Goal: Task Accomplishment & Management: Manage account settings

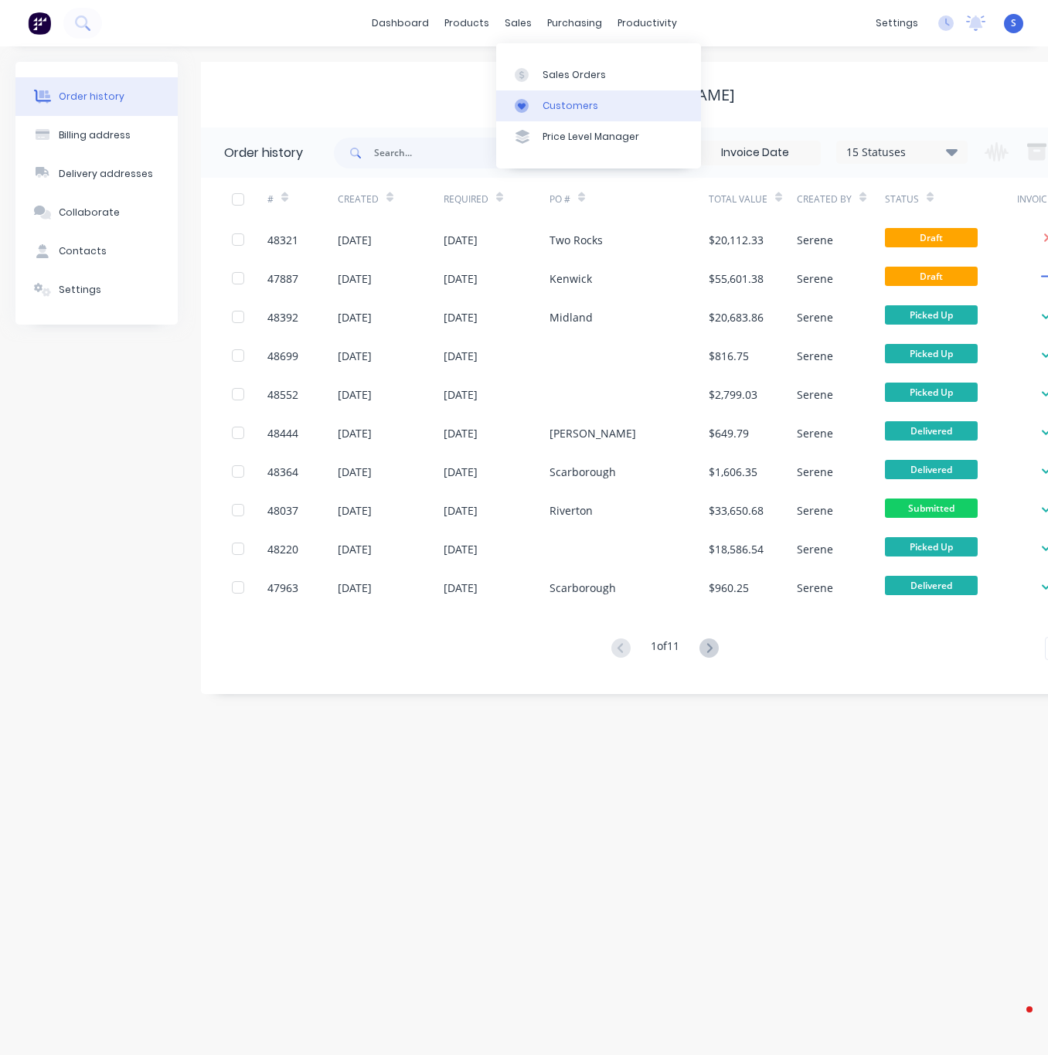
click at [551, 100] on link "Customers" at bounding box center [598, 105] width 205 height 31
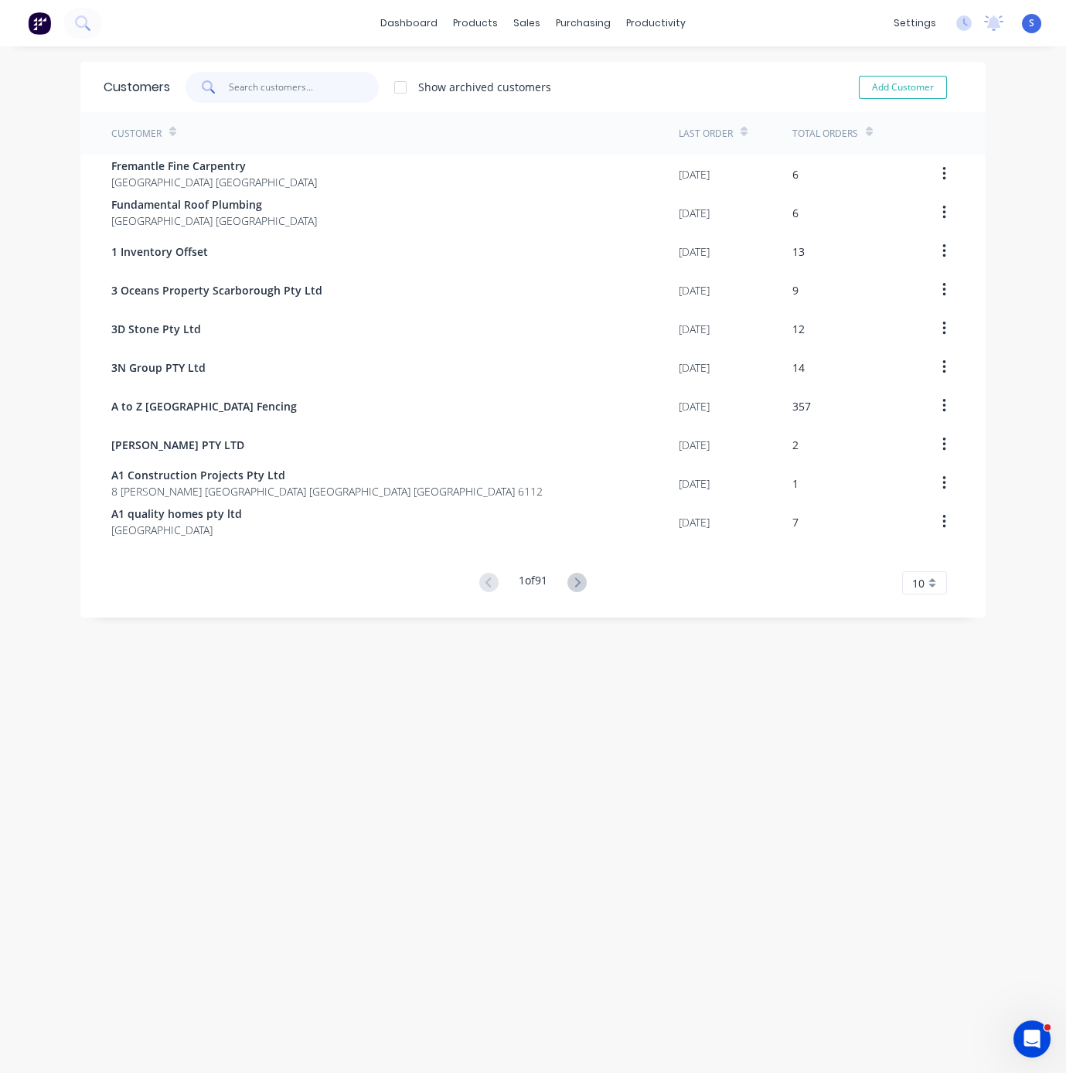
click at [271, 87] on input "text" at bounding box center [304, 87] width 151 height 31
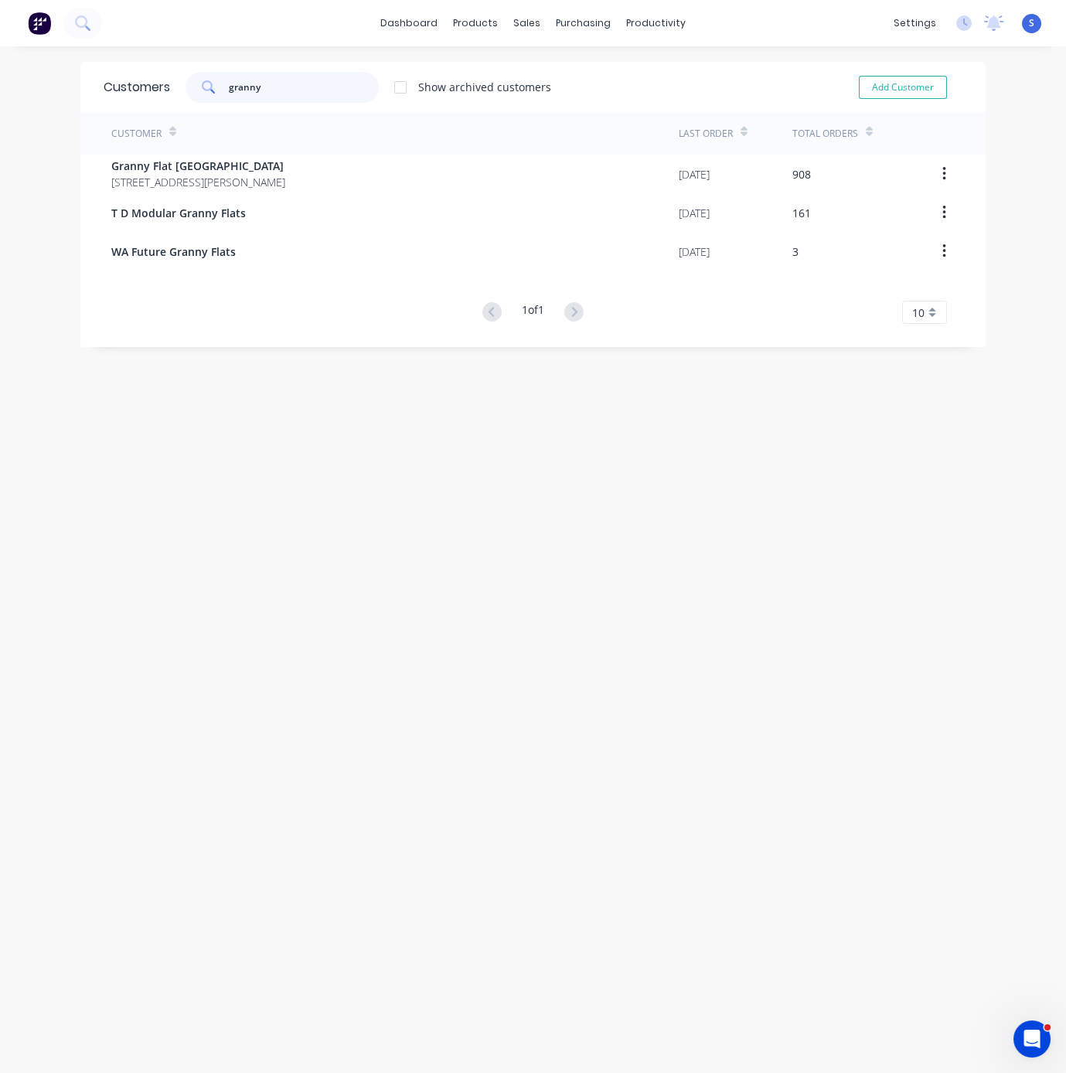
type input "granny"
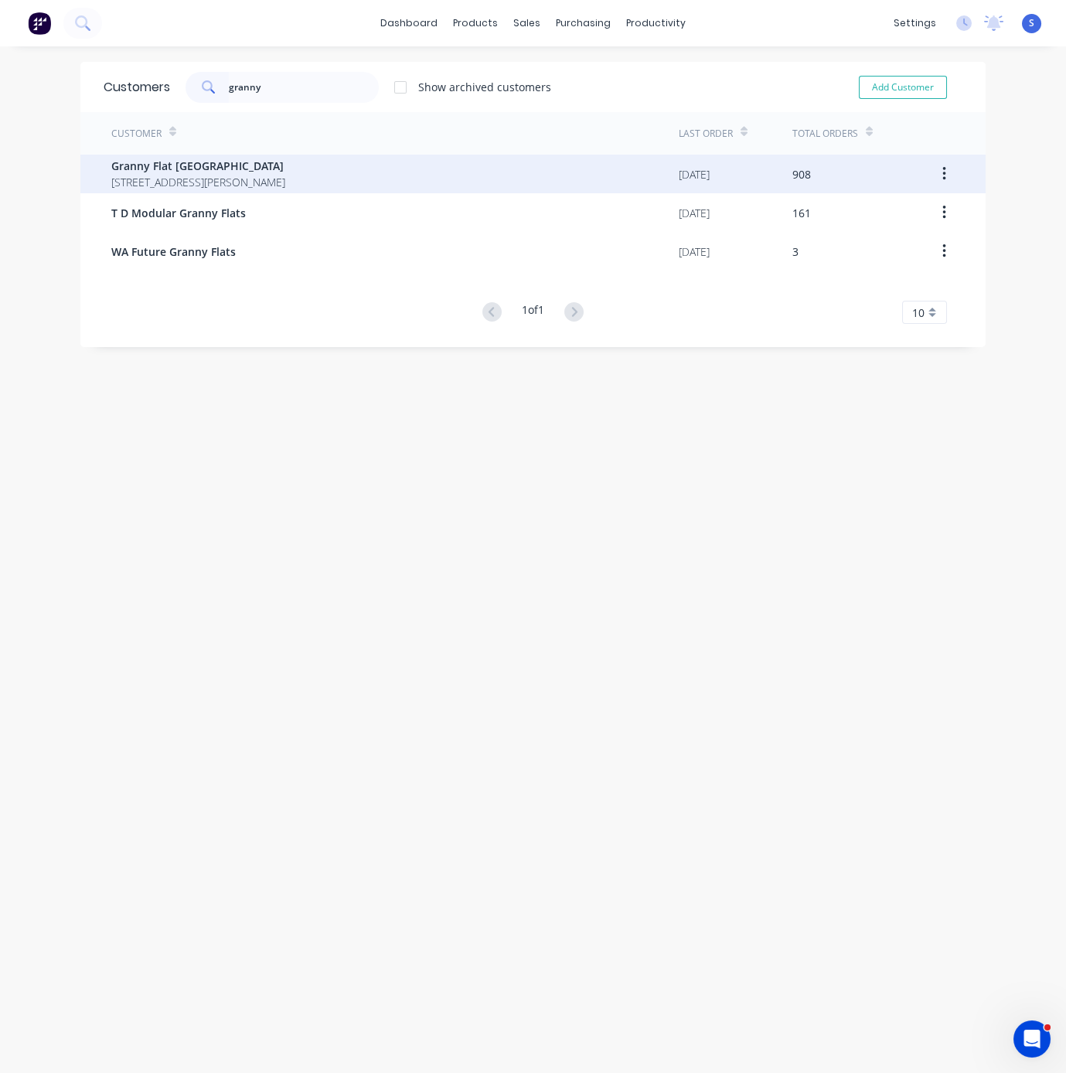
click at [285, 162] on span "Granny Flat [GEOGRAPHIC_DATA]" at bounding box center [198, 166] width 174 height 16
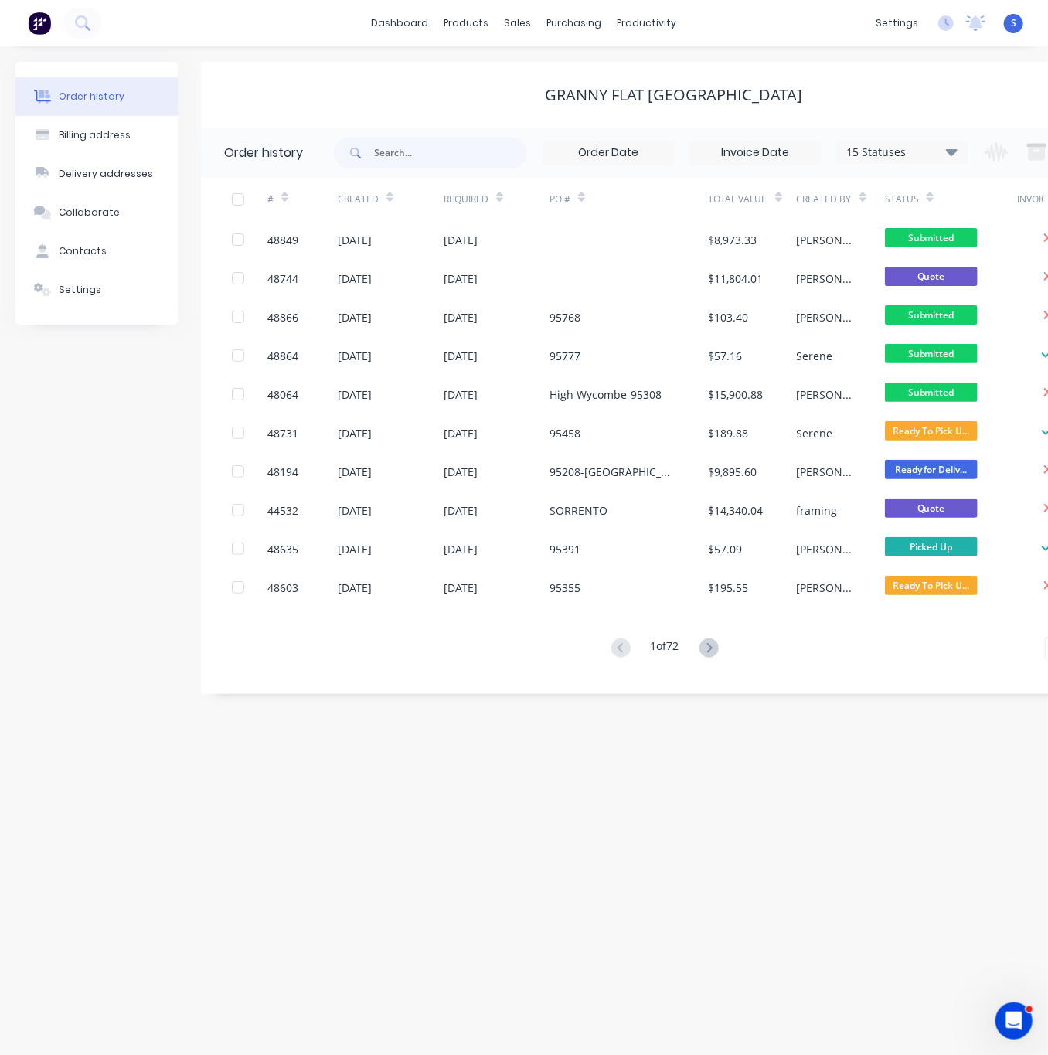
drag, startPoint x: 299, startPoint y: 86, endPoint x: 235, endPoint y: 117, distance: 71.2
click at [299, 86] on div "Granny Flat [GEOGRAPHIC_DATA]" at bounding box center [674, 95] width 946 height 19
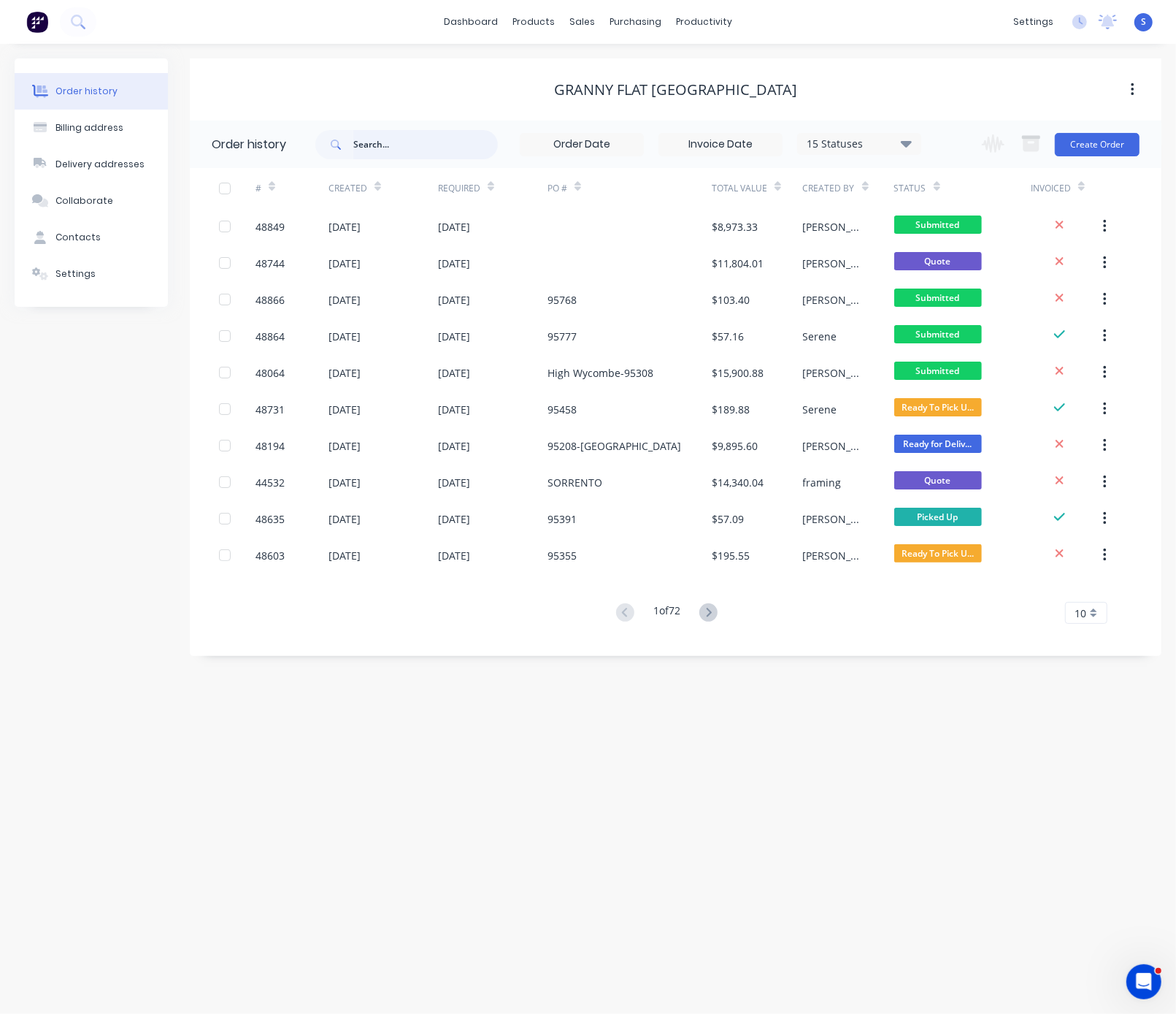
click at [406, 144] on input "text" at bounding box center [425, 145] width 145 height 29
type input "guild"
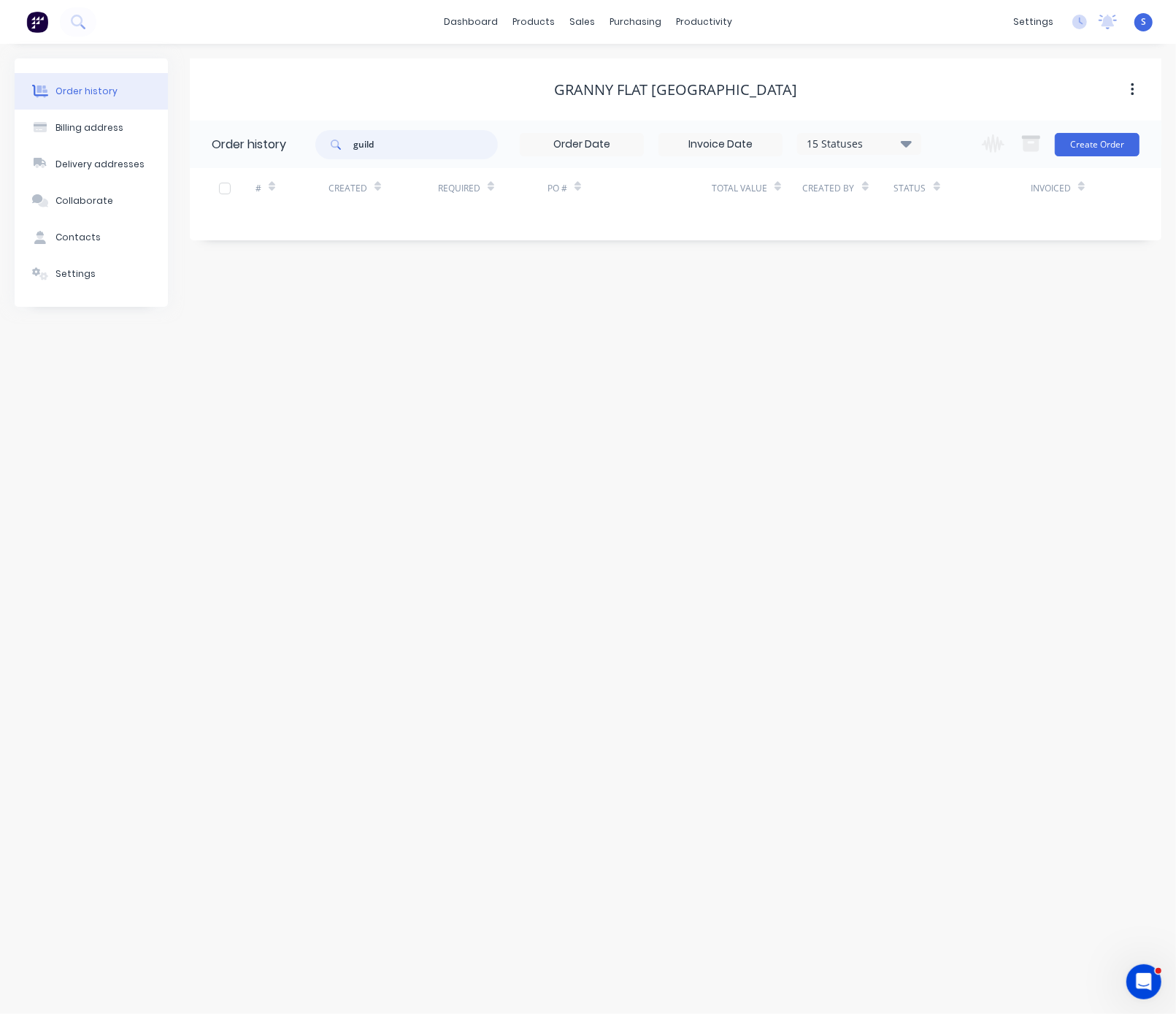
drag, startPoint x: 406, startPoint y: 144, endPoint x: 314, endPoint y: 161, distance: 93.6
click at [314, 161] on header "Order history guild 15 Statuses Invoice Status Invoiced Not Invoiced Partial Or…" at bounding box center [675, 145] width 972 height 47
click at [989, 143] on button "Create Order" at bounding box center [1098, 145] width 85 height 24
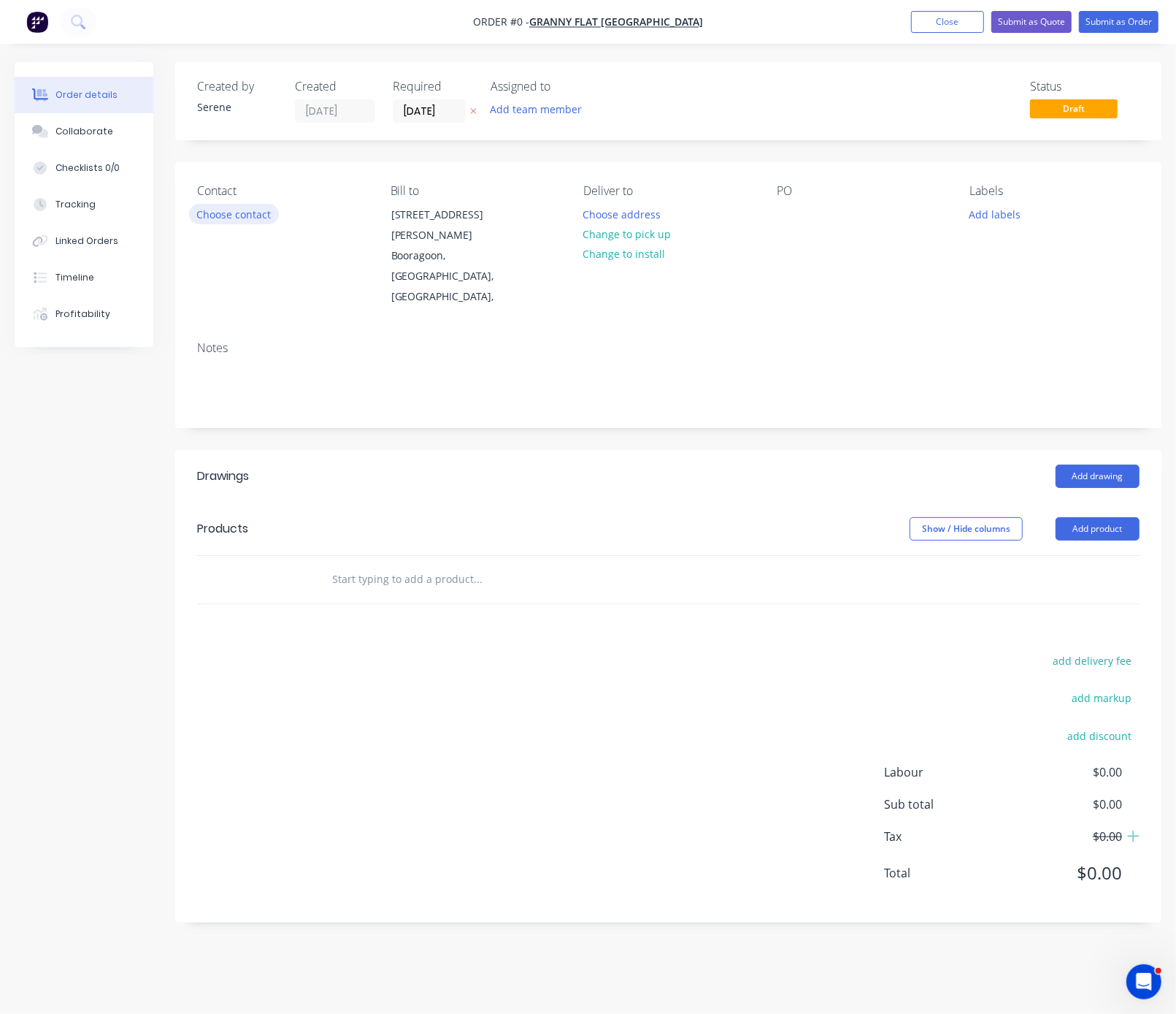
click at [231, 223] on button "Choose contact" at bounding box center [233, 214] width 90 height 20
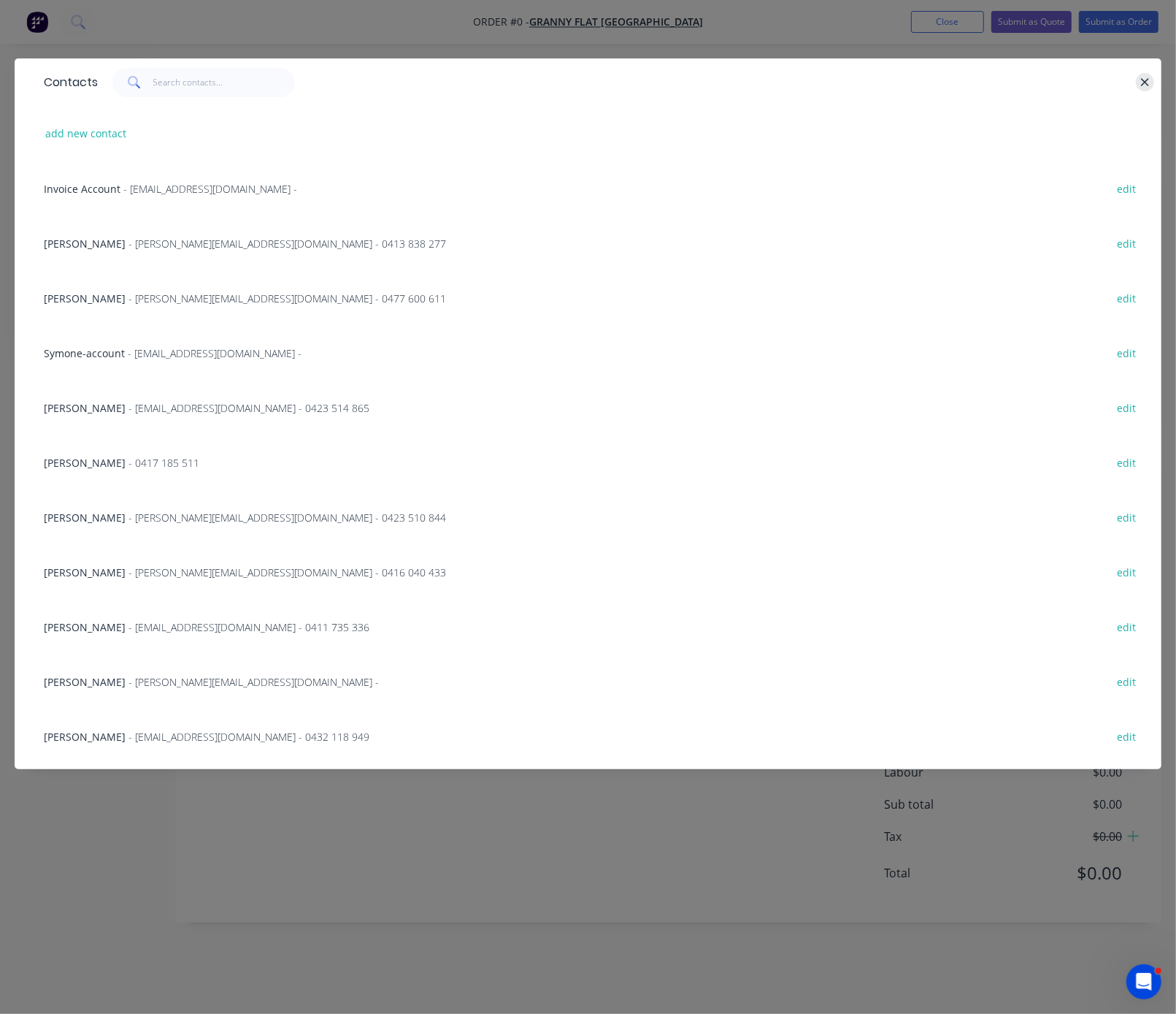
click at [989, 77] on button "button" at bounding box center [1144, 81] width 18 height 18
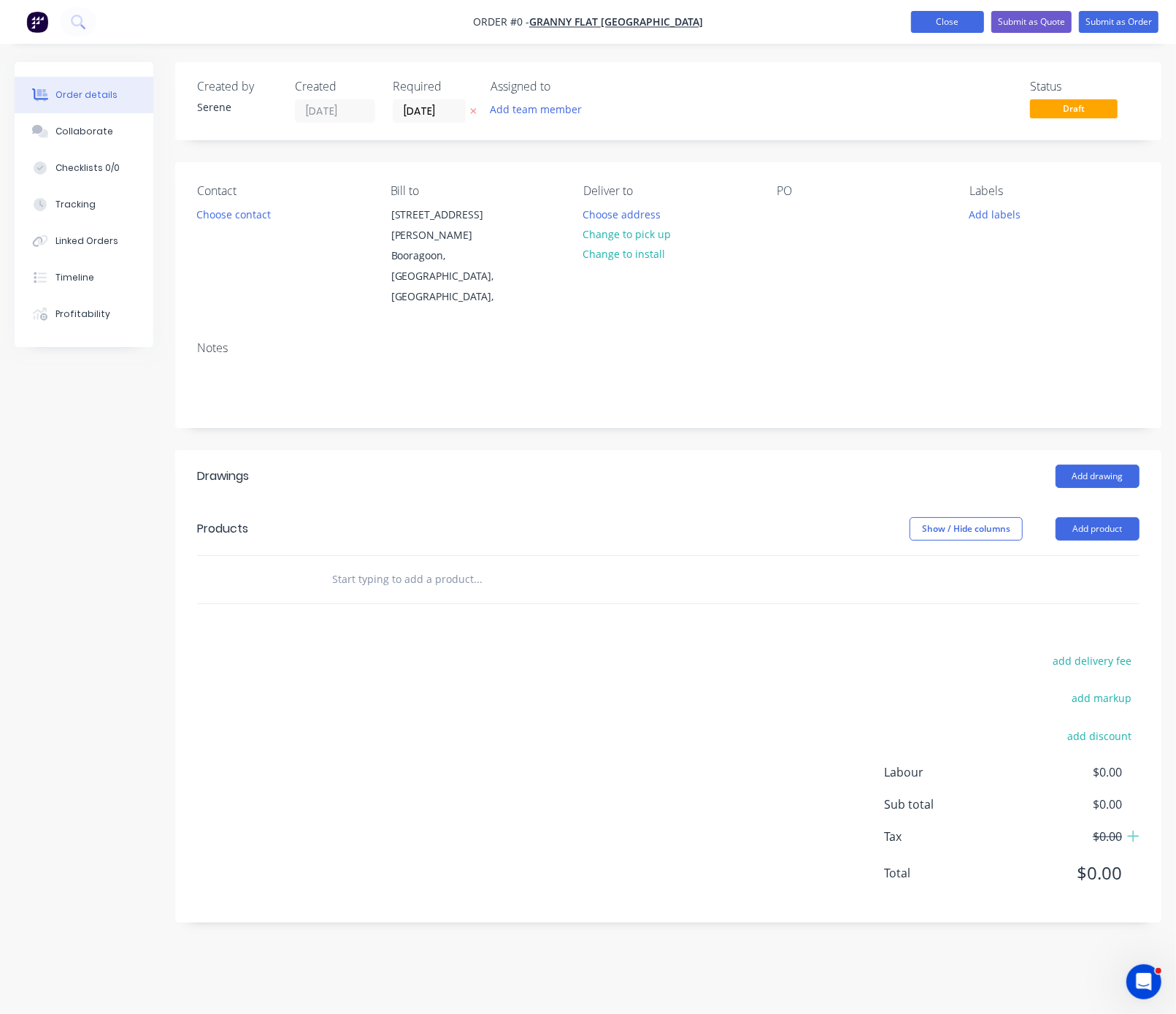
click at [926, 33] on button "Close" at bounding box center [946, 22] width 73 height 22
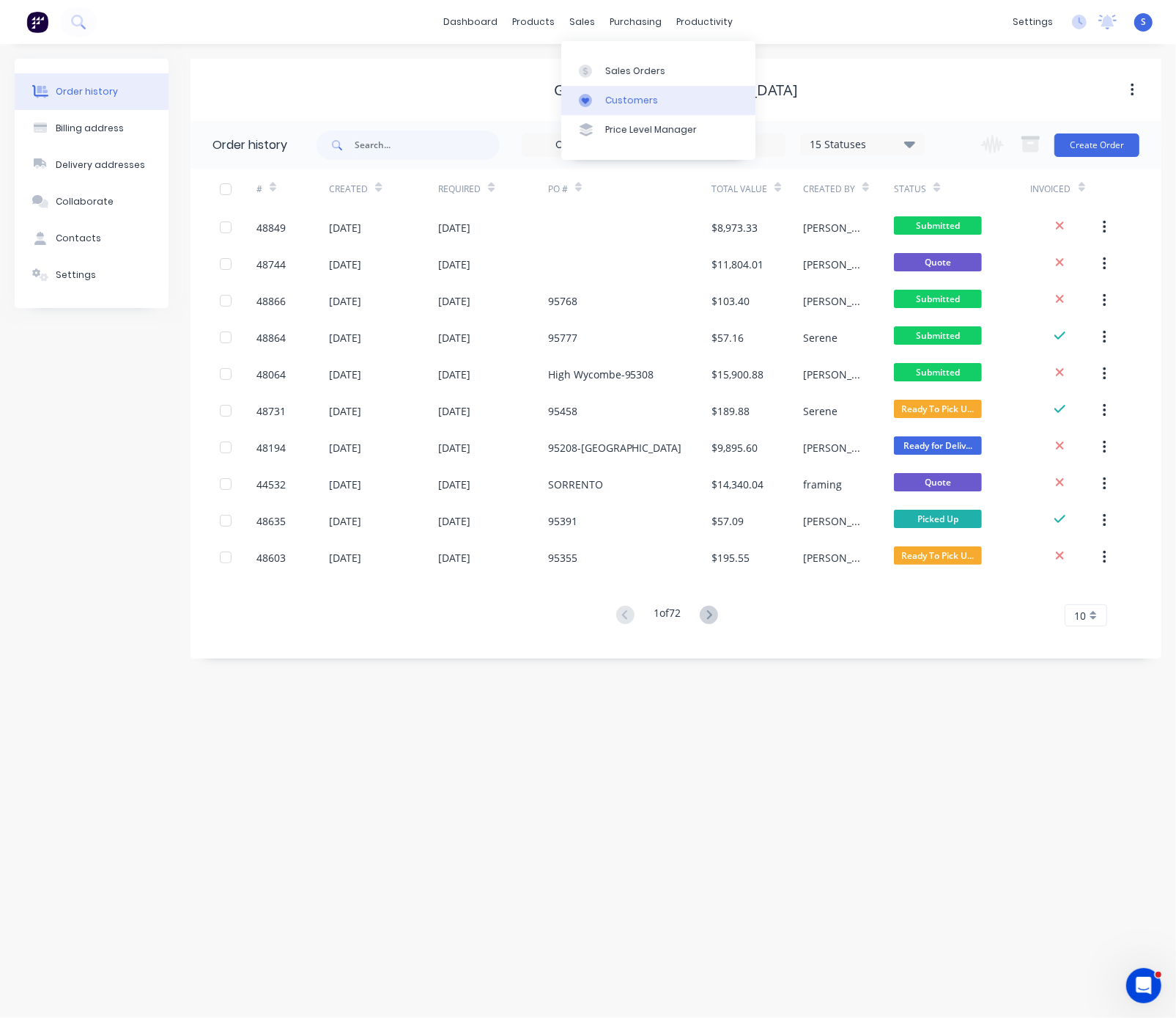
click at [617, 105] on div "Customers" at bounding box center [632, 101] width 53 height 13
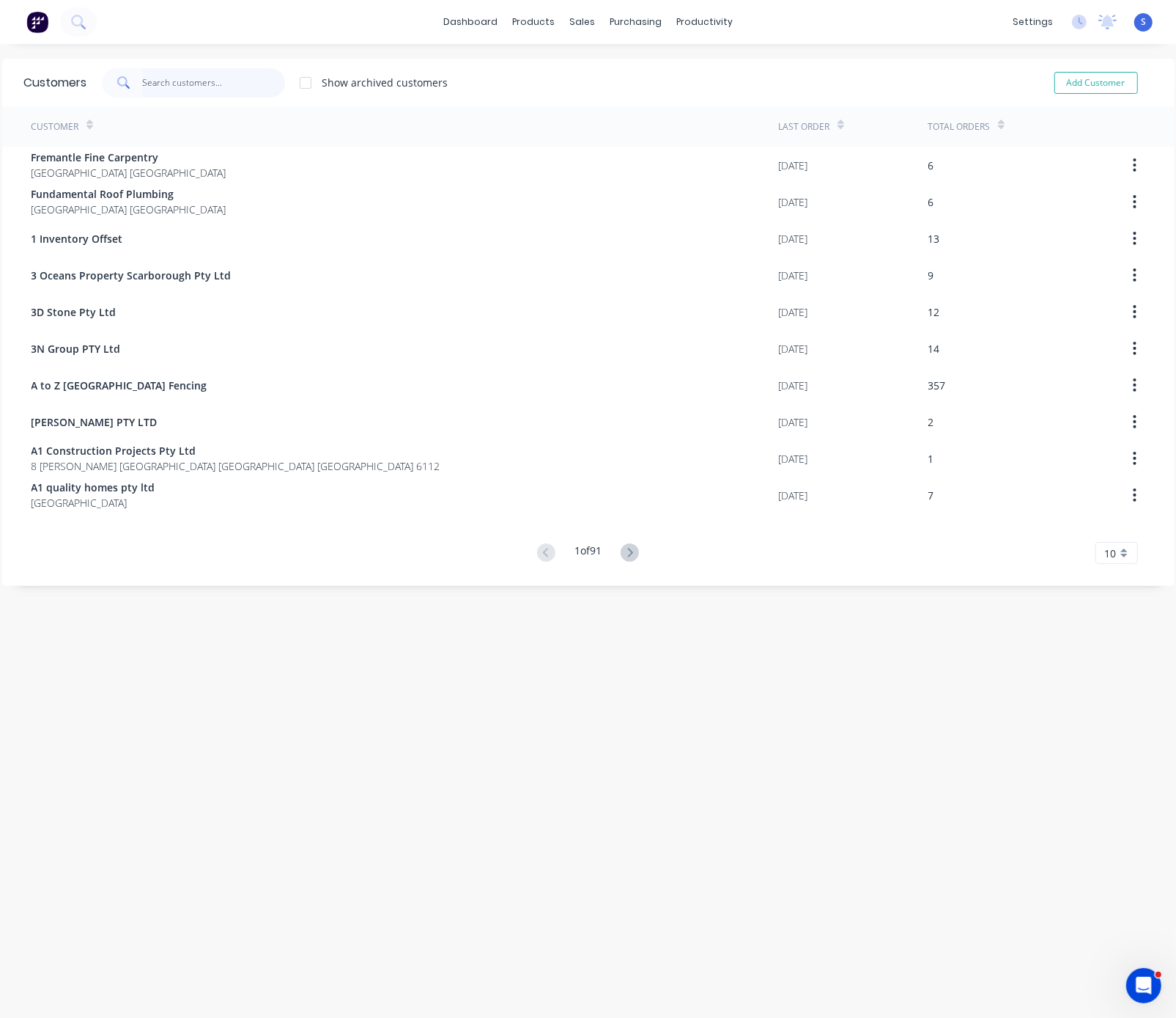
click at [169, 78] on input "text" at bounding box center [213, 83] width 143 height 29
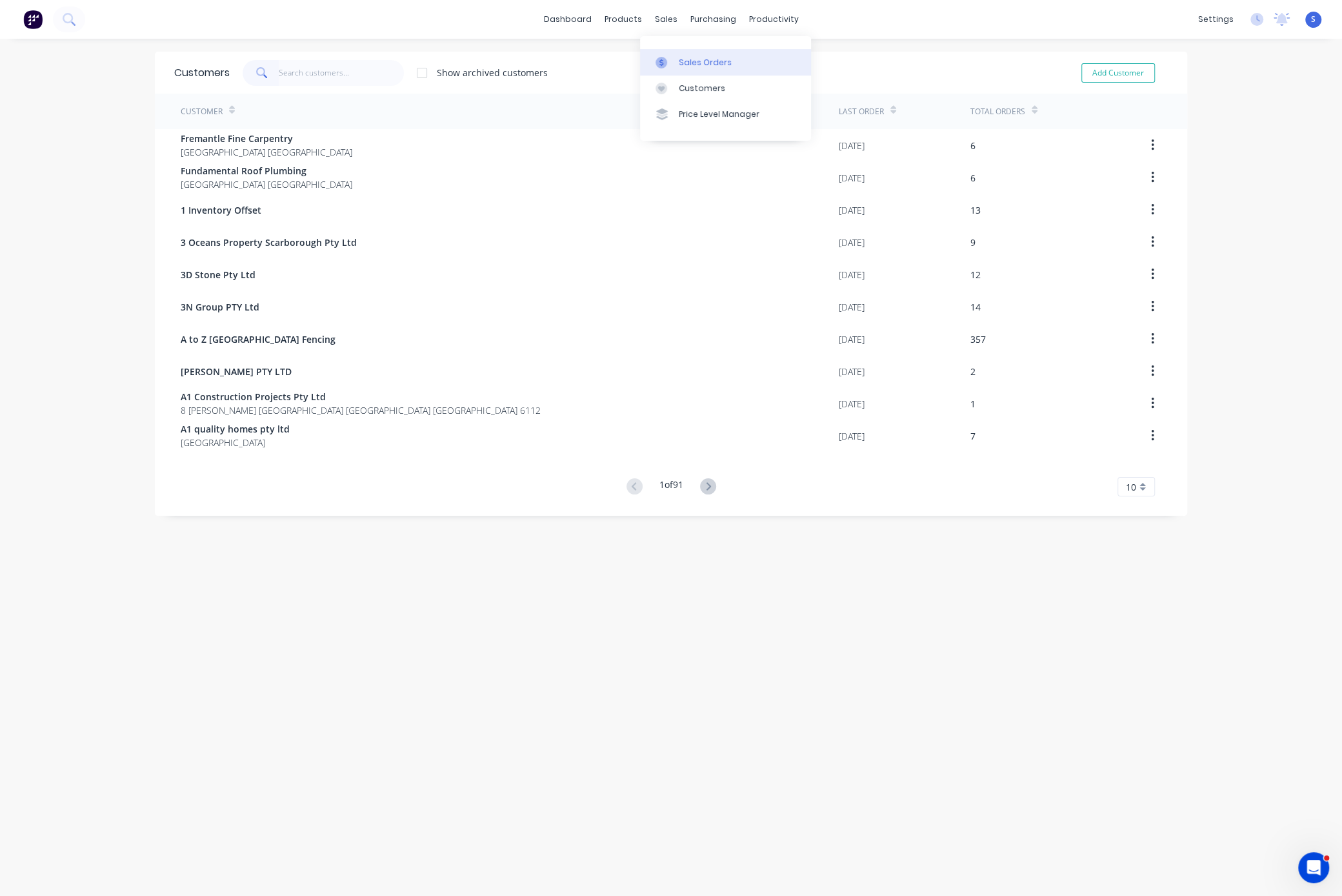
click at [691, 67] on div "Sales Orders" at bounding box center [705, 63] width 53 height 12
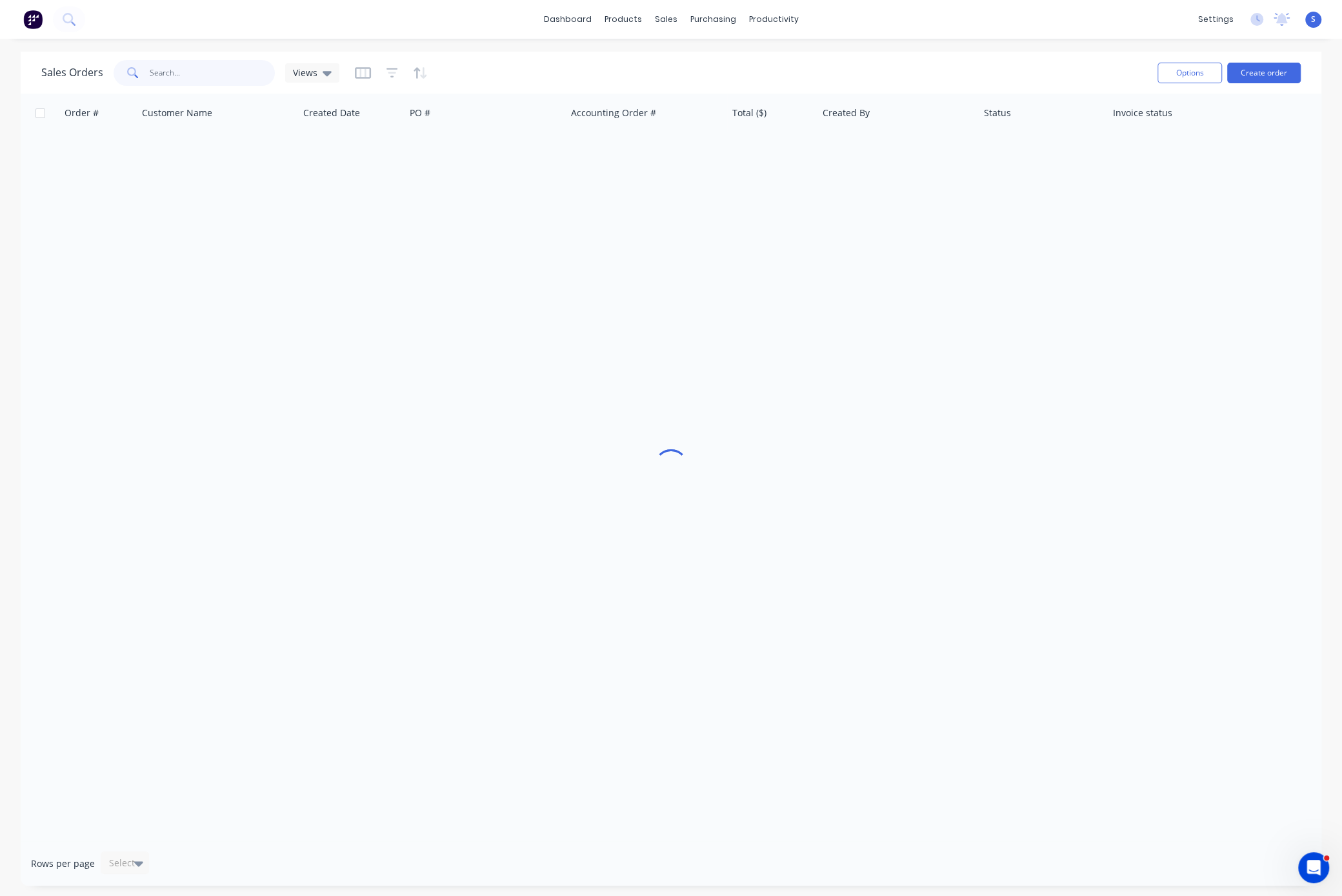
click at [185, 77] on input "text" at bounding box center [212, 73] width 126 height 26
type input "cash"
click at [719, 84] on link "Customers" at bounding box center [732, 88] width 171 height 26
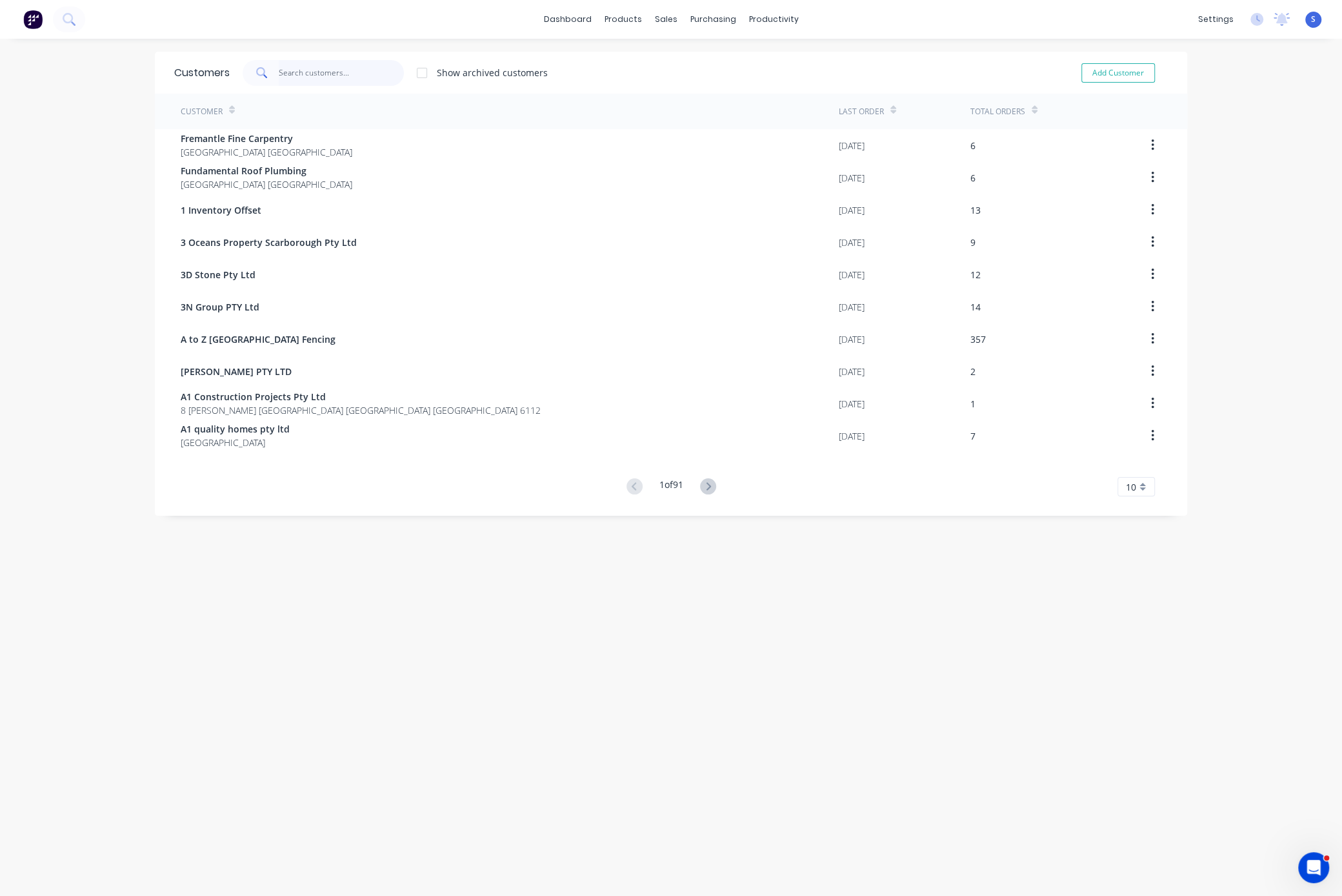
click at [299, 75] on input "text" at bounding box center [342, 73] width 126 height 26
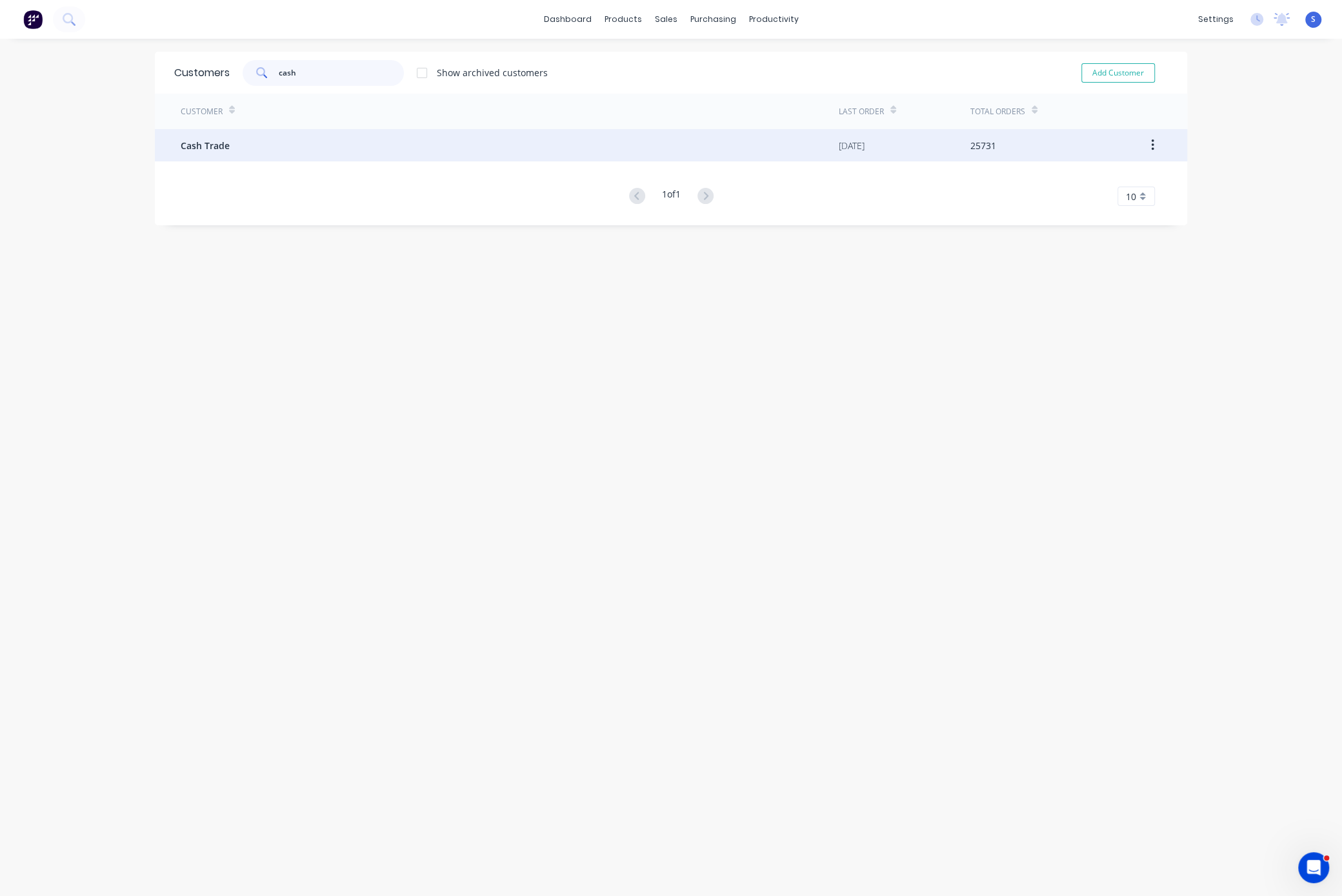
type input "cash"
click at [288, 158] on div "Cash Trade" at bounding box center [509, 145] width 658 height 33
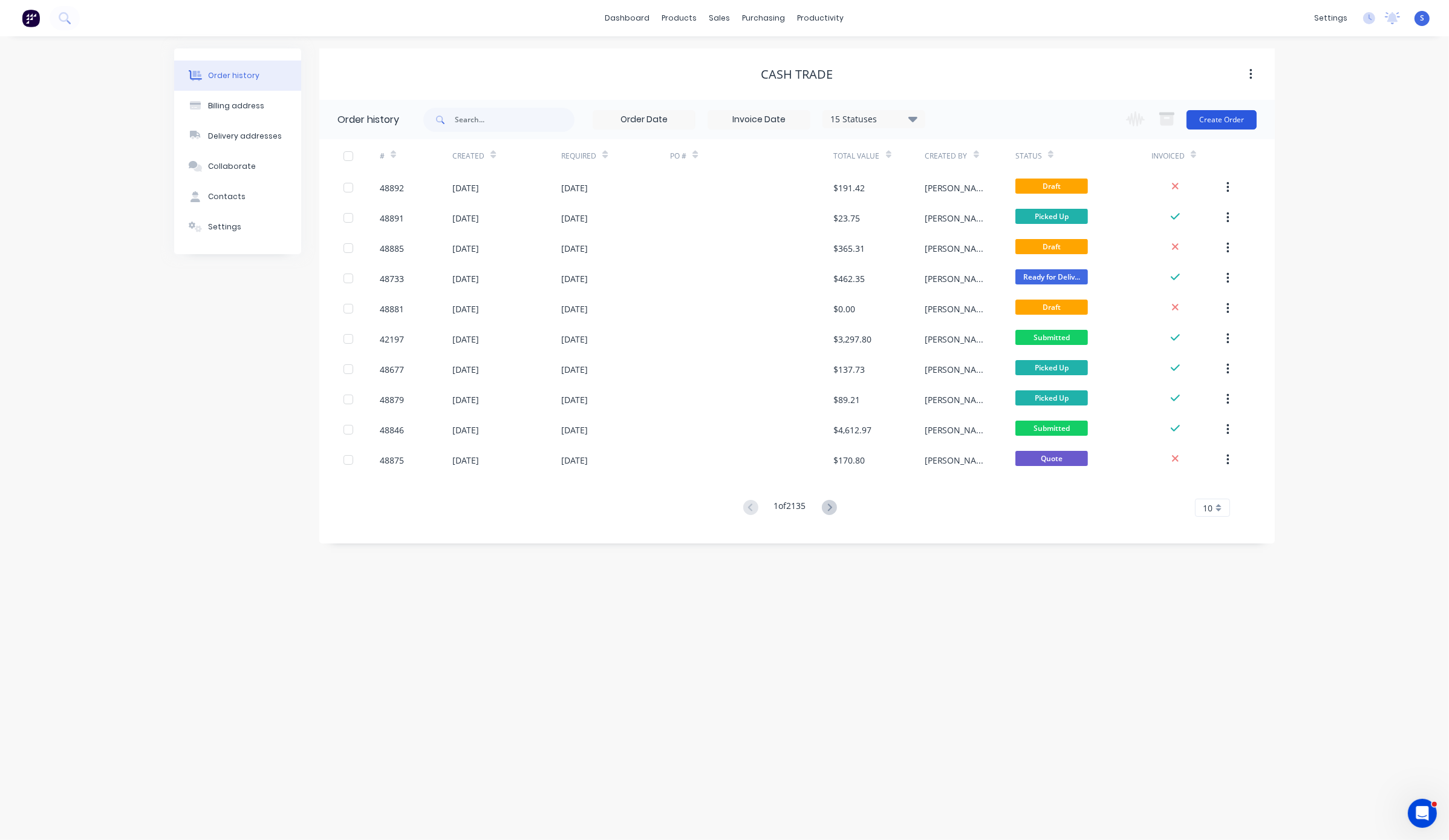
click at [820, 124] on button "Create Order" at bounding box center [1222, 120] width 70 height 20
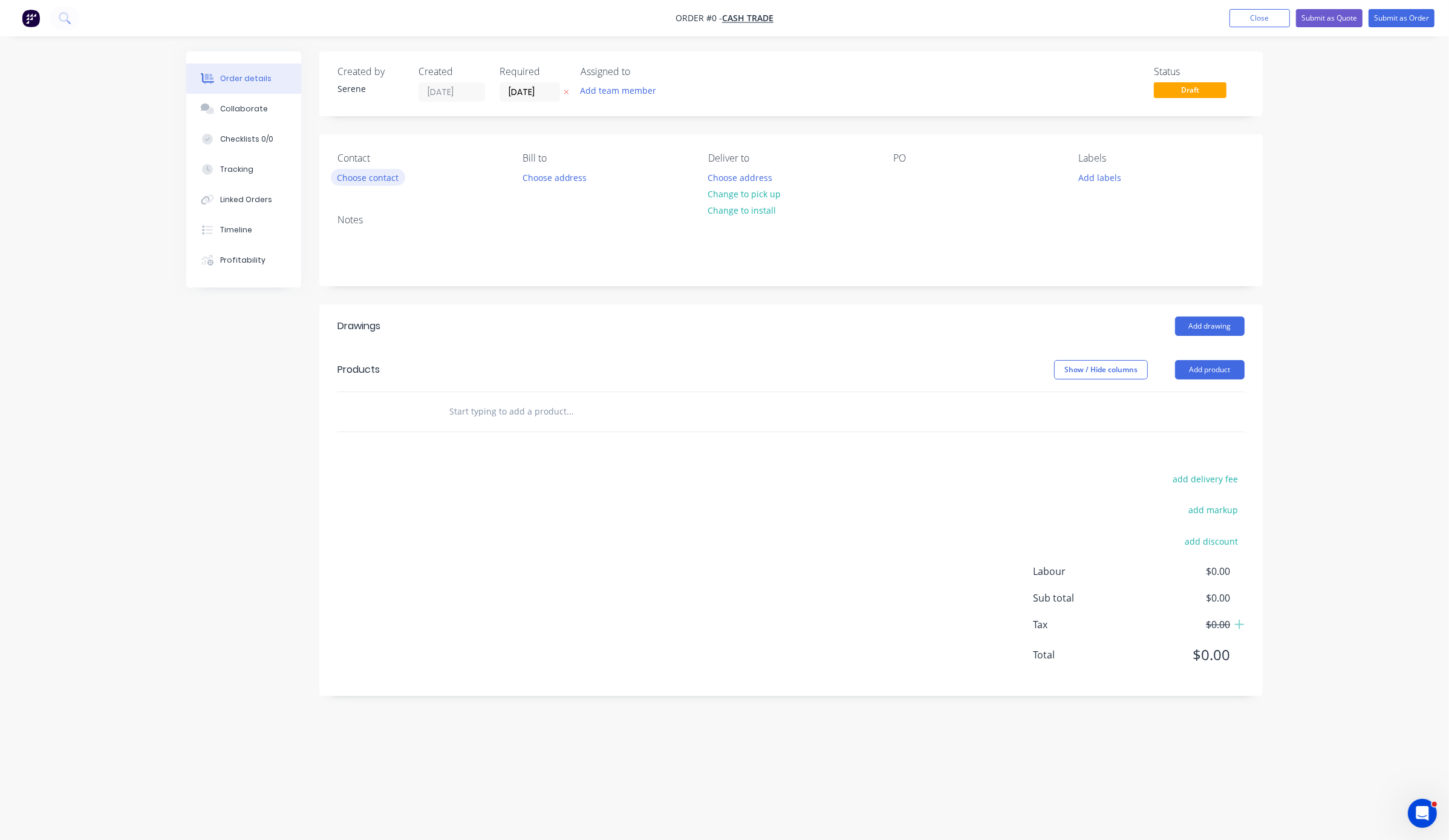
click at [384, 185] on button "Choose contact" at bounding box center [368, 177] width 74 height 16
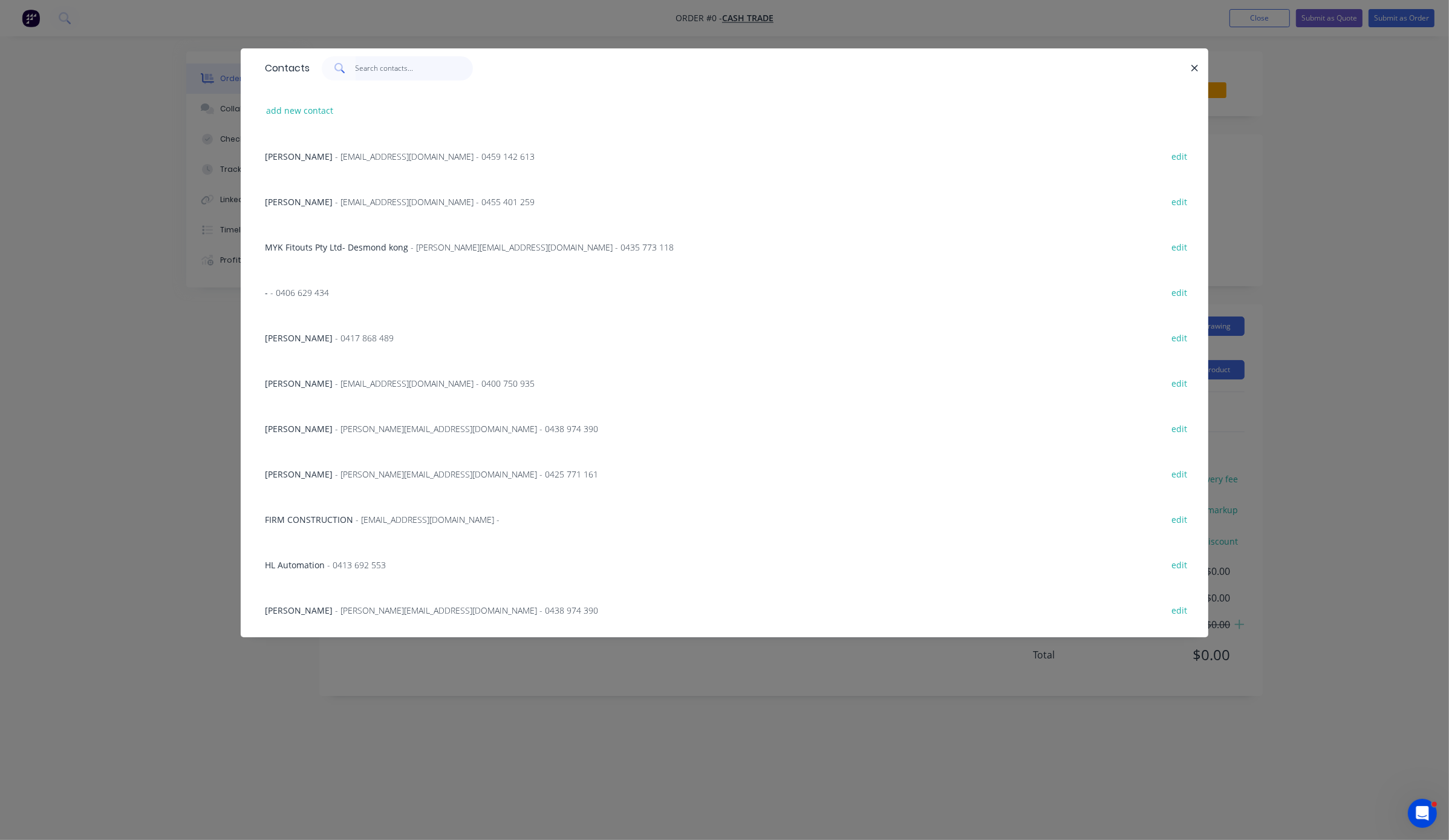
click at [378, 78] on input "text" at bounding box center [414, 68] width 118 height 24
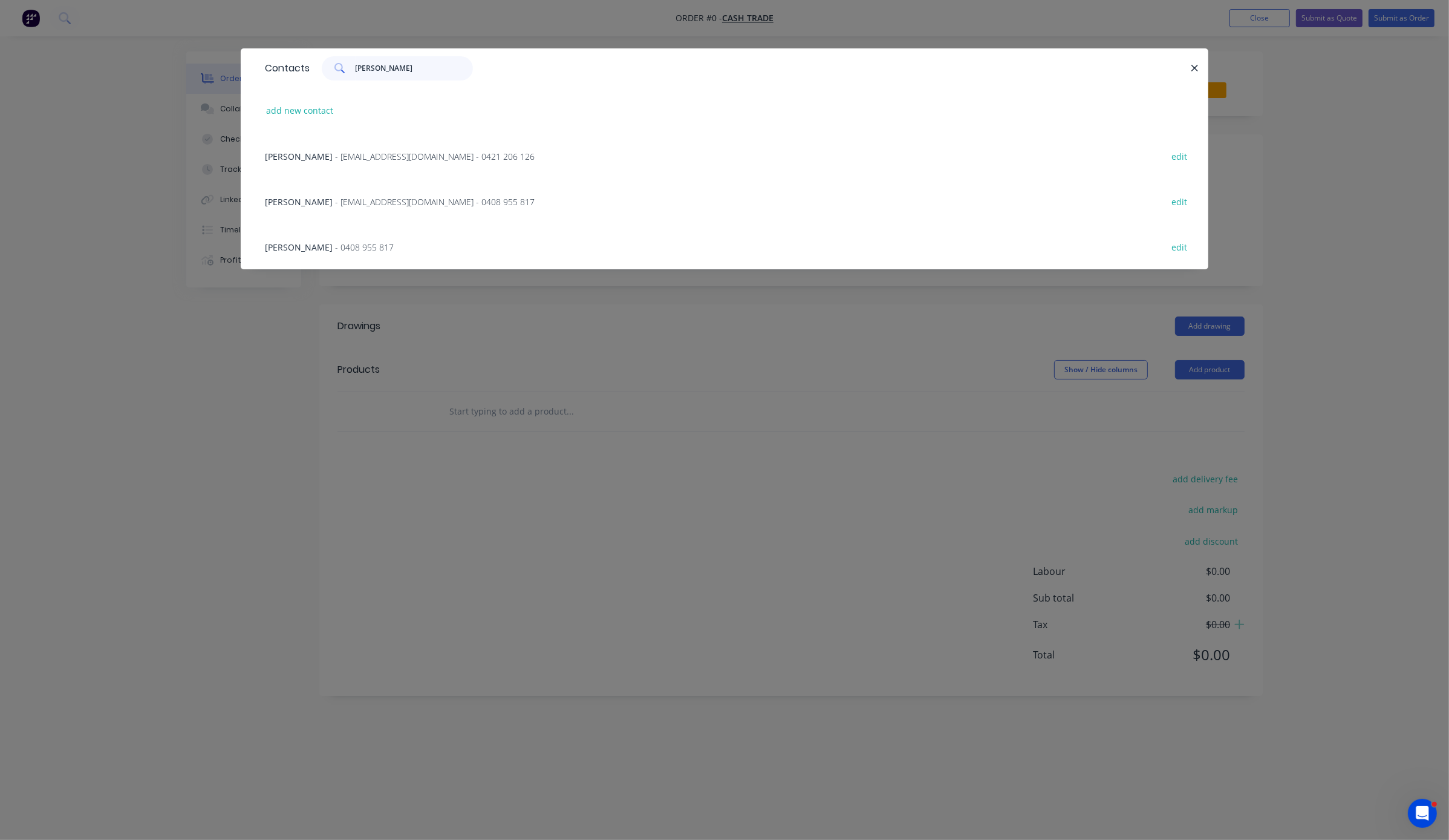
click at [398, 60] on input "[PERSON_NAME]" at bounding box center [414, 68] width 118 height 24
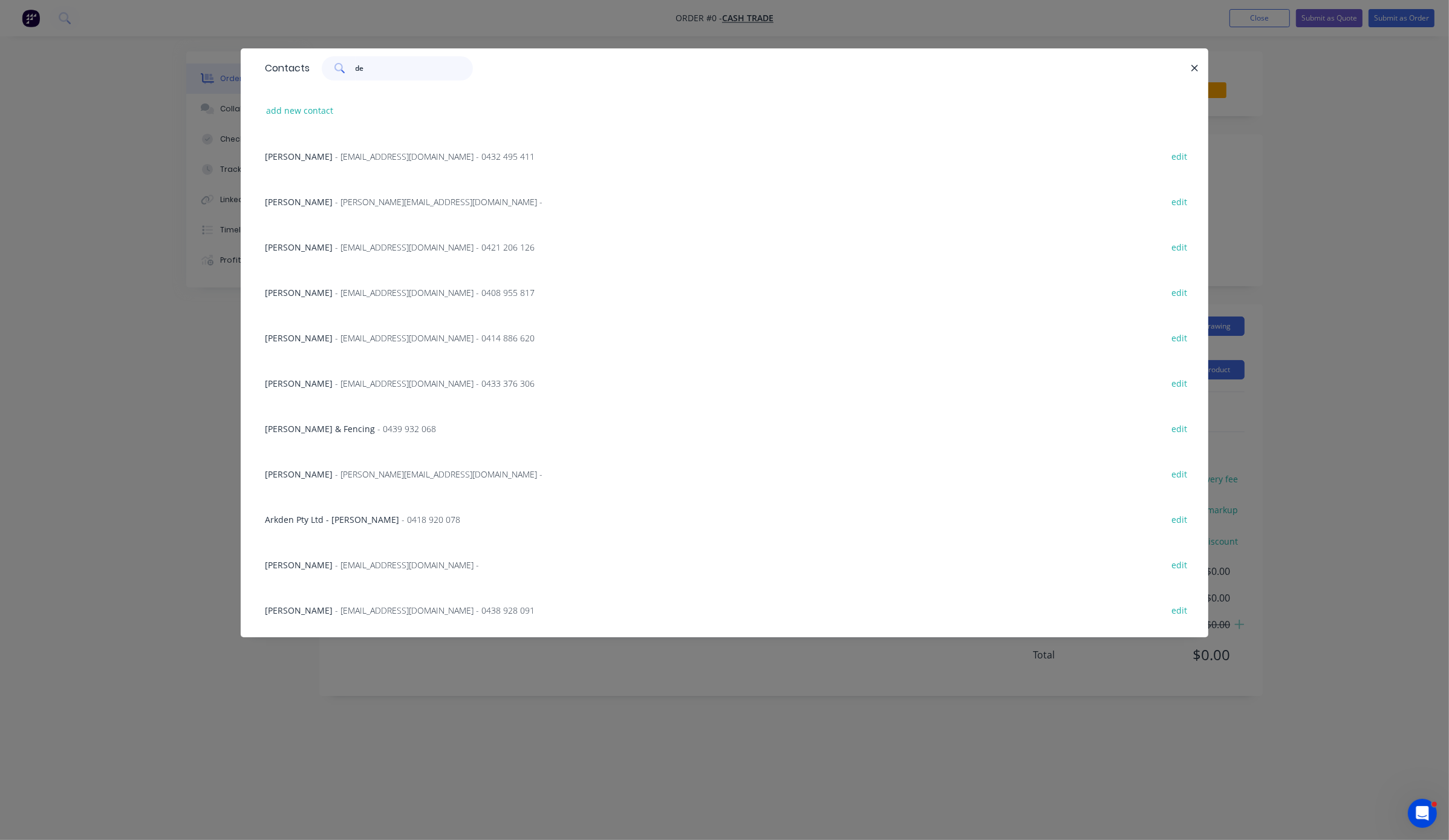
type input "d"
type input "han"
click at [84, 381] on div "Contacts han add new contact [PERSON_NAME] - [EMAIL_ADDRESS][DOMAIN_NAME] - 047…" at bounding box center [724, 420] width 1449 height 840
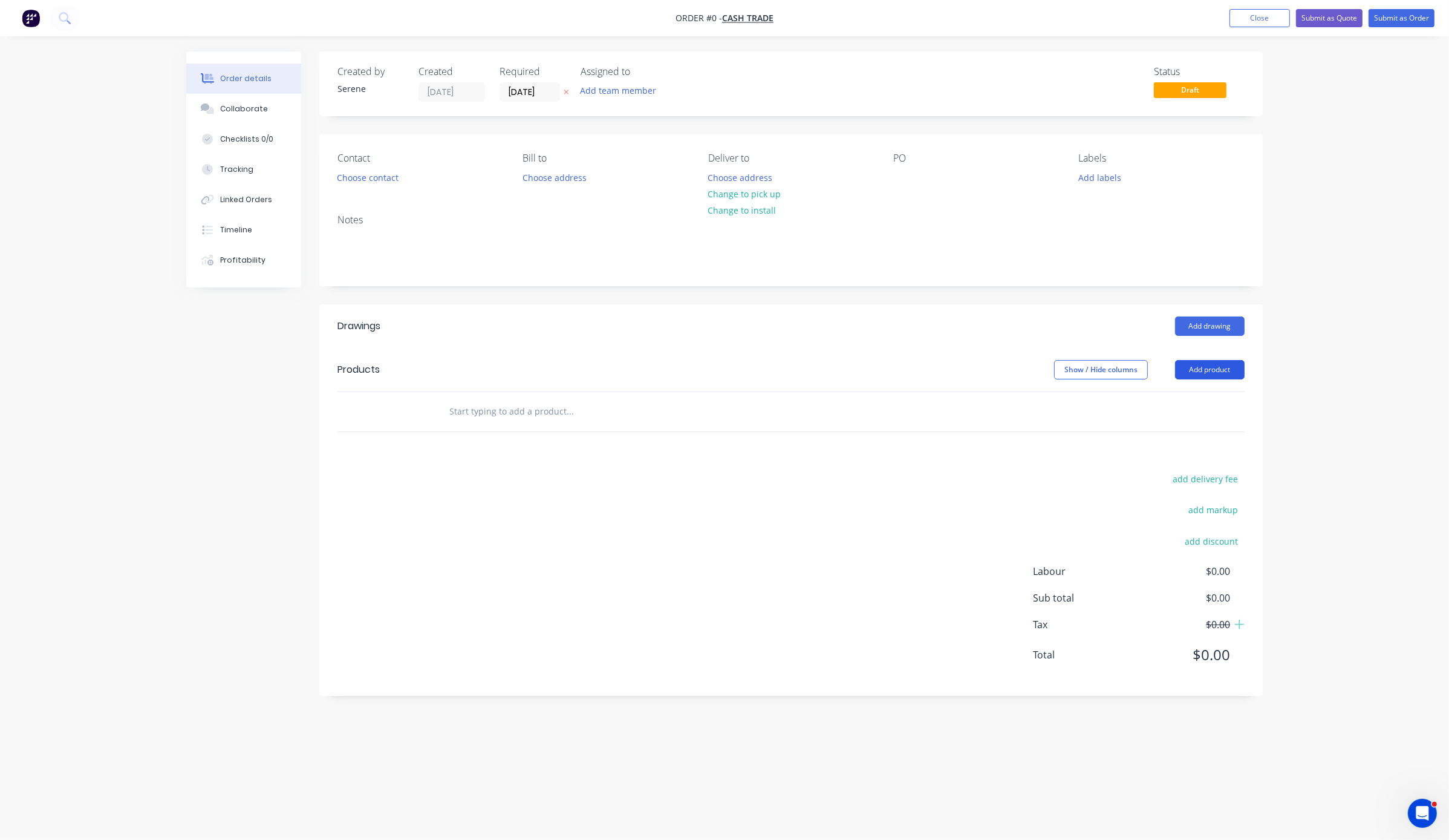
click at [820, 380] on button "Add product" at bounding box center [1209, 370] width 70 height 20
click at [820, 427] on button "Basic product" at bounding box center [1187, 424] width 115 height 24
click at [820, 380] on button "Add product" at bounding box center [1209, 370] width 70 height 20
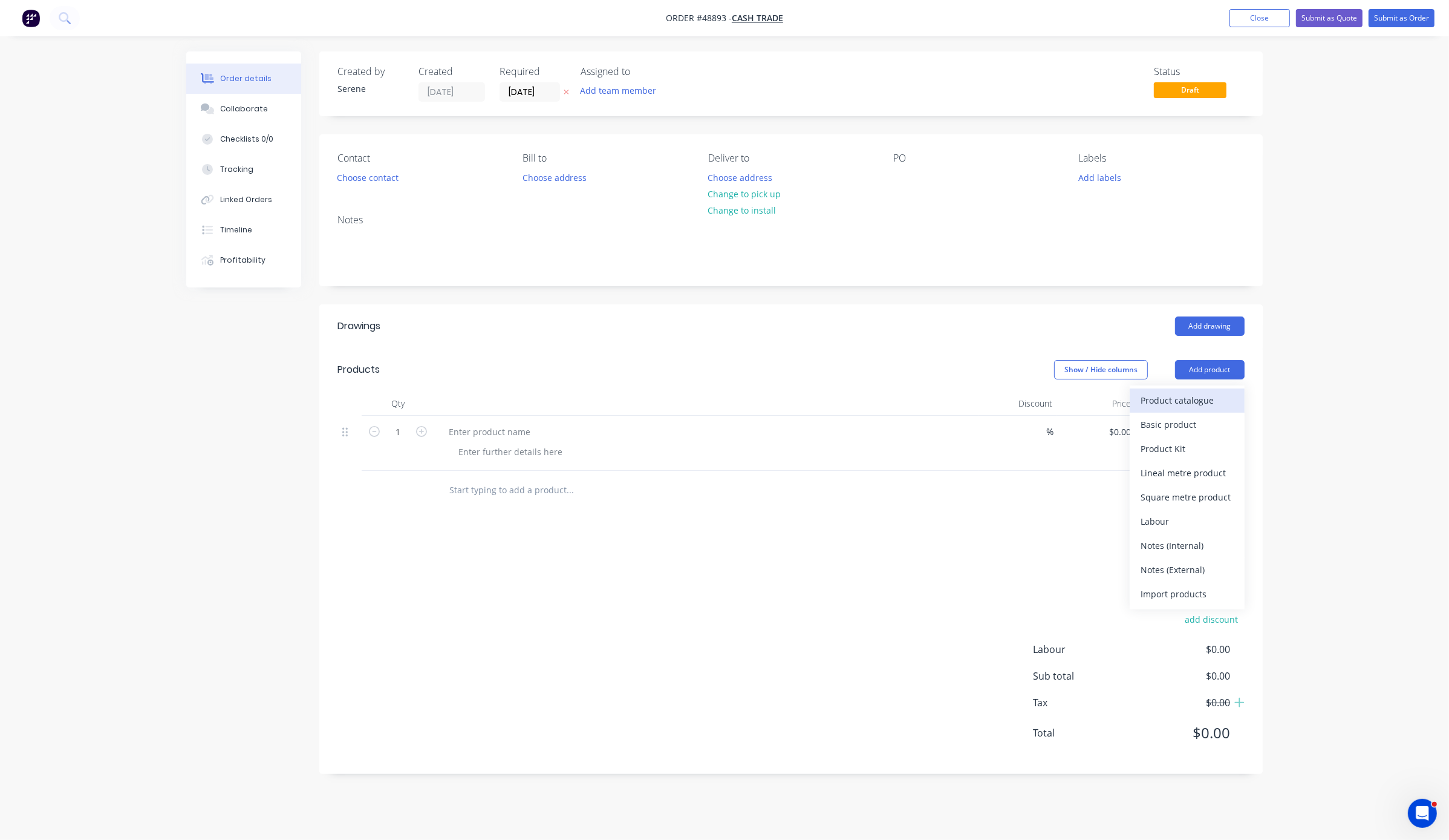
click at [820, 406] on button "Product catalogue" at bounding box center [1187, 400] width 115 height 24
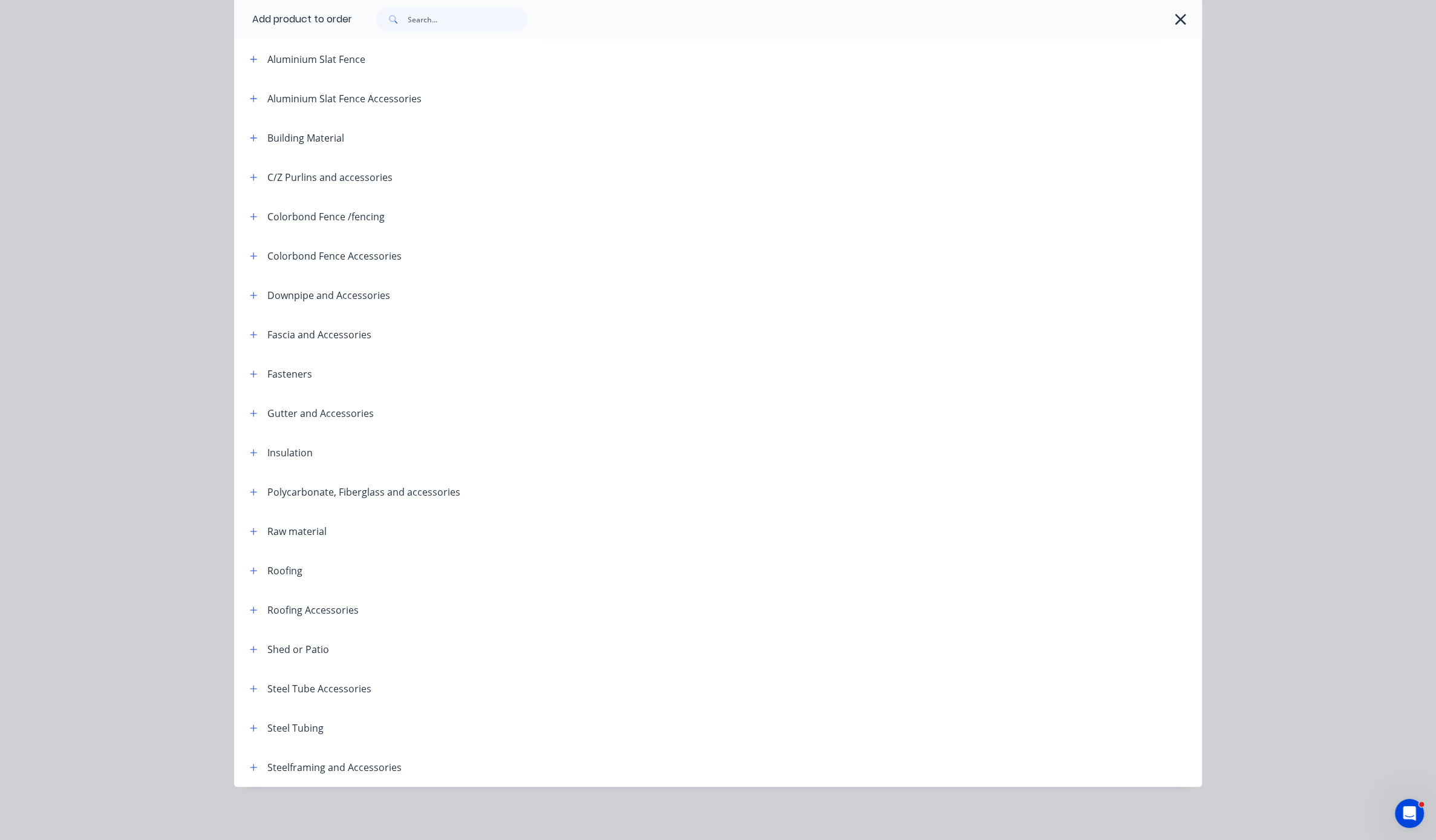
scroll to position [4, 0]
click at [250, 723] on icon "button" at bounding box center [253, 727] width 7 height 9
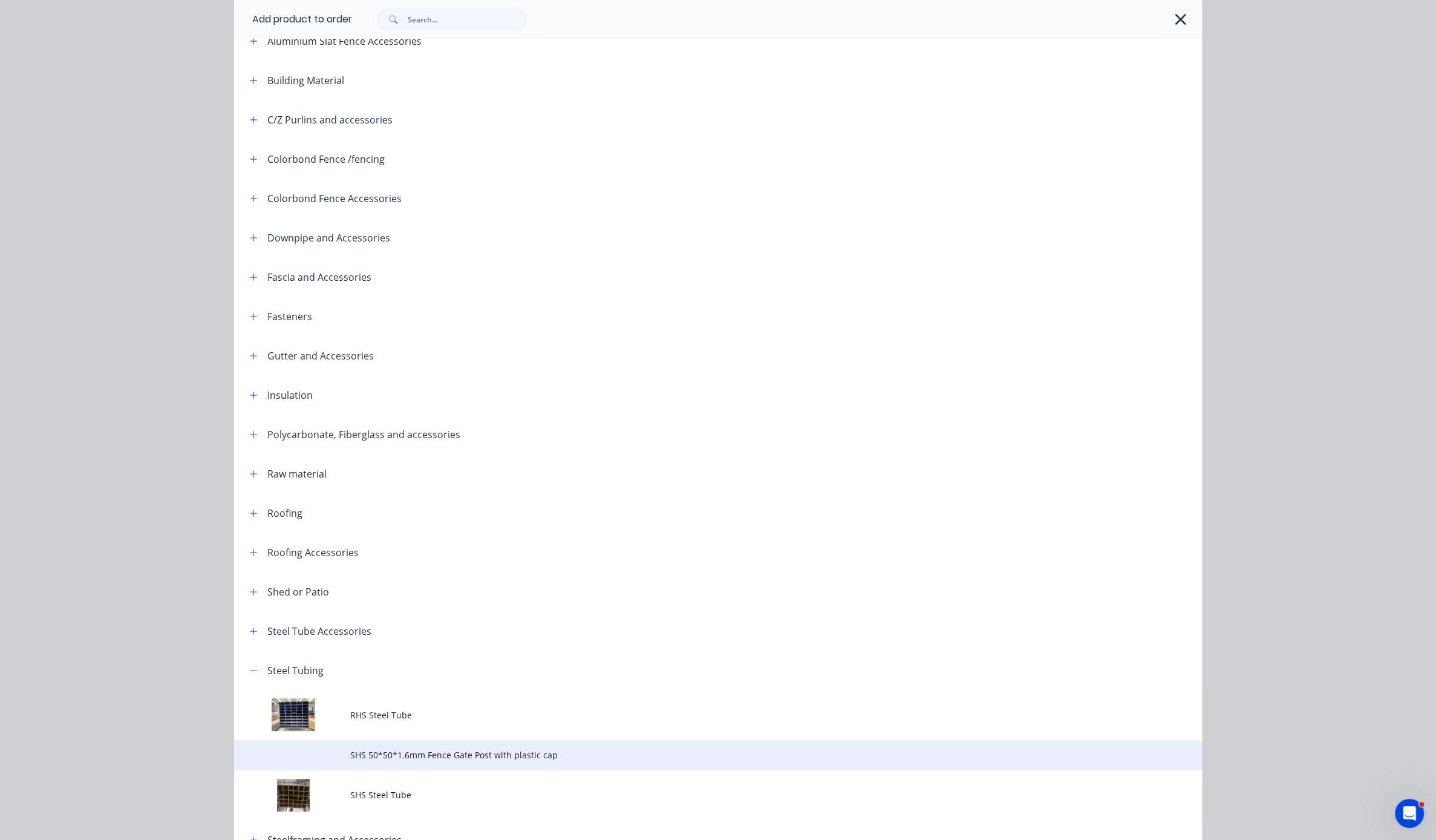
scroll to position [286, 0]
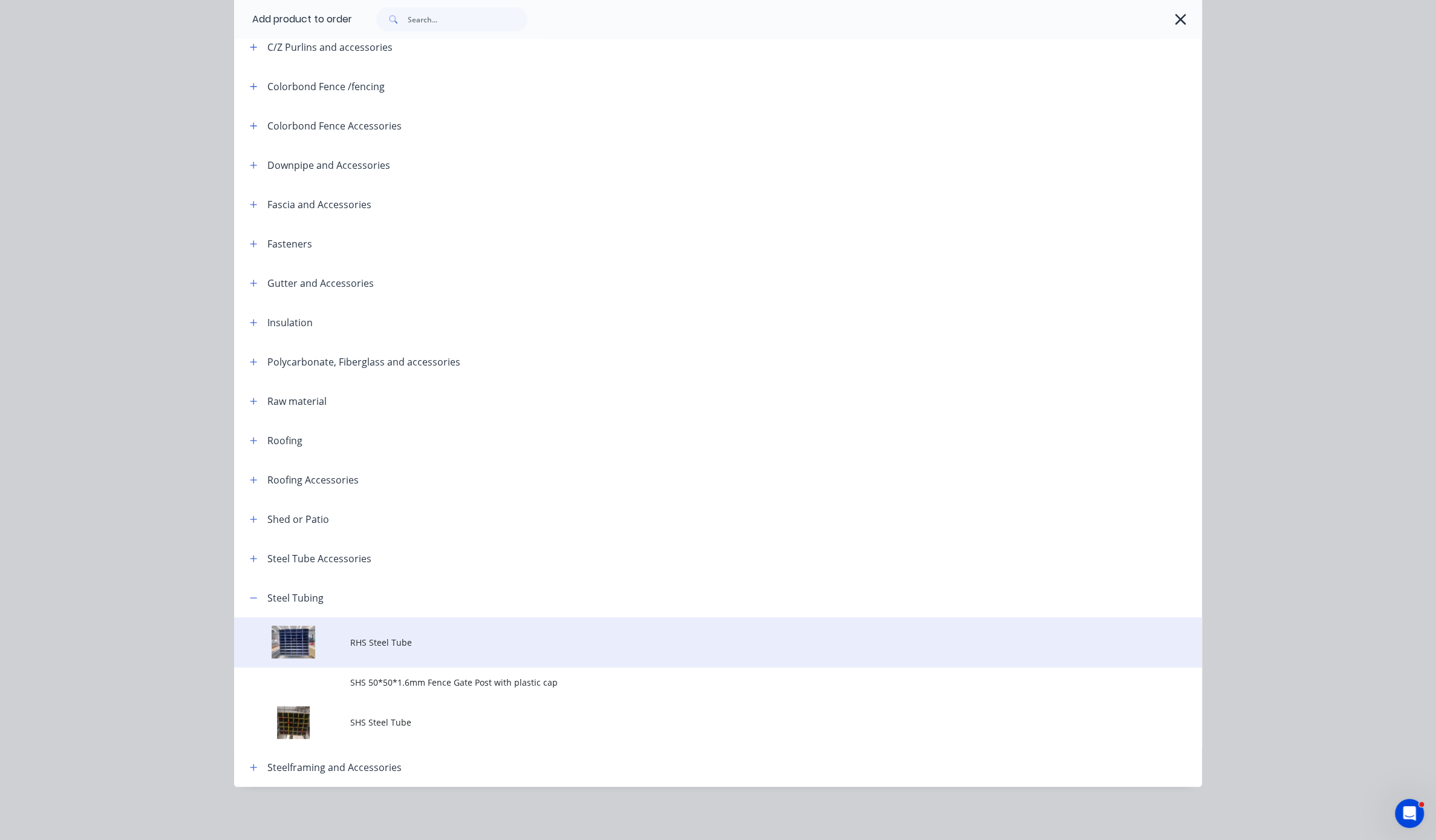
click at [408, 636] on span "RHS Steel Tube" at bounding box center [691, 642] width 681 height 13
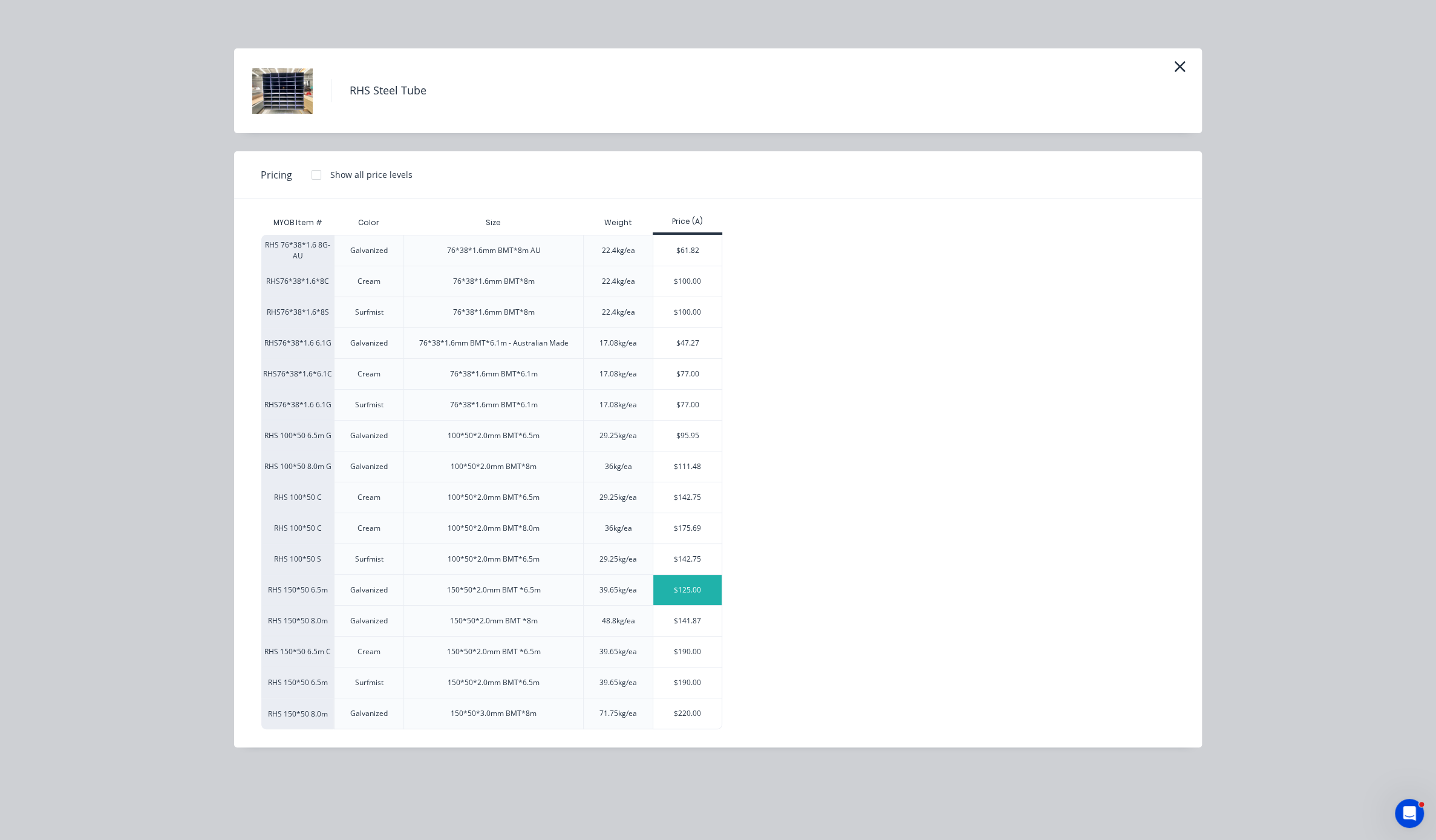
click at [678, 605] on div "$125.00" at bounding box center [687, 589] width 68 height 31
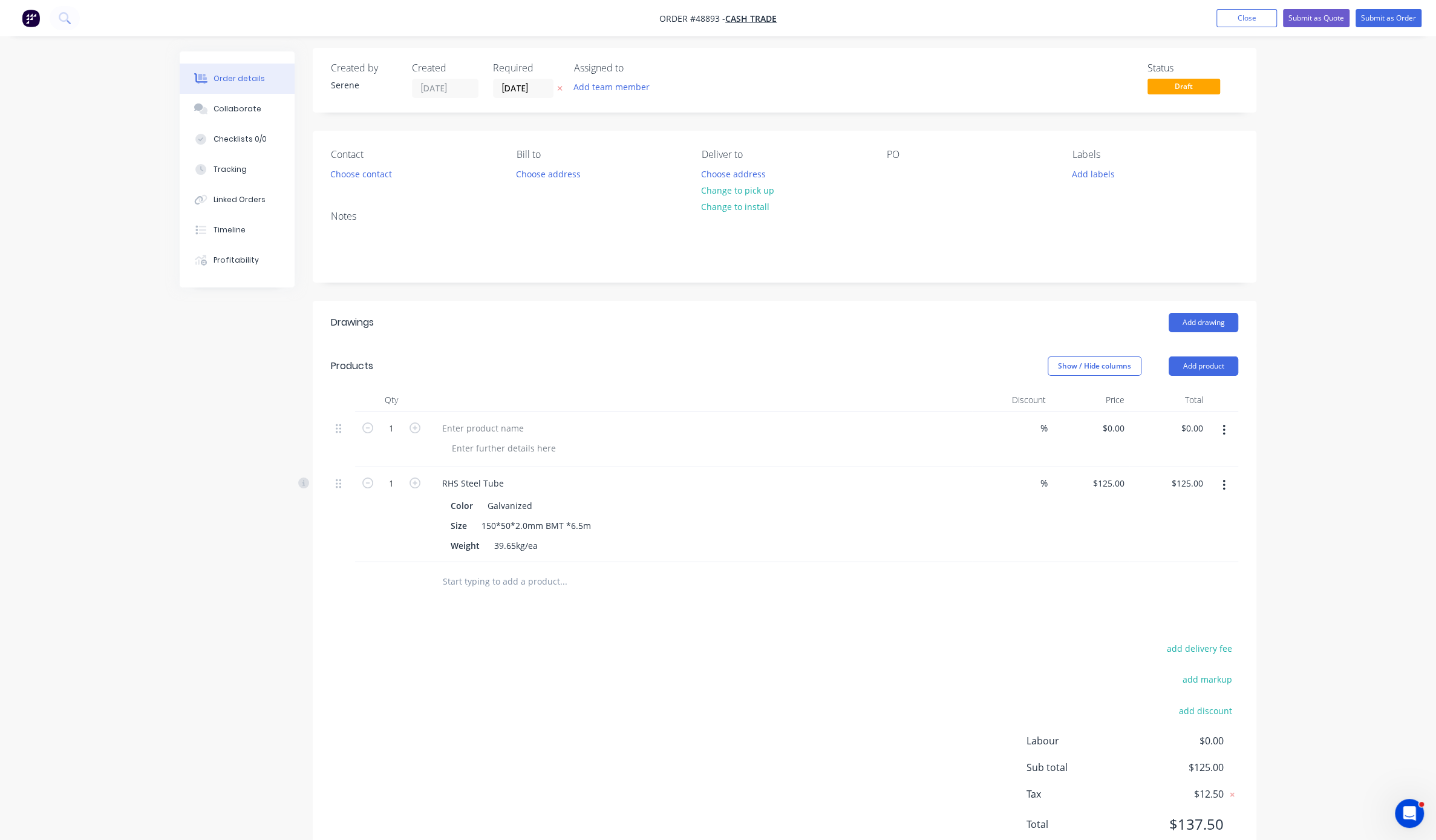
click at [820, 441] on button "button" at bounding box center [1224, 431] width 28 height 22
click at [820, 543] on div "Delete" at bounding box center [1181, 535] width 93 height 17
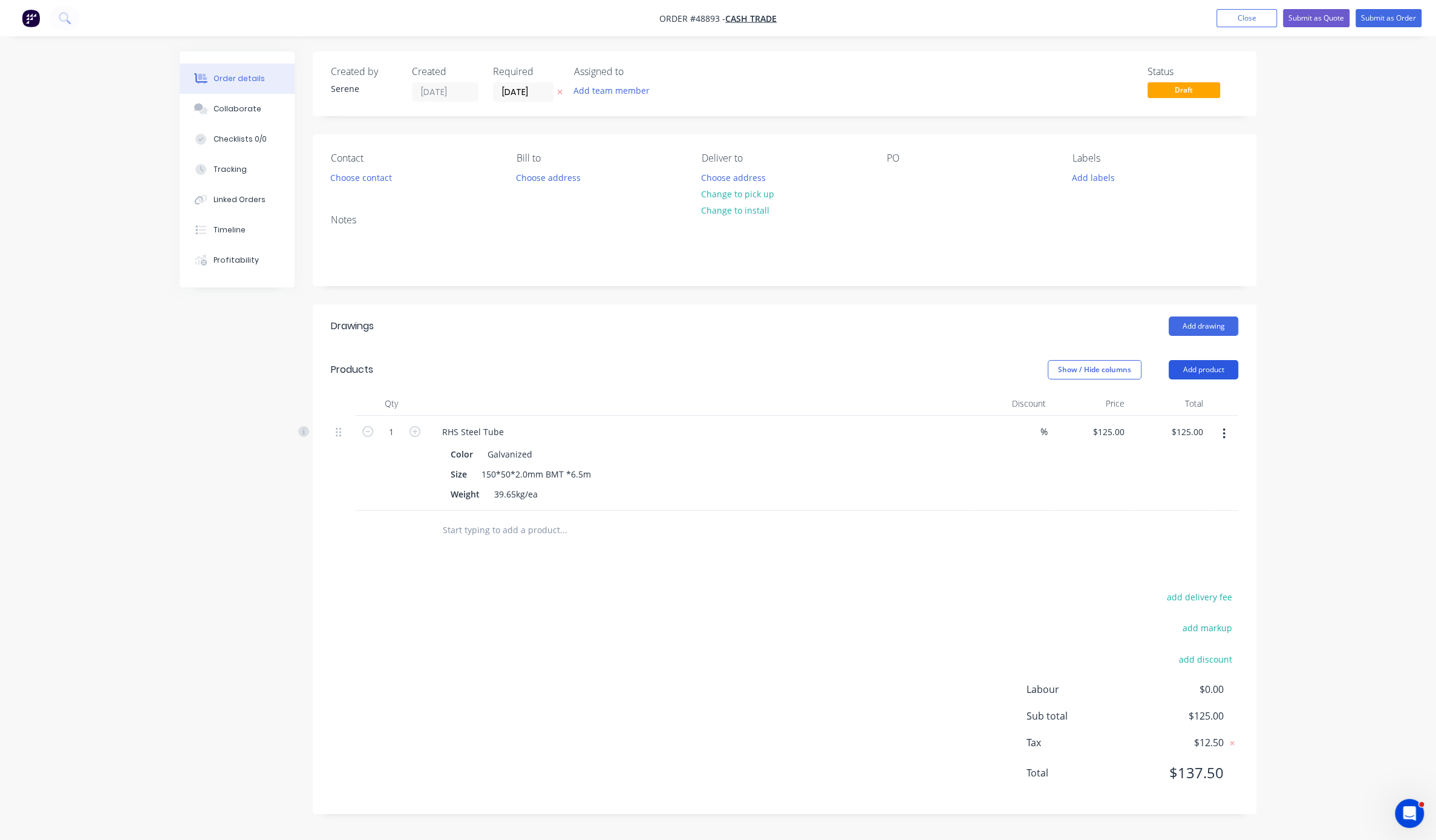
click at [820, 380] on button "Add product" at bounding box center [1203, 370] width 70 height 20
click at [820, 409] on div "Product catalogue" at bounding box center [1181, 400] width 93 height 17
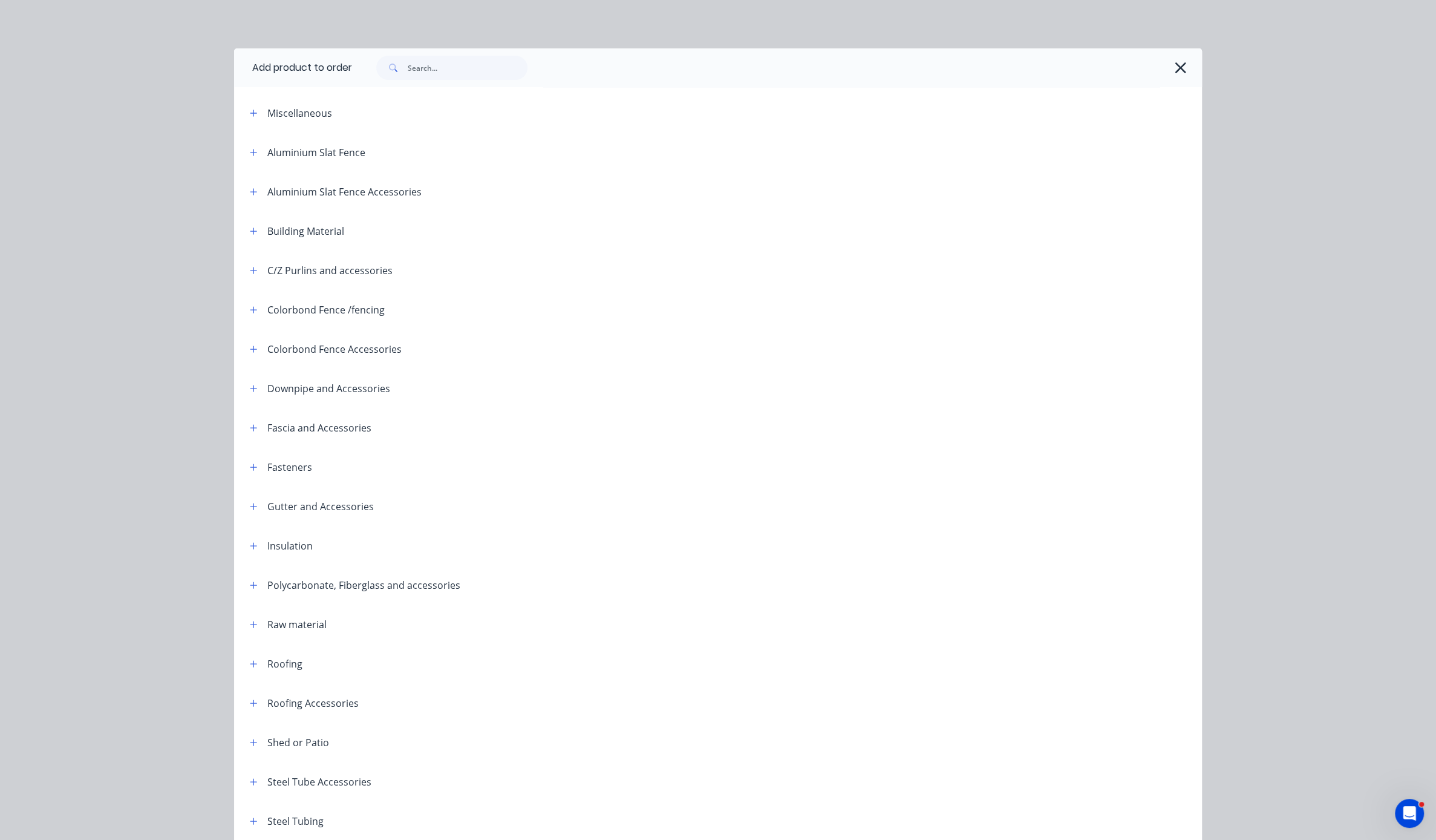
scroll to position [150, 0]
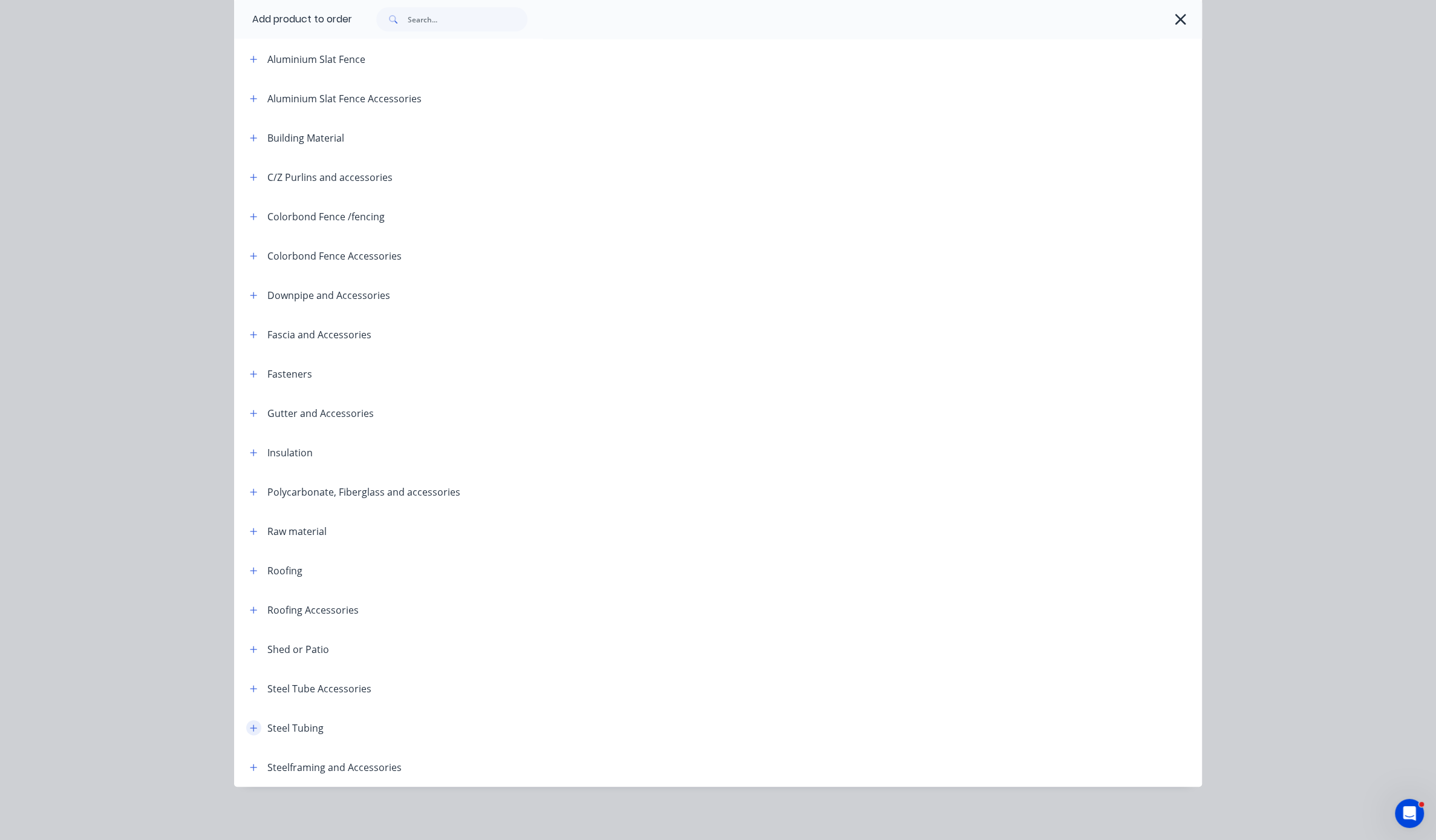
click at [250, 723] on icon "button" at bounding box center [253, 727] width 7 height 9
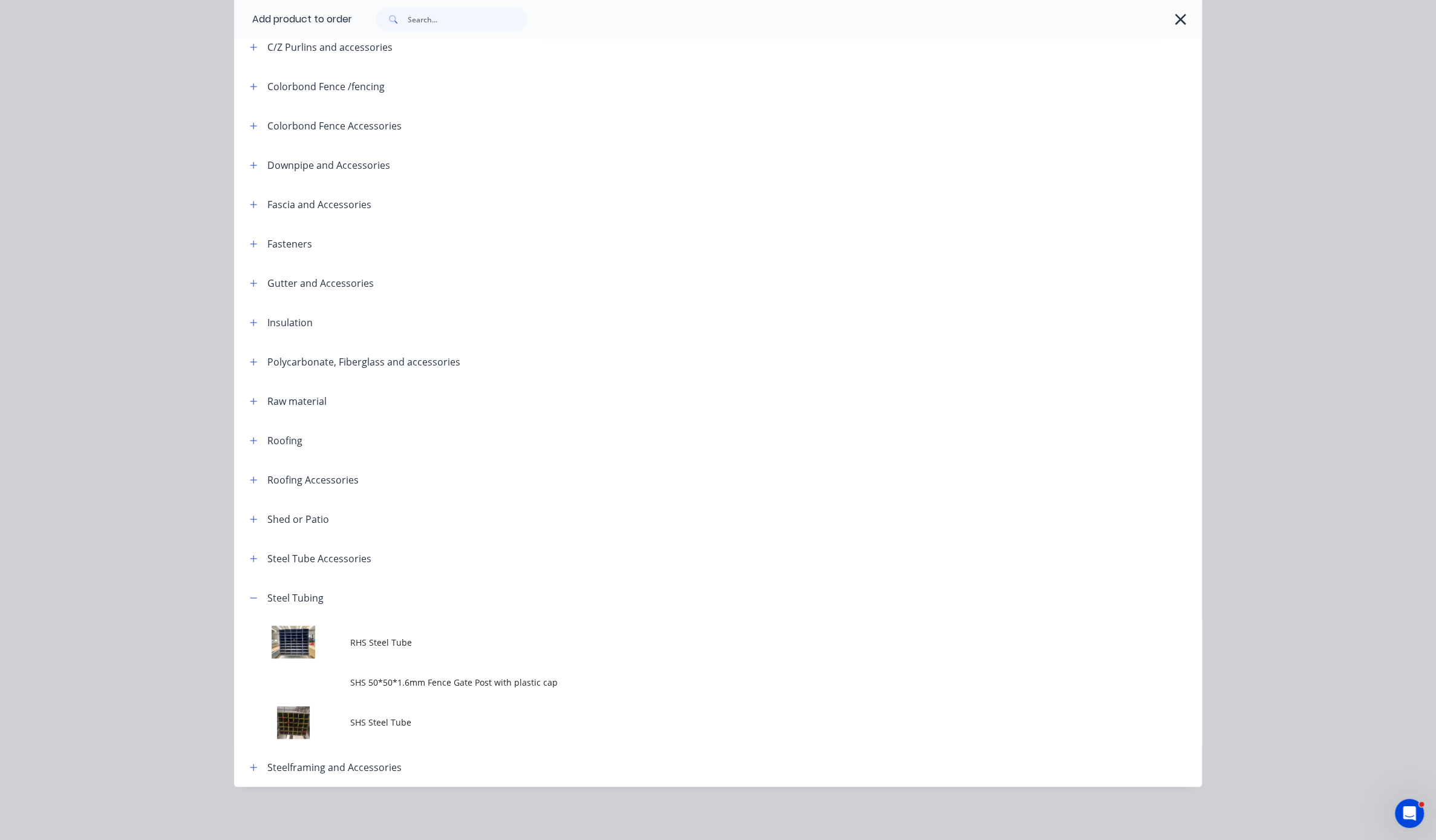
scroll to position [286, 0]
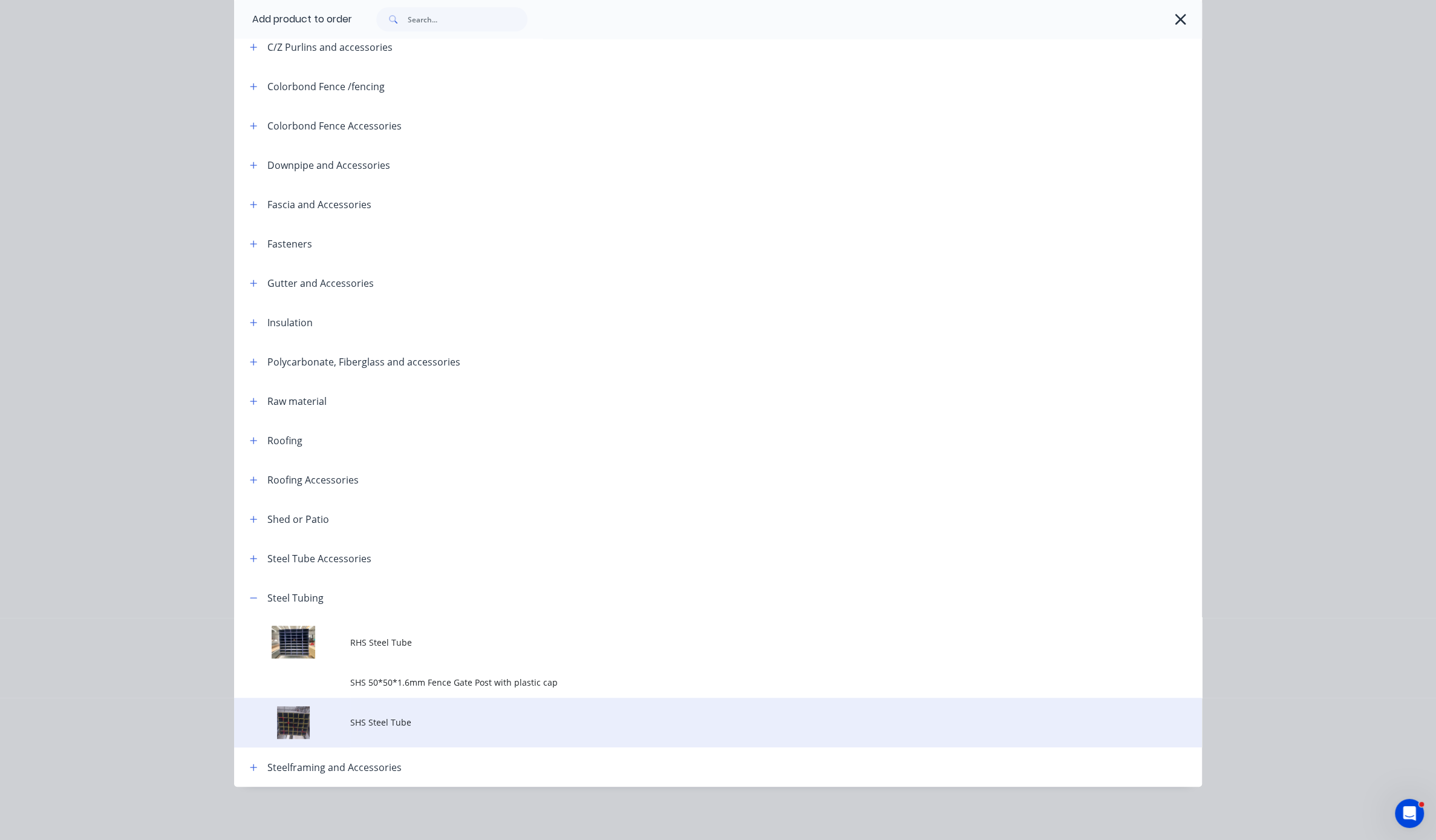
click at [433, 703] on td "SHS Steel Tube" at bounding box center [776, 723] width 852 height 50
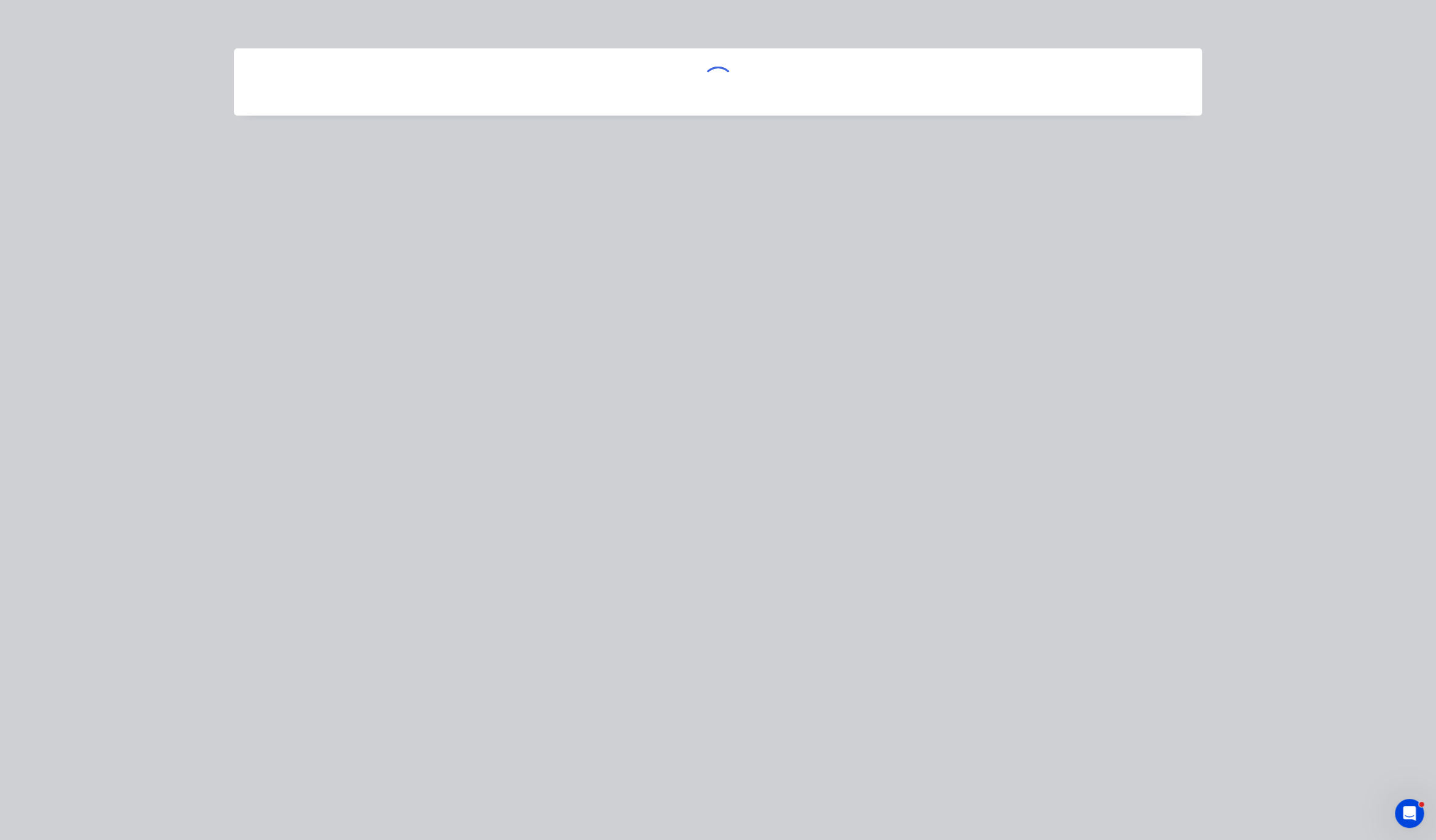
scroll to position [0, 0]
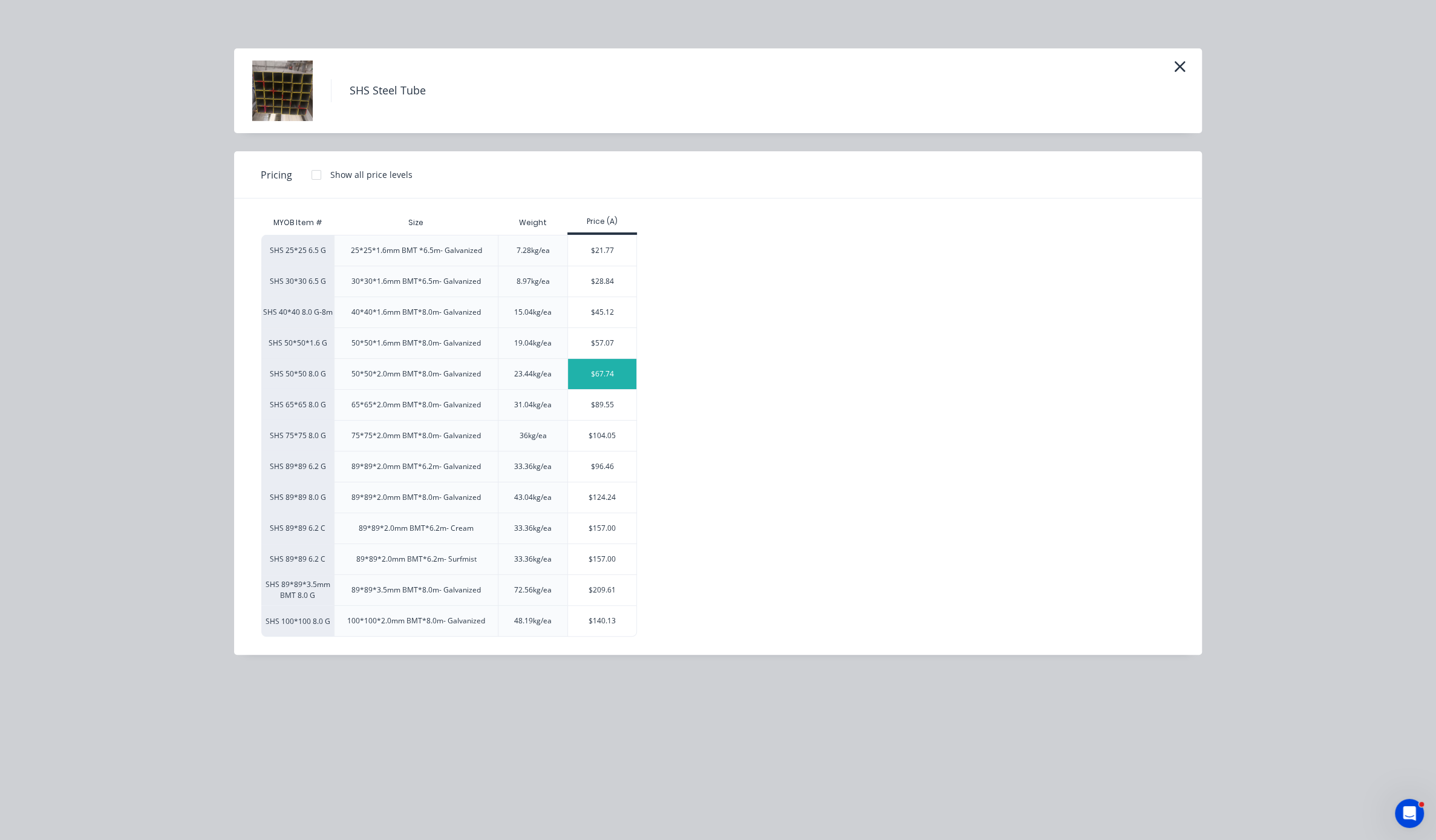
click at [602, 389] on div "$67.74" at bounding box center [602, 373] width 68 height 31
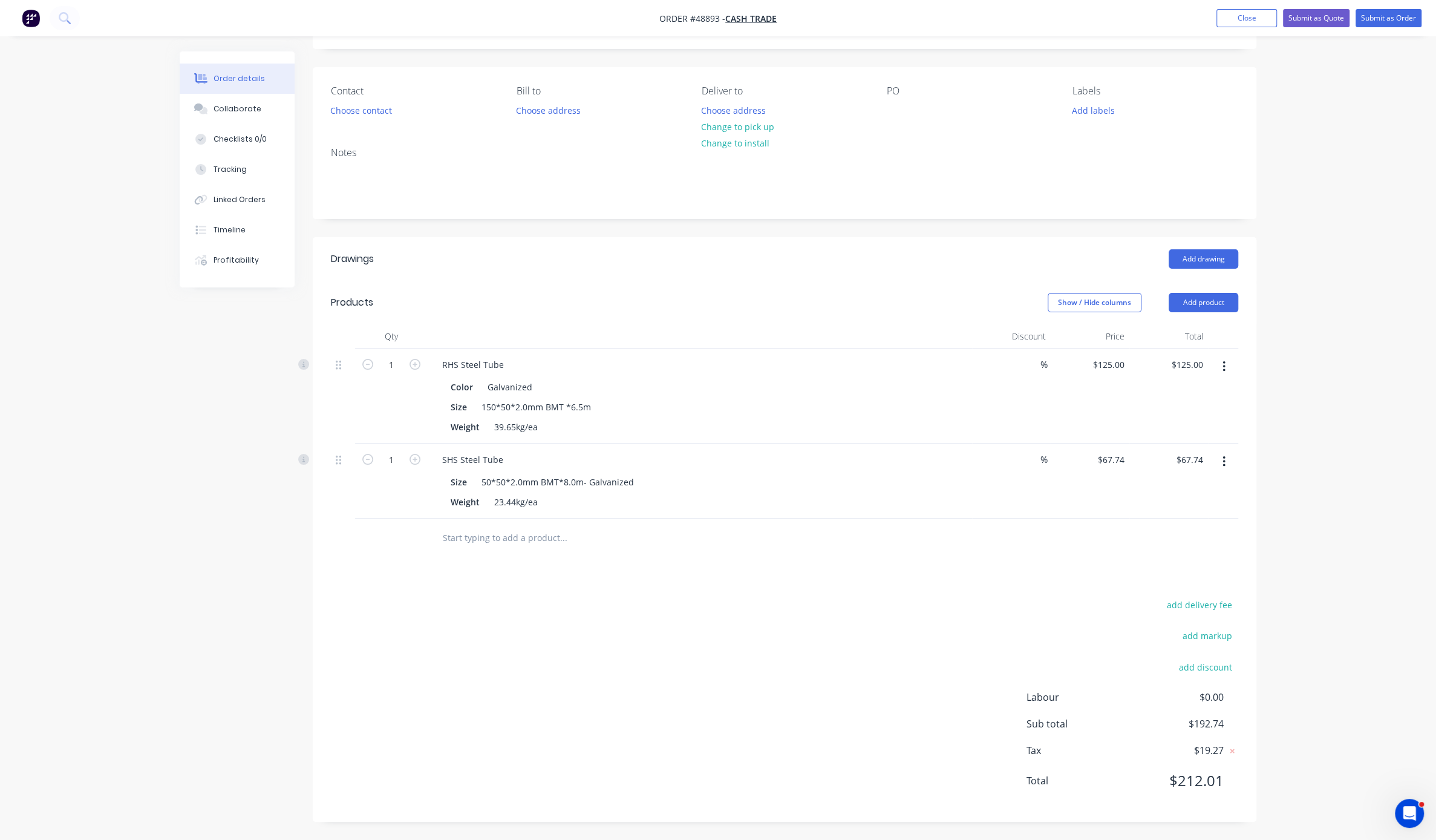
scroll to position [107, 0]
click at [573, 619] on div "add delivery fee add markup add discount Labour $0.00 Sub total $192.74 Tax $19…" at bounding box center [785, 700] width 907 height 207
click at [414, 454] on icon "button" at bounding box center [415, 460] width 11 height 11
type input "2"
type input "$135.48"
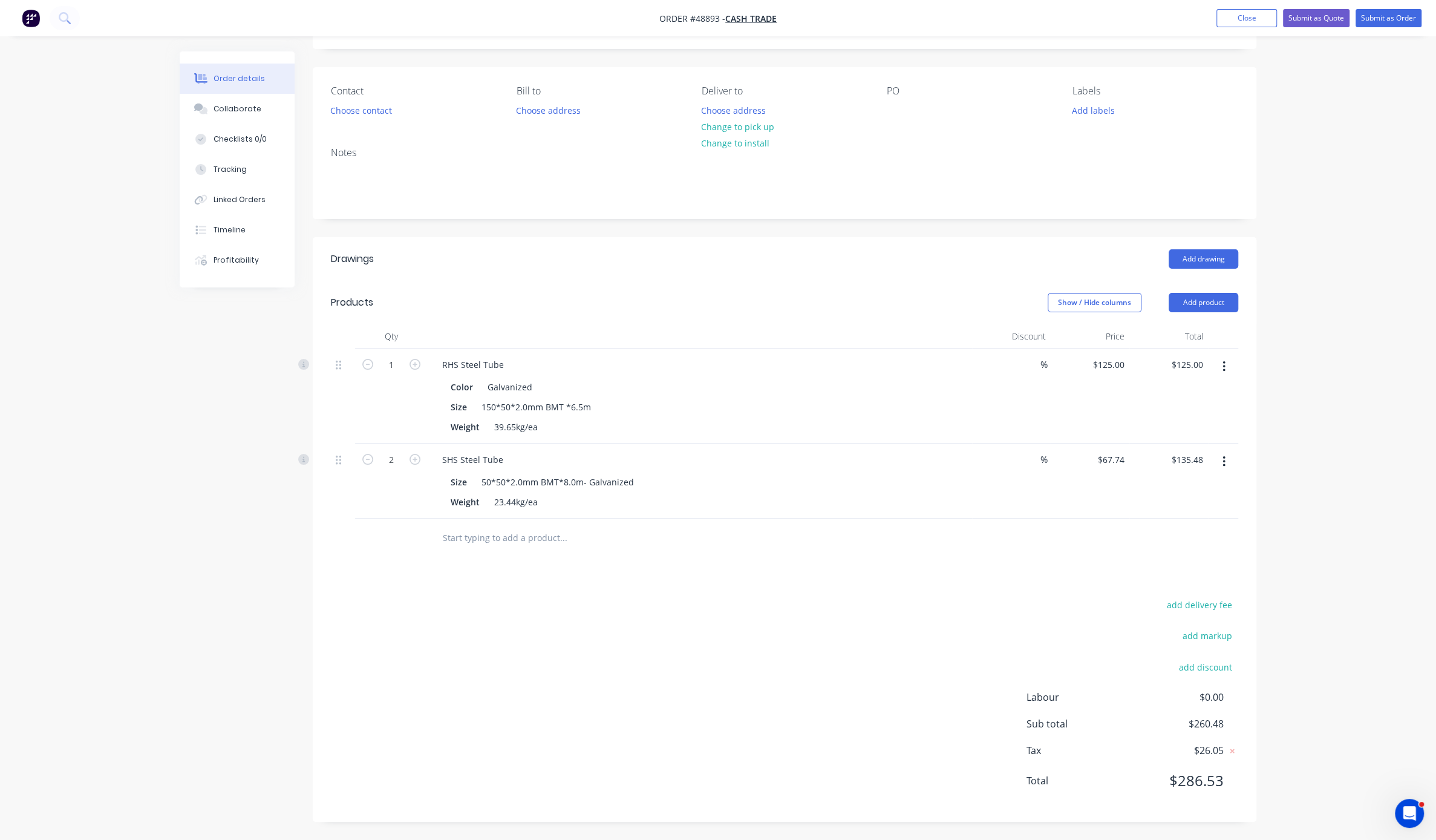
click at [695, 650] on div "add delivery fee add markup add discount Labour $0.00 Sub total $260.48 Tax $26…" at bounding box center [785, 700] width 907 height 207
drag, startPoint x: 627, startPoint y: 273, endPoint x: 687, endPoint y: 273, distance: 60.0
drag, startPoint x: 636, startPoint y: 290, endPoint x: 738, endPoint y: 287, distance: 102.0
click at [757, 118] on button "Change to pick up" at bounding box center [738, 126] width 86 height 16
click at [587, 248] on header "Drawings Add drawing" at bounding box center [785, 259] width 944 height 44
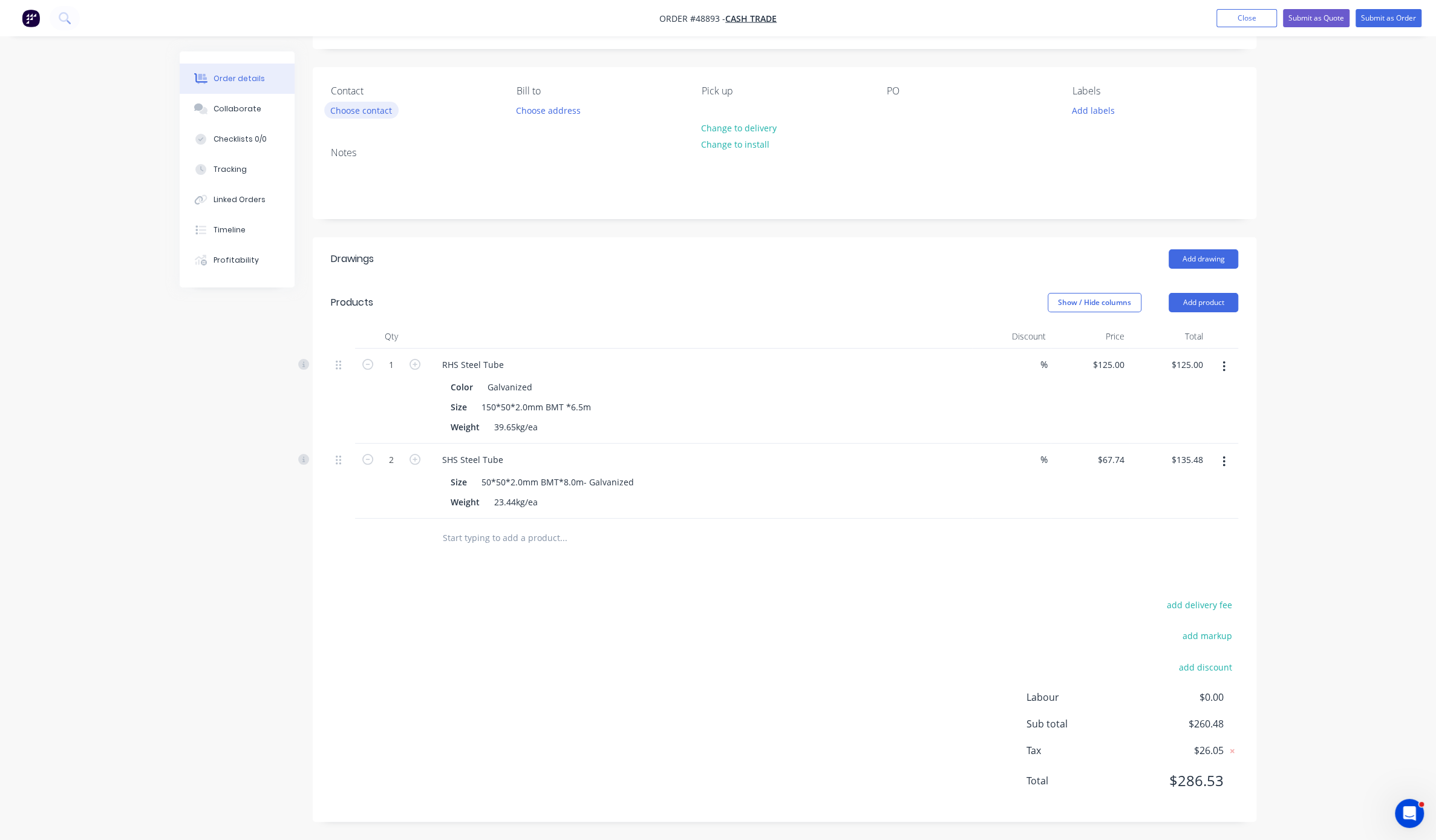
click at [378, 102] on button "Choose contact" at bounding box center [361, 110] width 74 height 16
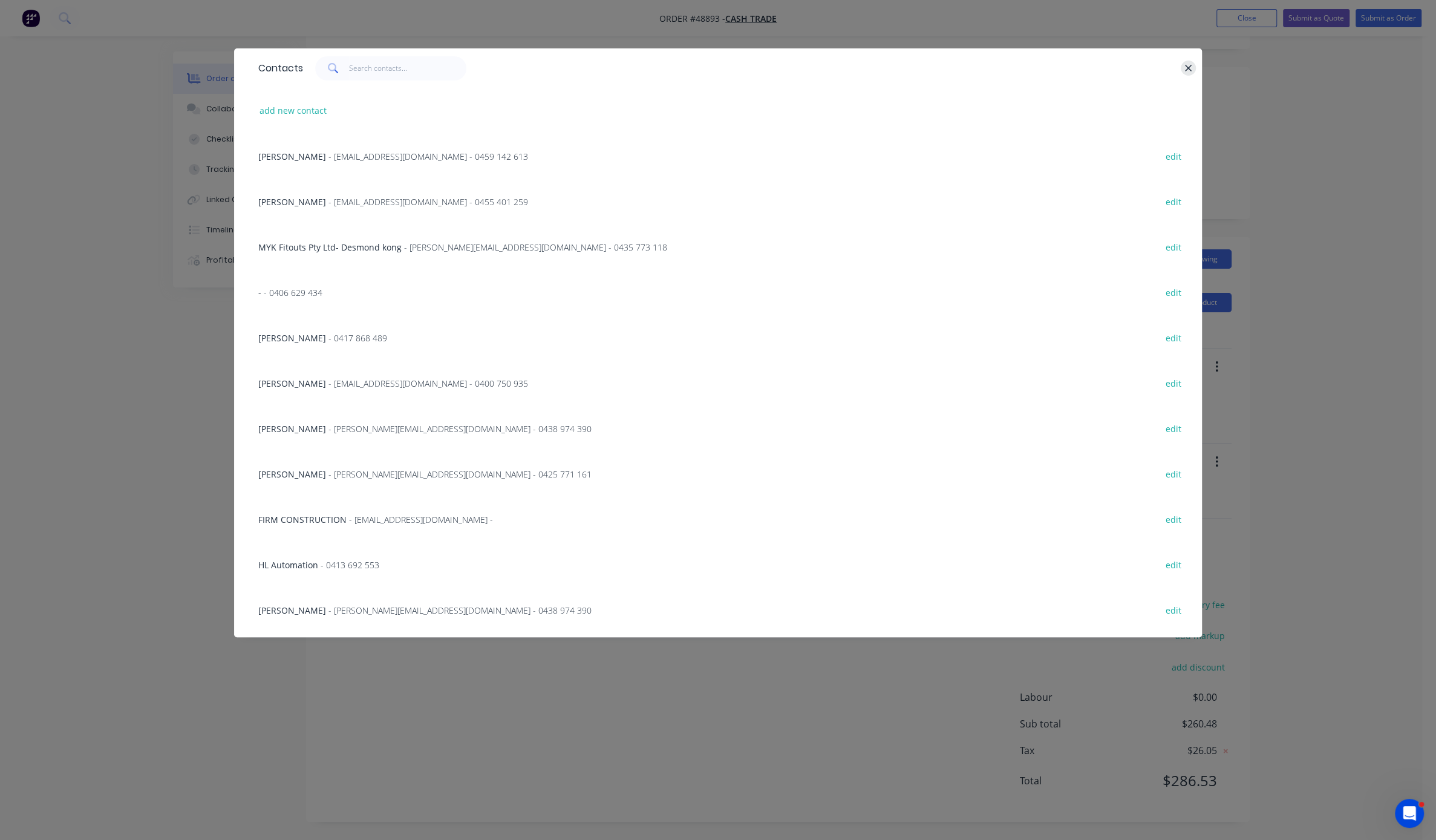
click at [820, 69] on icon "button" at bounding box center [1189, 68] width 8 height 11
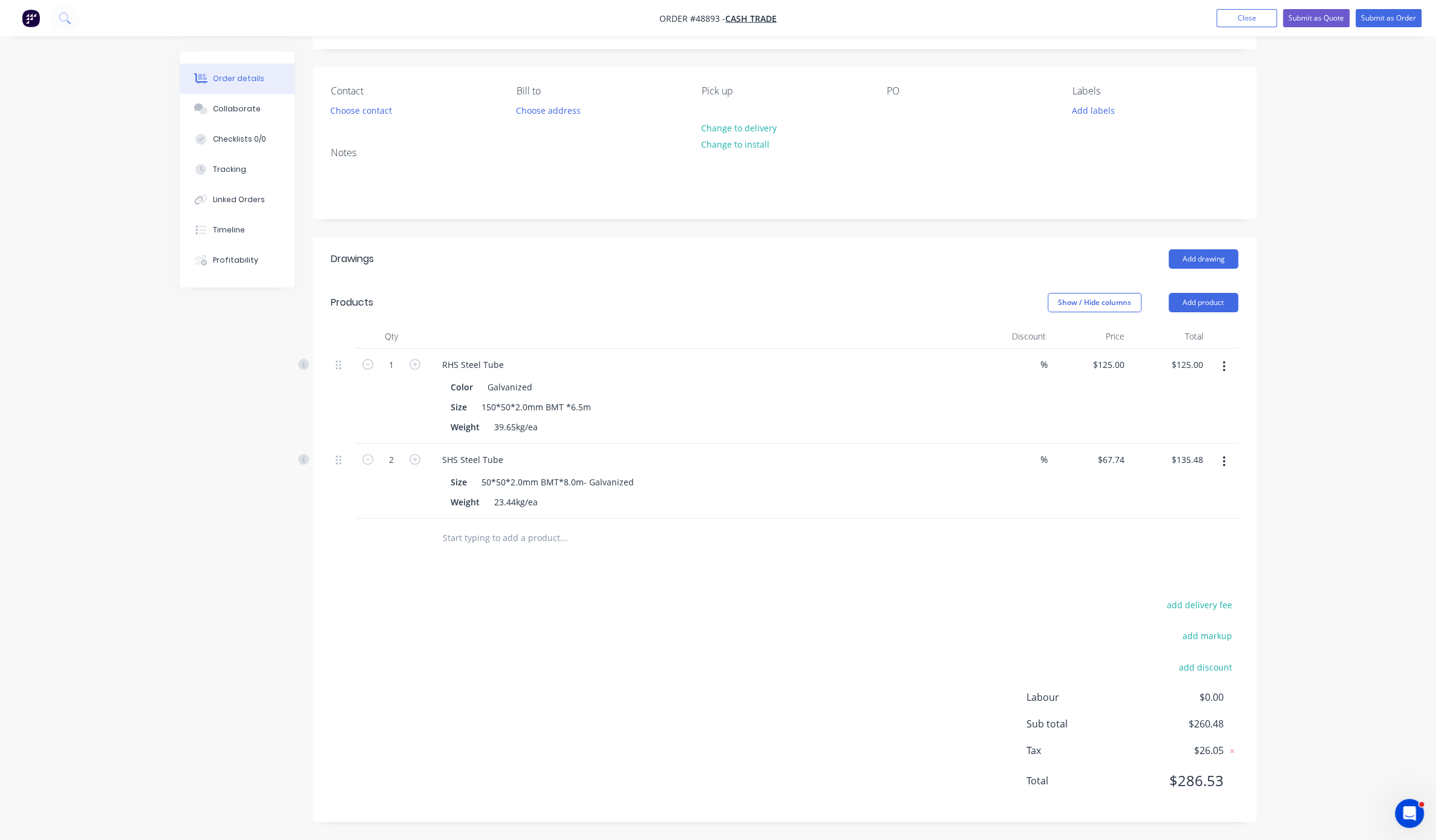
click at [820, 326] on div "Order details Collaborate Checklists 0/0 Tracking Linked Orders Timeline Profit…" at bounding box center [718, 386] width 1436 height 907
click at [820, 293] on button "Add product" at bounding box center [1203, 302] width 70 height 20
click at [820, 324] on div "Product catalogue" at bounding box center [1181, 333] width 93 height 17
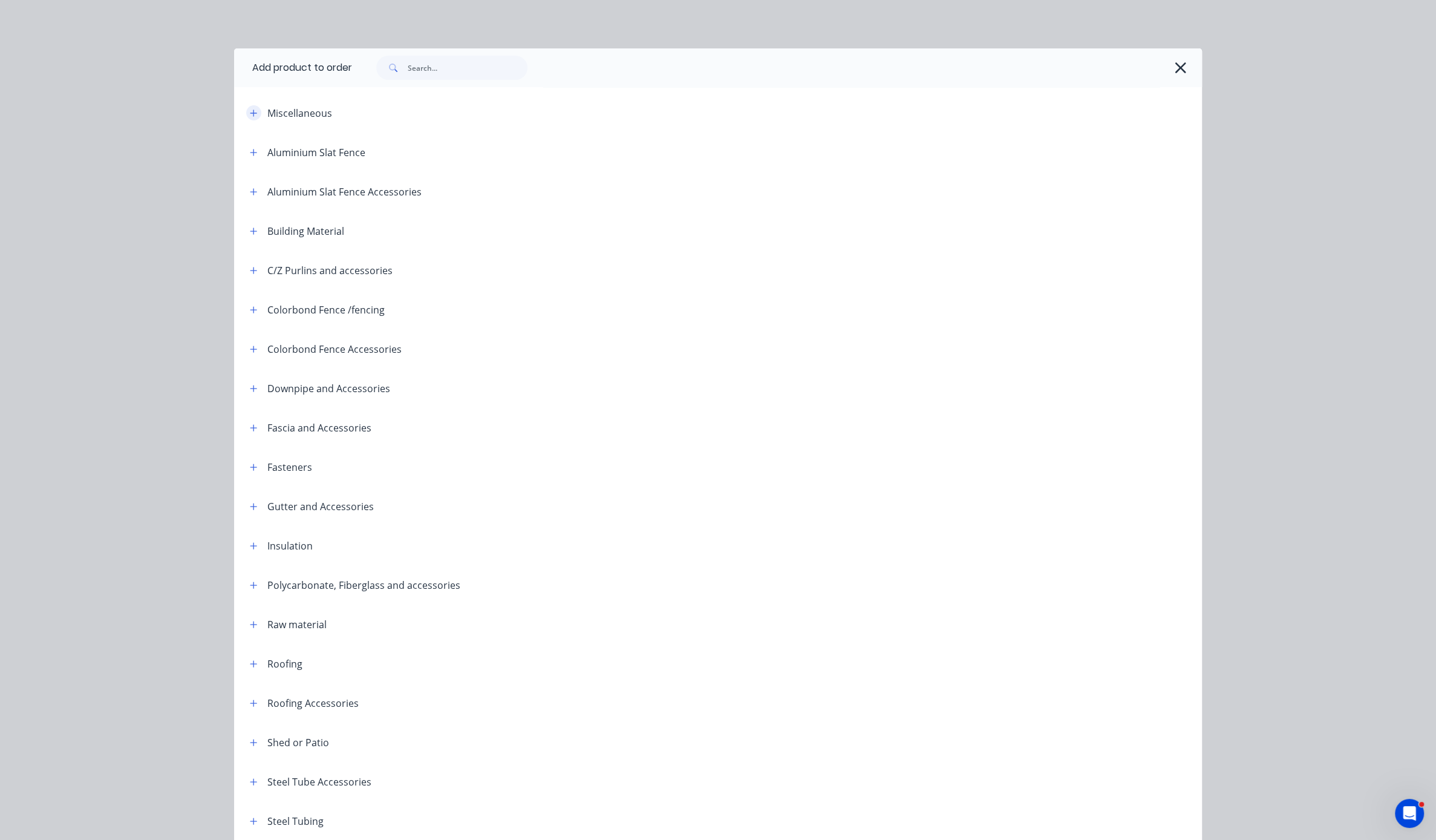
click at [247, 121] on button "button" at bounding box center [254, 112] width 15 height 15
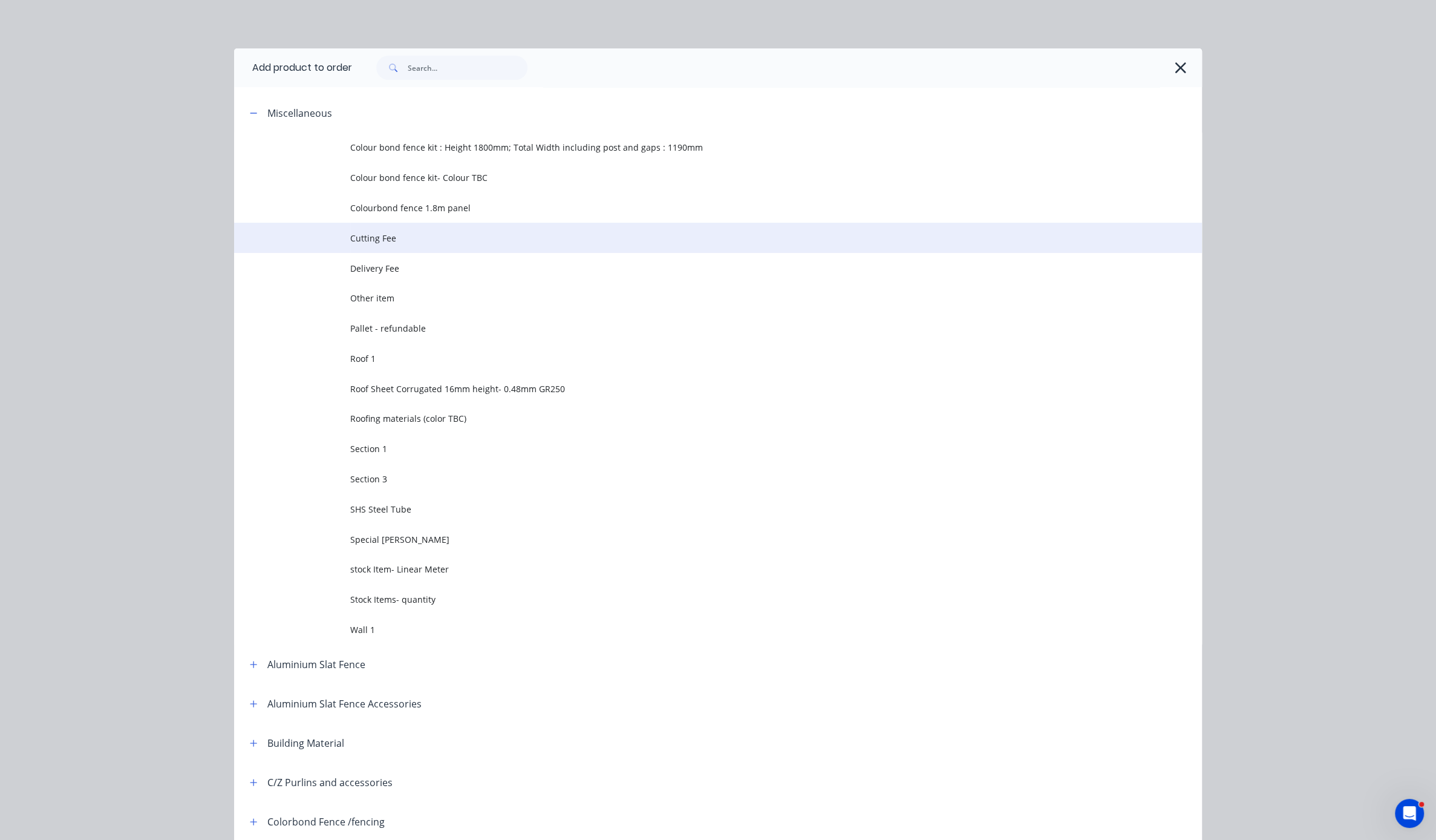
click at [395, 244] on span "Cutting Fee" at bounding box center [691, 238] width 681 height 13
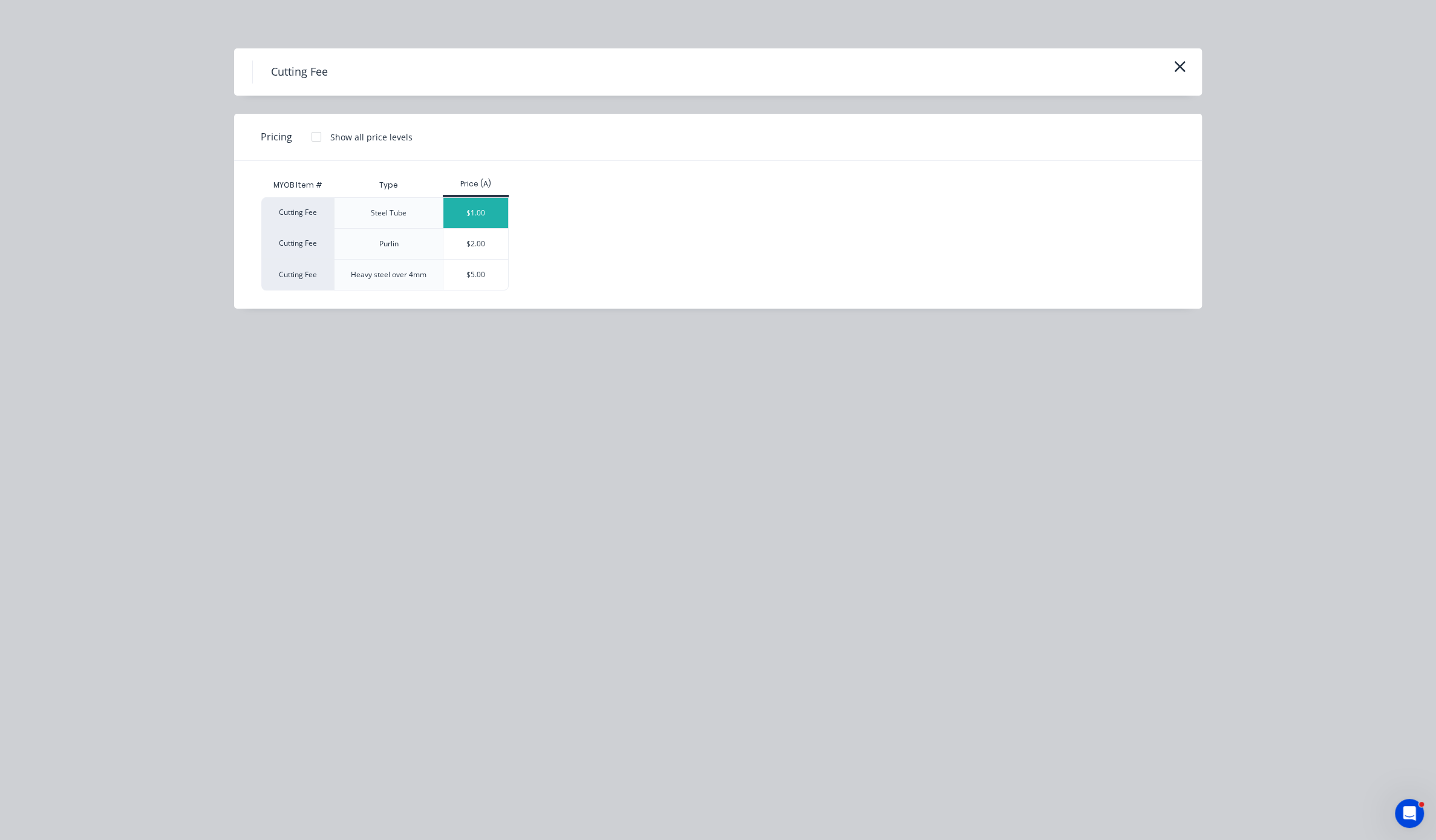
click at [482, 221] on div "$1.00" at bounding box center [475, 213] width 65 height 31
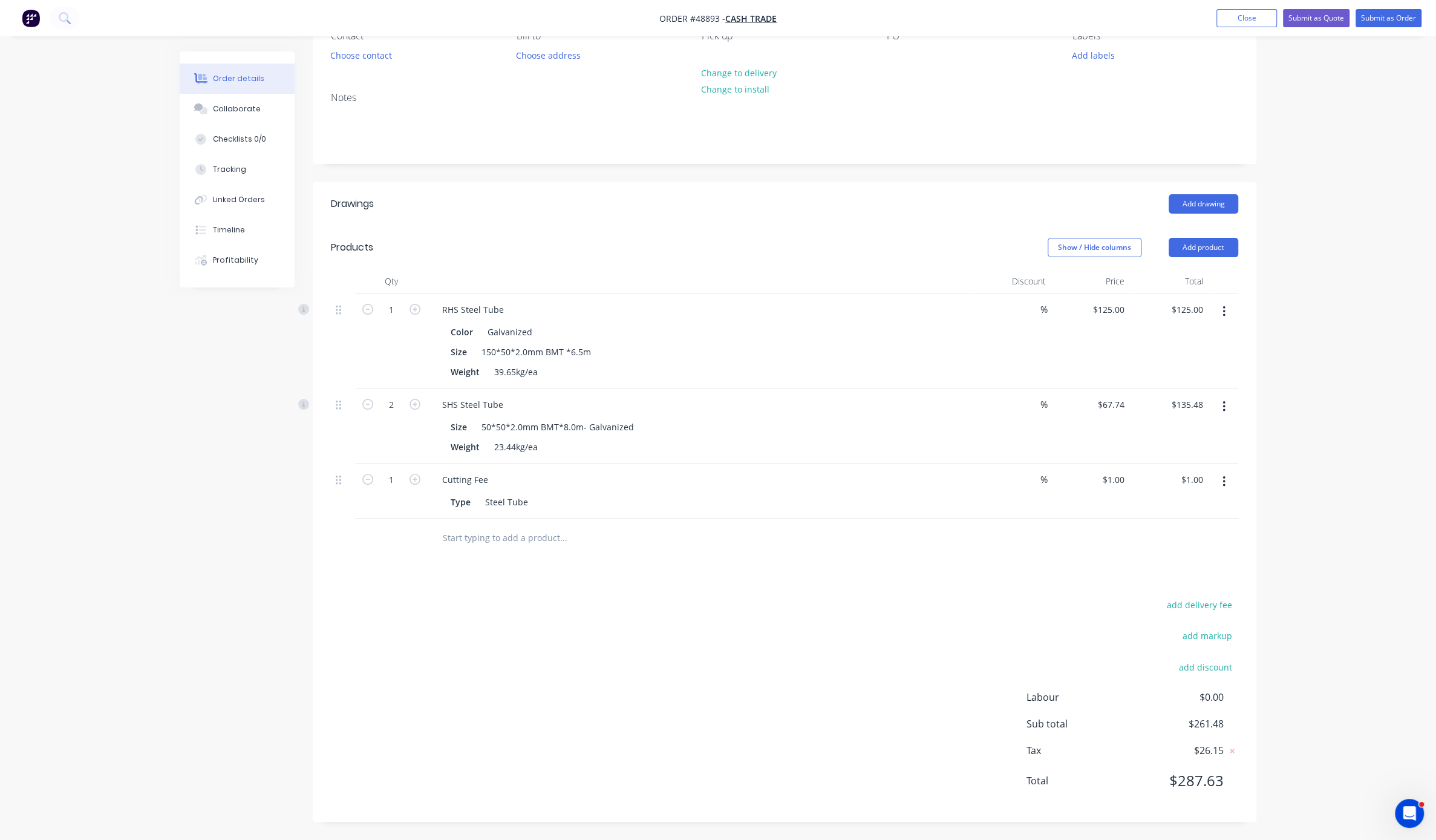
scroll to position [165, 0]
click at [820, 470] on button "button" at bounding box center [1224, 481] width 28 height 22
click at [820, 577] on div "Delete" at bounding box center [1181, 586] width 93 height 17
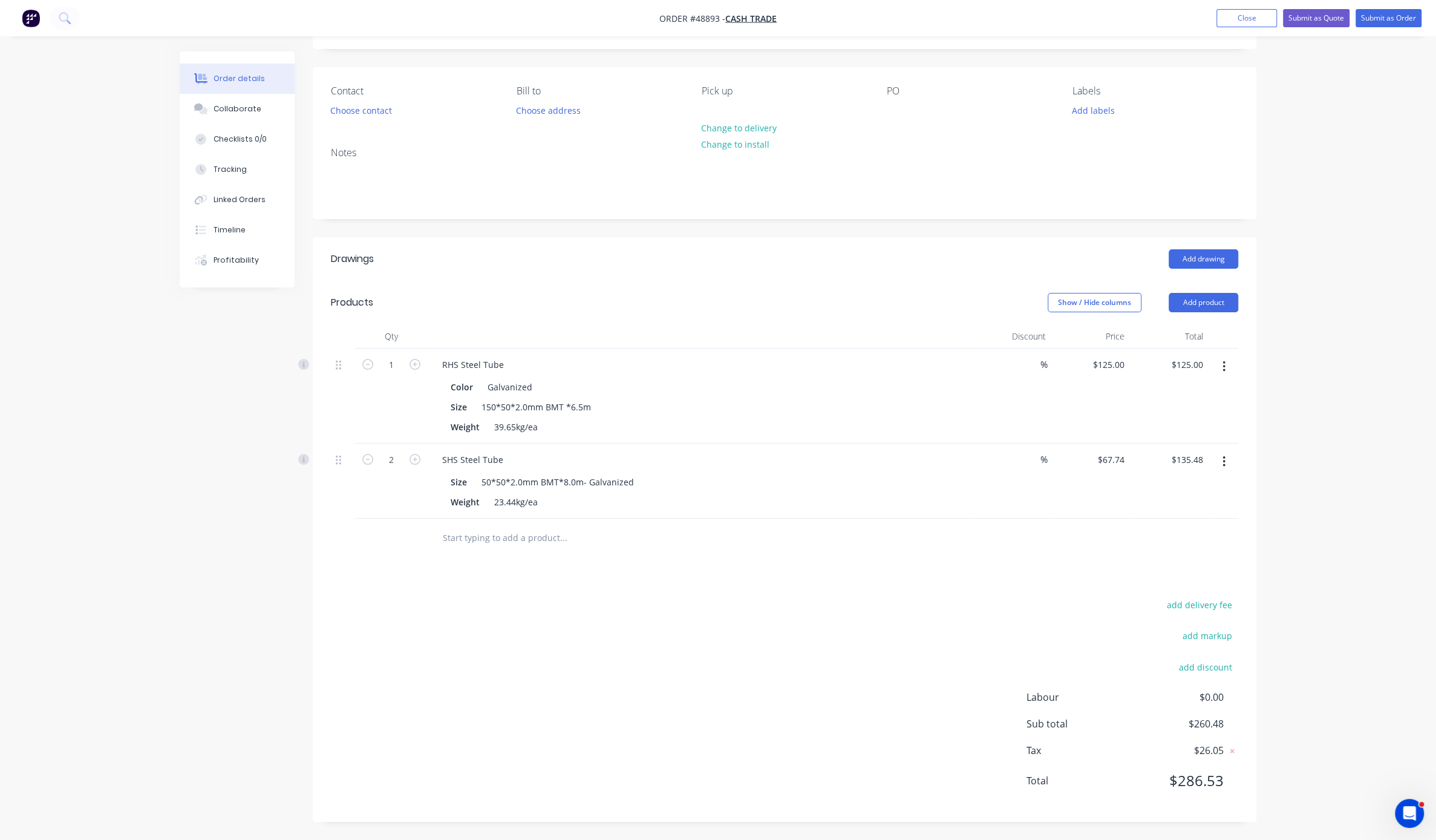
scroll to position [107, 0]
click at [774, 550] on div "Drawings Add drawing Products Show / Hide columns Add product Qty Discount Pric…" at bounding box center [785, 529] width 944 height 584
drag, startPoint x: 734, startPoint y: 574, endPoint x: 854, endPoint y: 566, distance: 120.3
click at [820, 496] on div "Order details Collaborate Checklists 0/0 Tracking Linked Orders Timeline Profit…" at bounding box center [718, 386] width 1436 height 907
click at [377, 102] on button "Choose contact" at bounding box center [361, 110] width 74 height 16
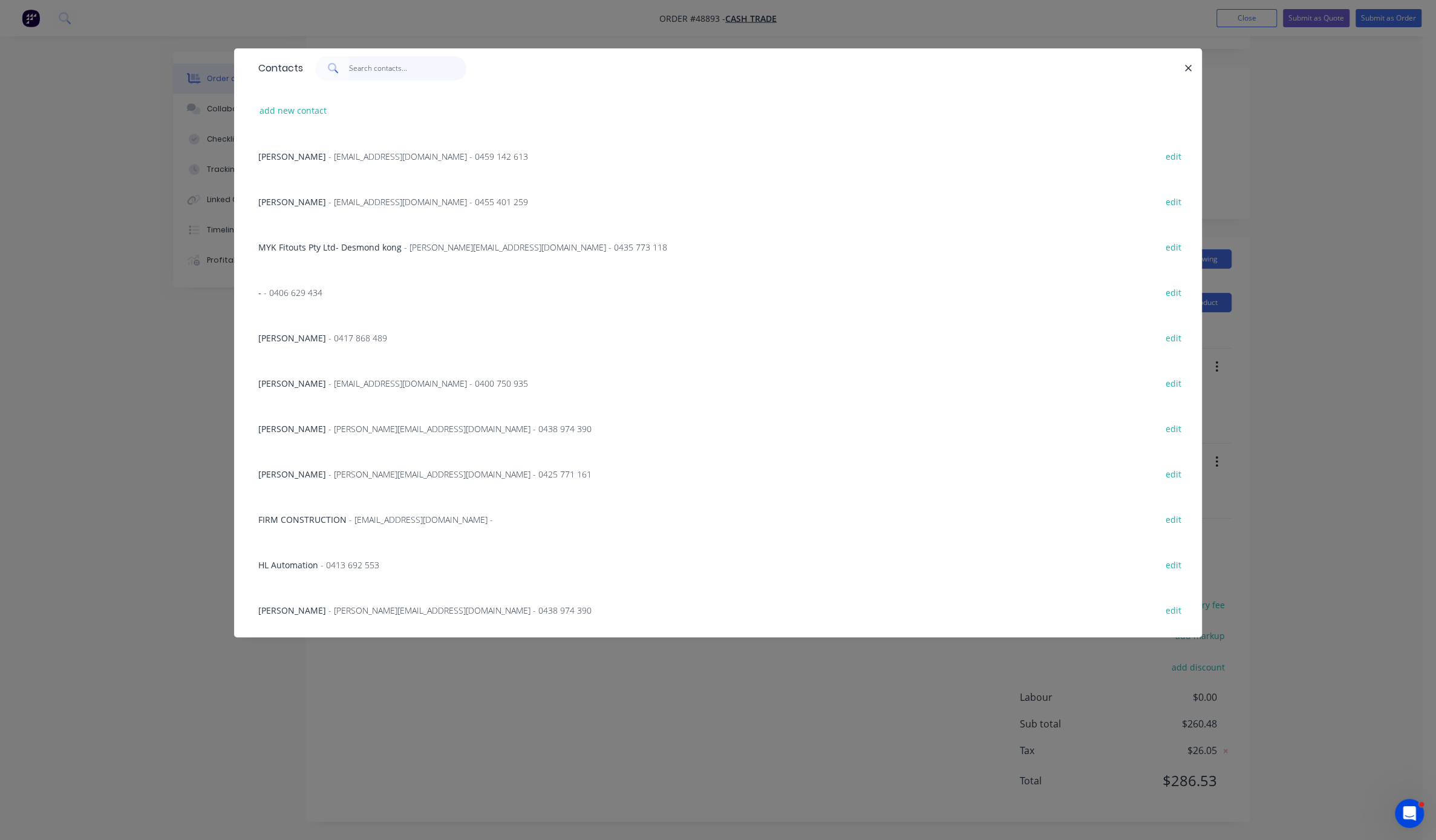
click at [404, 65] on input "text" at bounding box center [408, 68] width 118 height 24
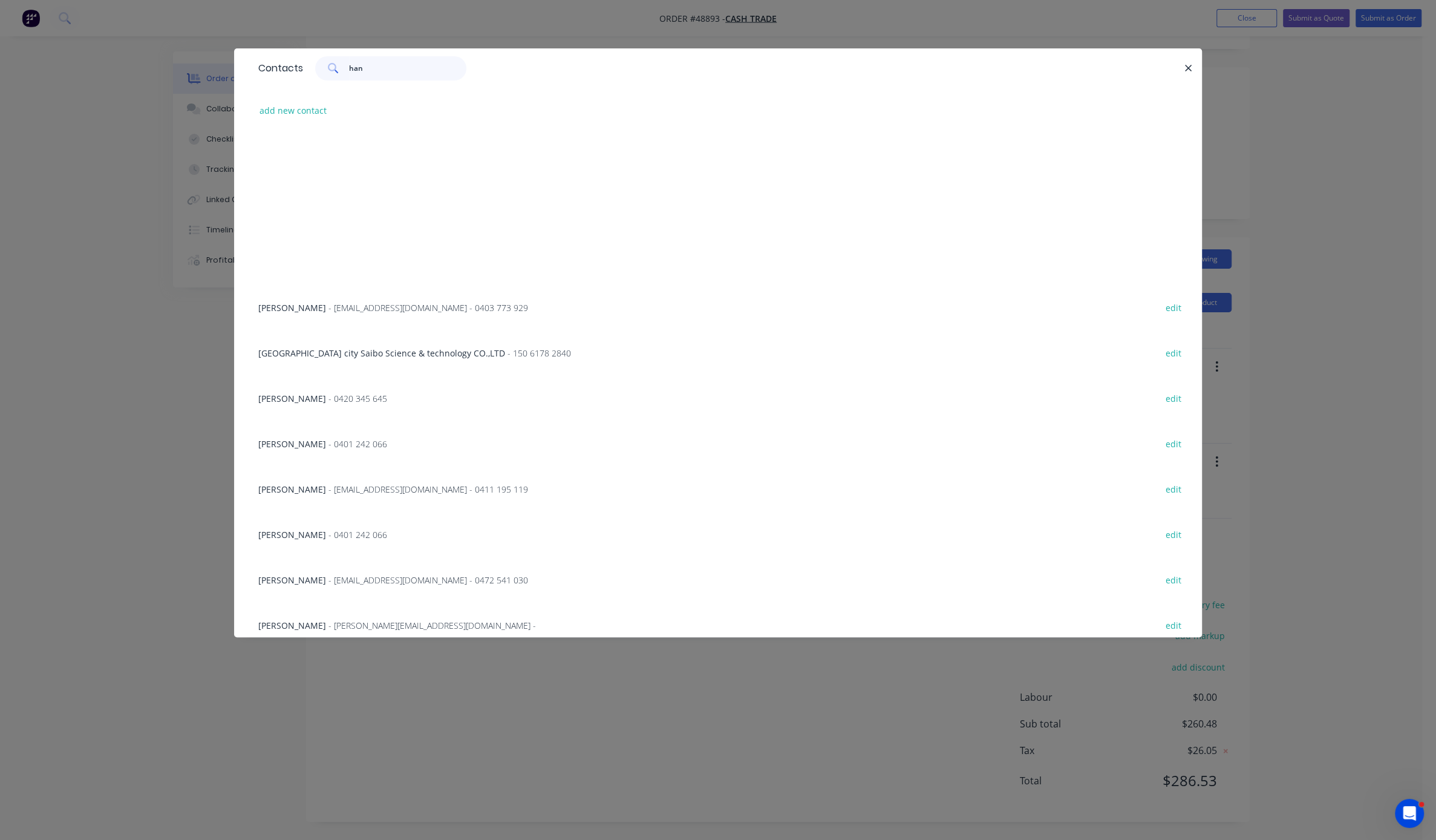
scroll to position [1058, 0]
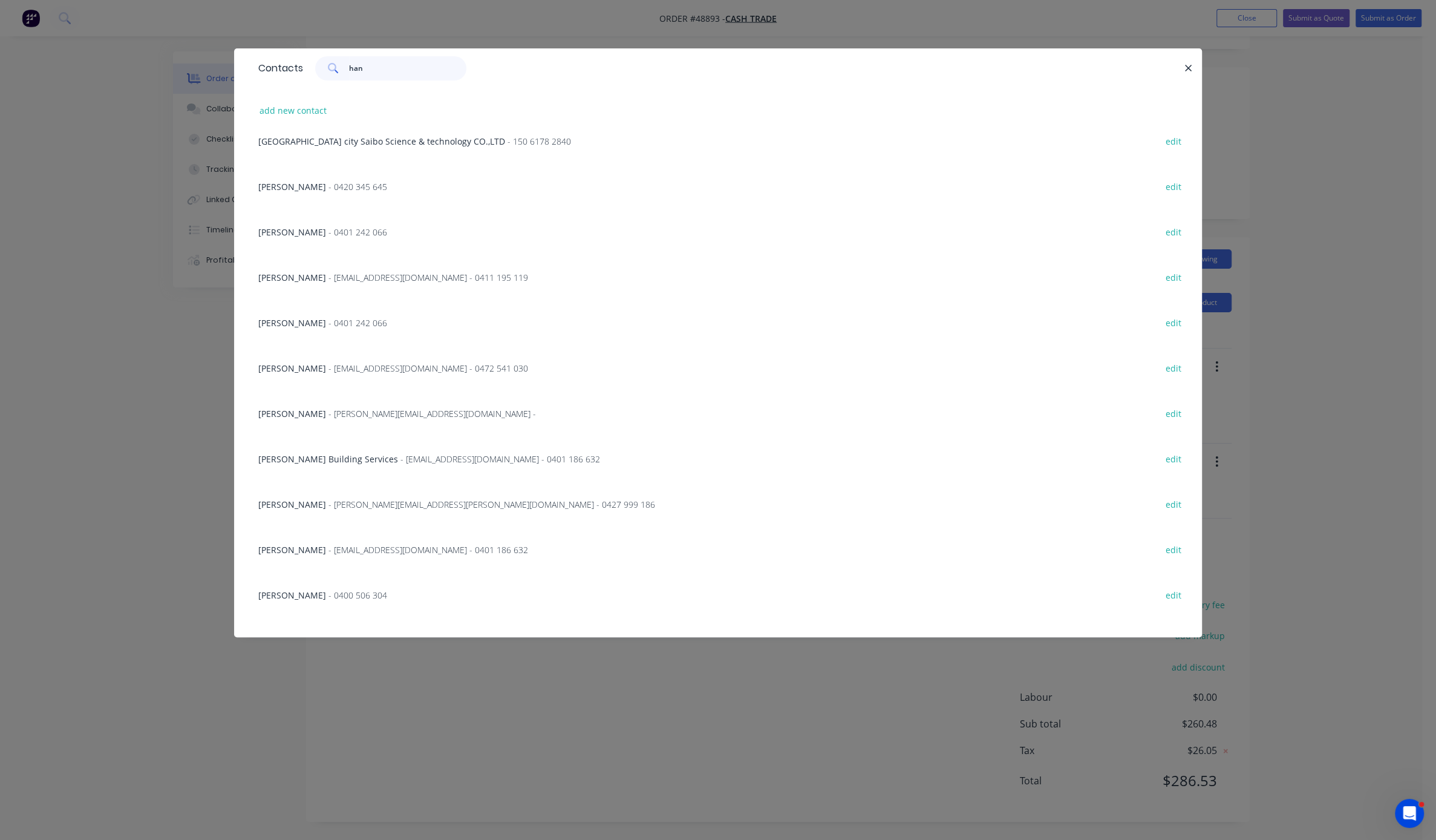
type input "han"
click at [367, 554] on span "- [EMAIL_ADDRESS][DOMAIN_NAME] - 0401 186 632" at bounding box center [428, 550] width 200 height 12
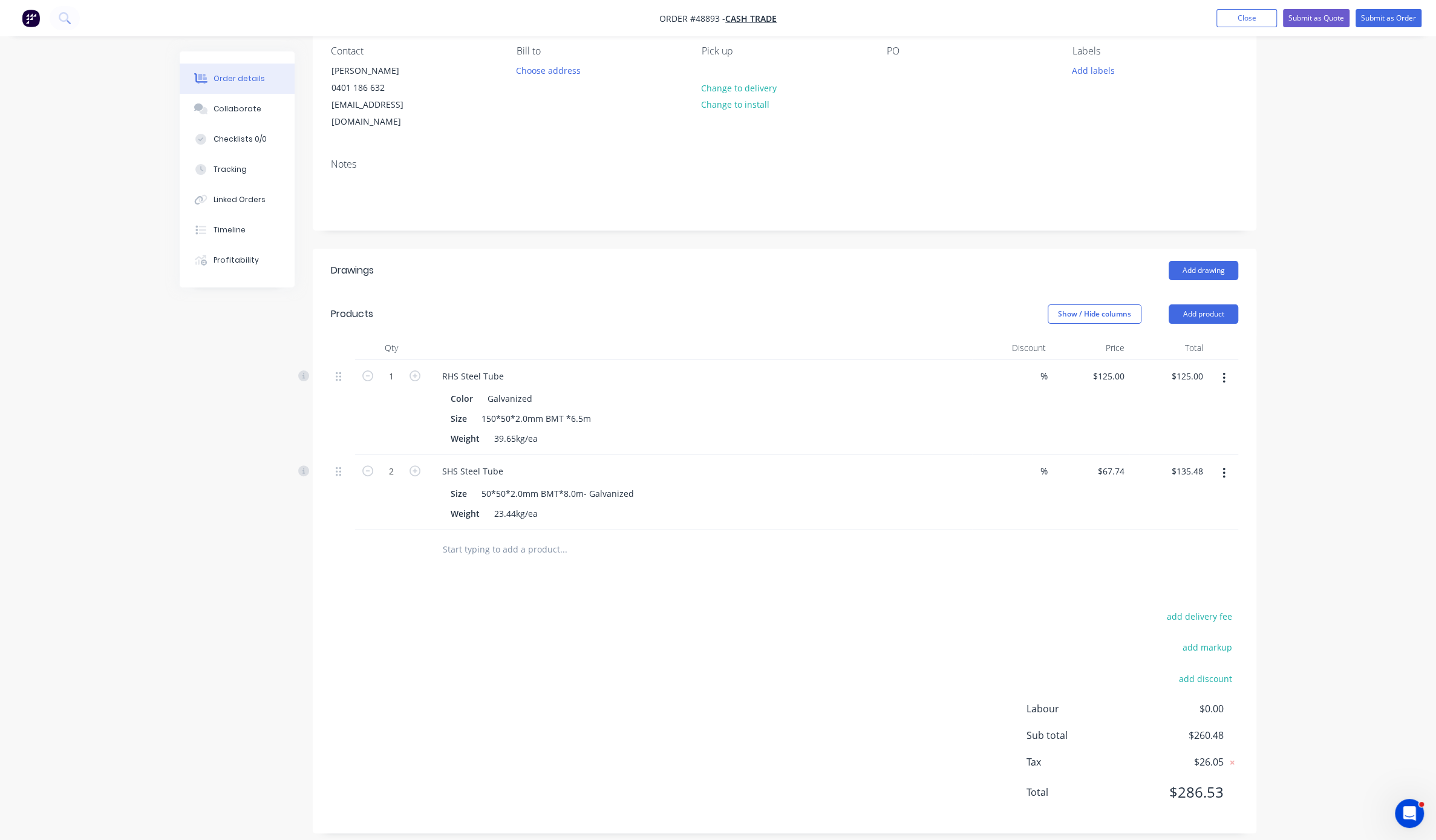
drag, startPoint x: 547, startPoint y: 287, endPoint x: 723, endPoint y: 301, distance: 176.6
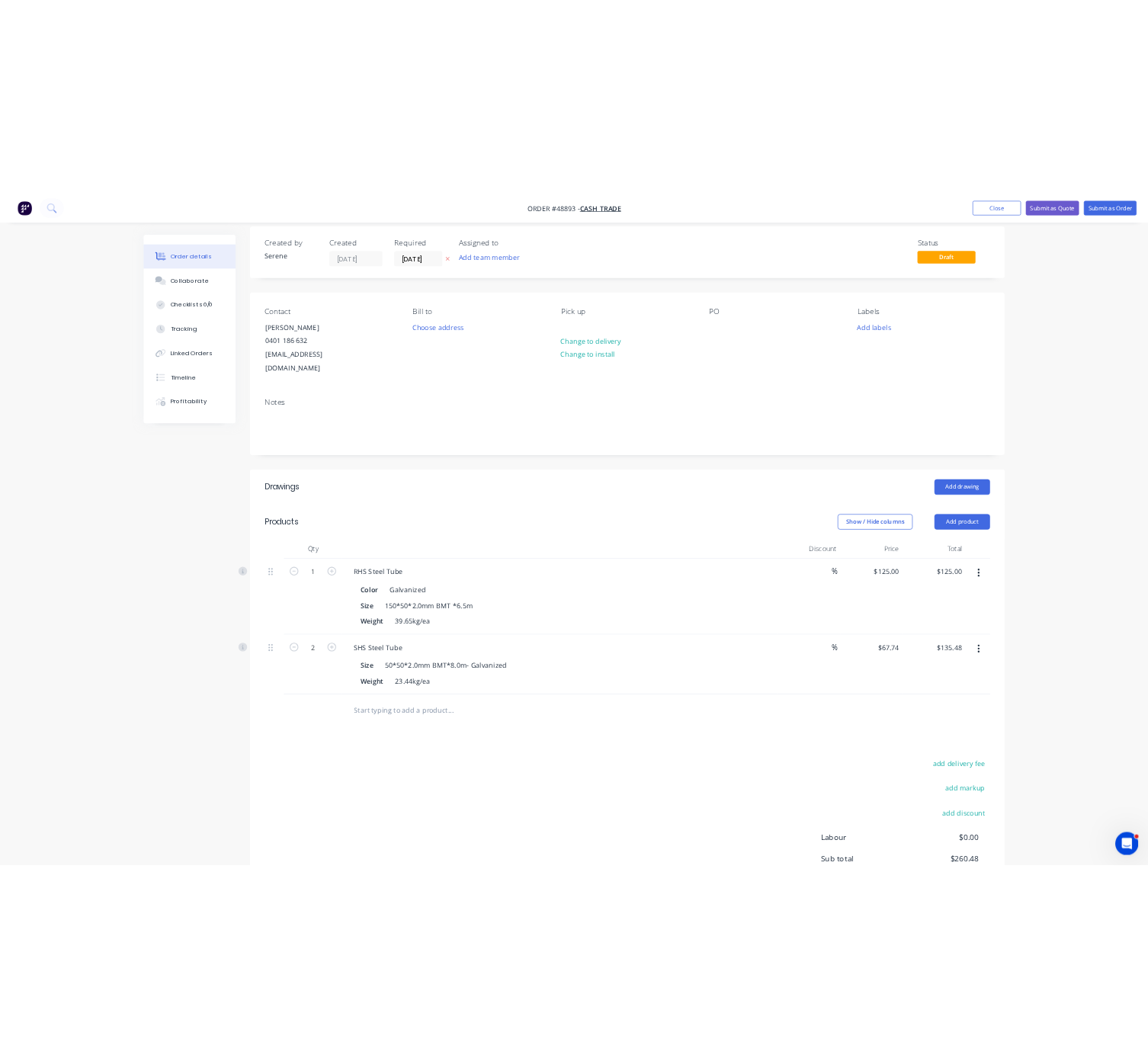
scroll to position [0, 0]
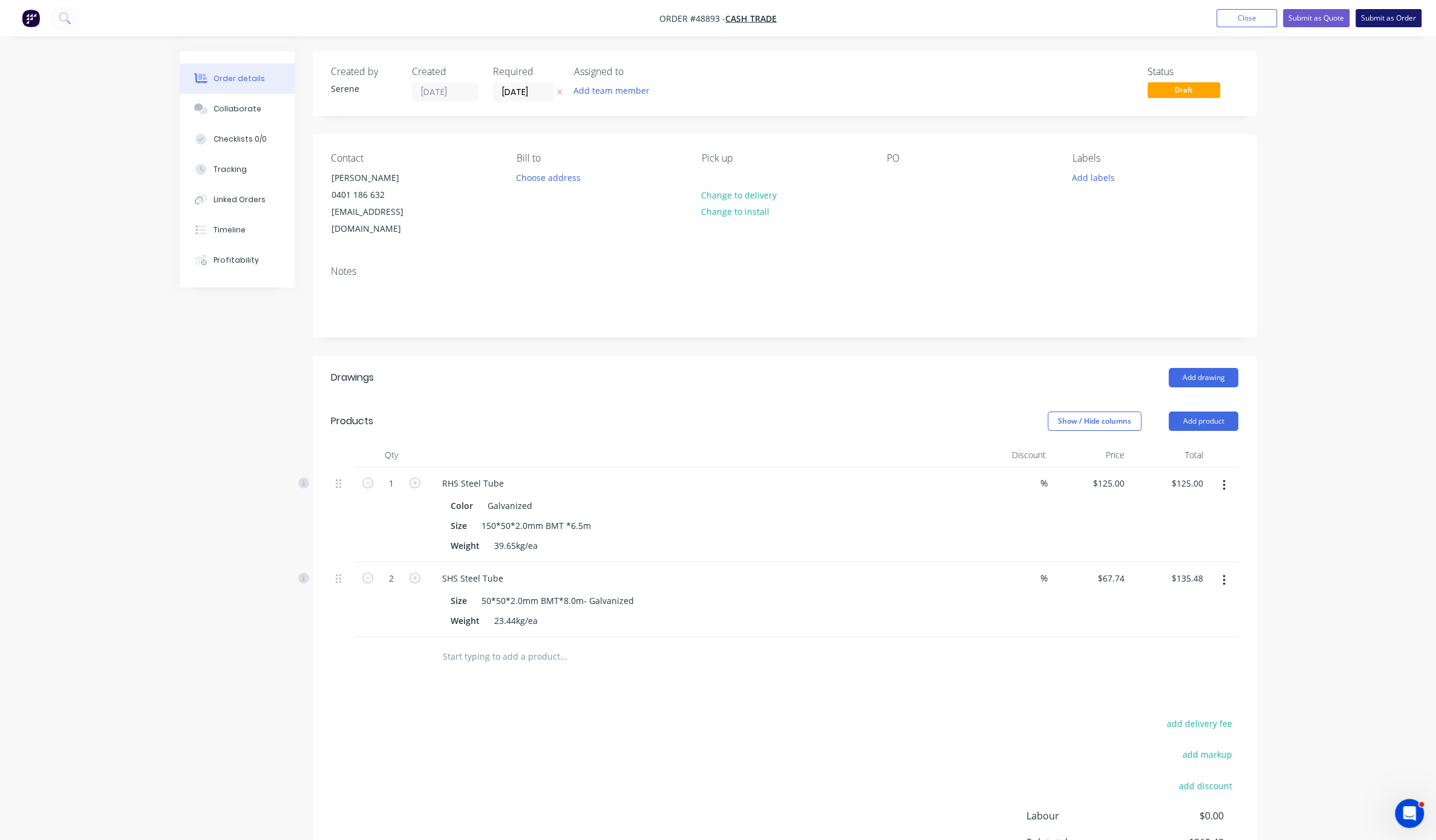
click at [820, 15] on button "Submit as Order" at bounding box center [1389, 18] width 66 height 18
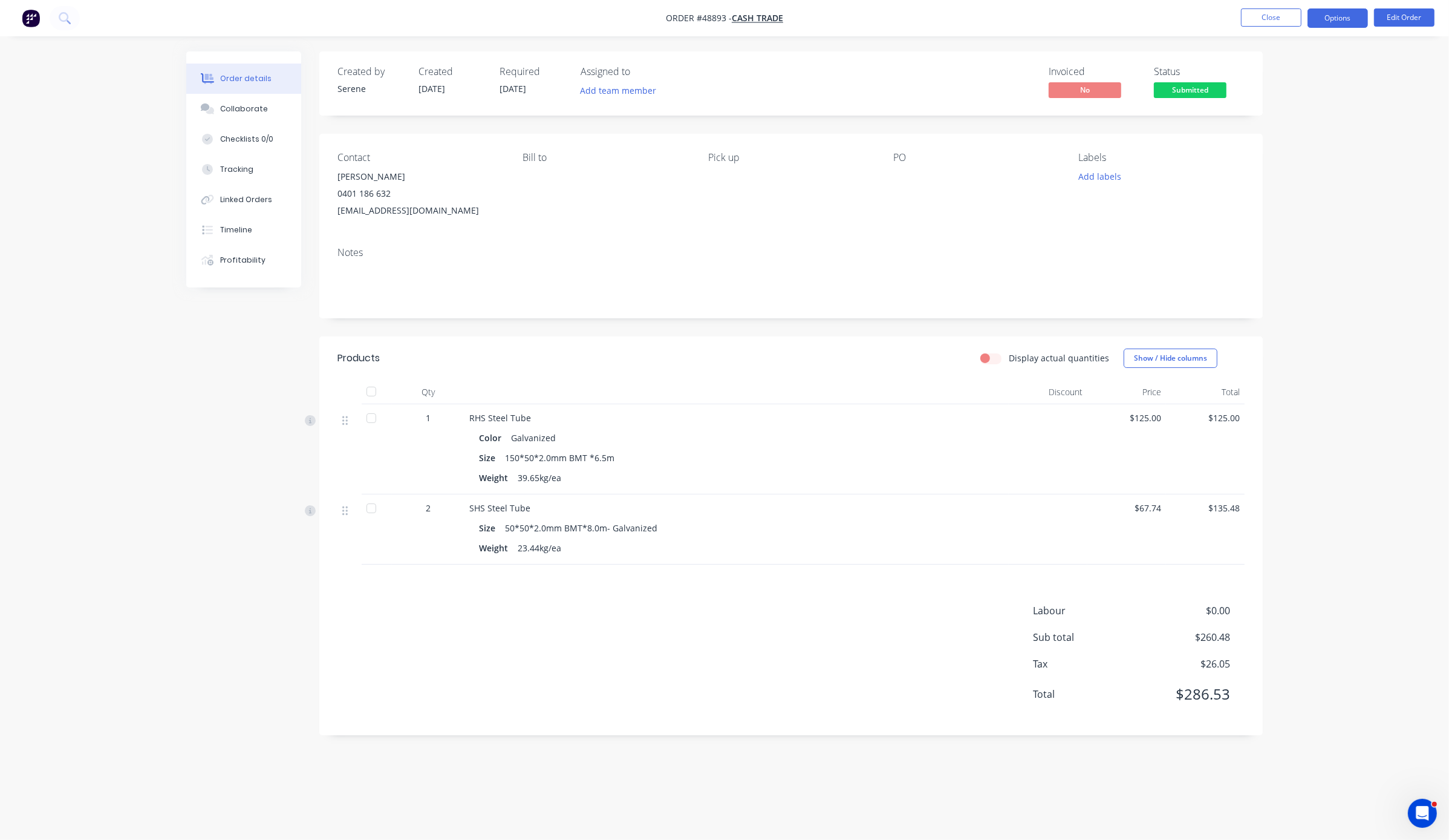
click at [820, 21] on button "Options" at bounding box center [1338, 18] width 60 height 20
click at [820, 70] on div "Invoice" at bounding box center [1302, 74] width 111 height 17
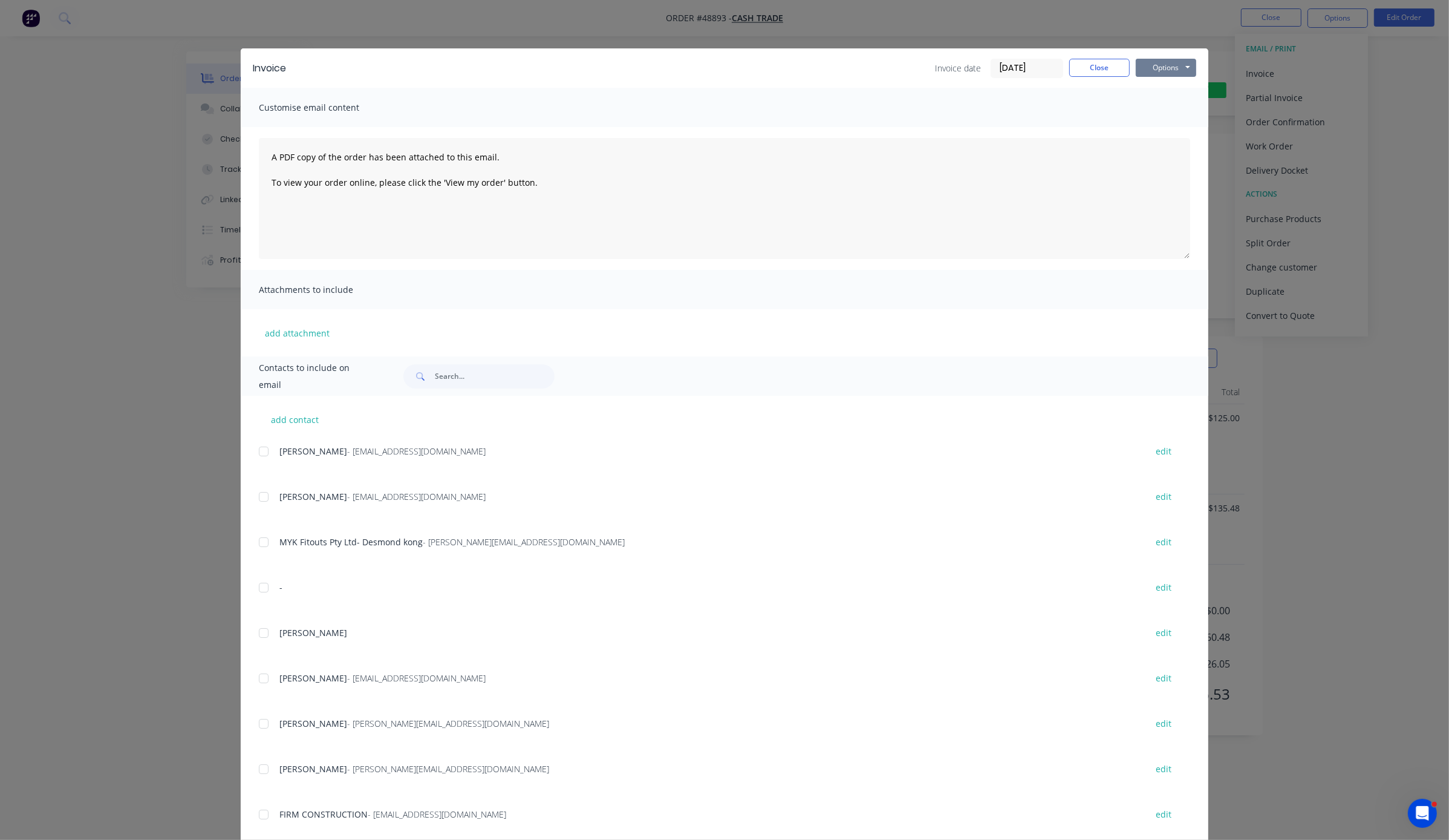
click at [820, 76] on button "Options" at bounding box center [1166, 67] width 60 height 18
click at [820, 114] on button "Print" at bounding box center [1174, 109] width 77 height 20
click at [820, 65] on button "Close" at bounding box center [1099, 67] width 60 height 18
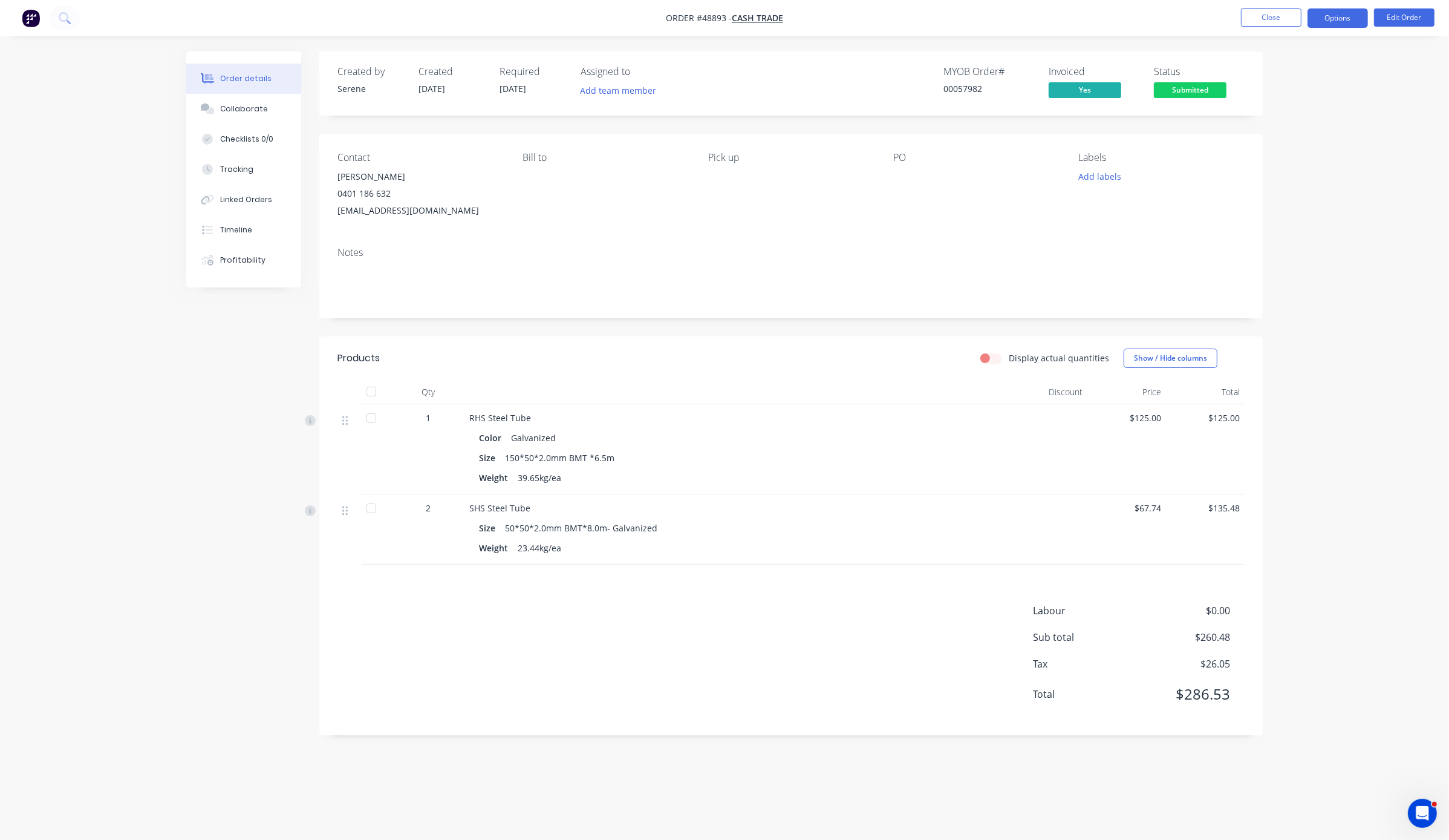
click at [820, 19] on button "Options" at bounding box center [1338, 18] width 60 height 20
click at [820, 171] on div "Delivery Docket" at bounding box center [1302, 170] width 111 height 17
click at [820, 121] on div "Without pricing" at bounding box center [1302, 122] width 111 height 17
click at [808, 368] on div "Display actual quantities Show / Hide columns" at bounding box center [888, 358] width 715 height 20
drag, startPoint x: 1327, startPoint y: 312, endPoint x: 1420, endPoint y: 308, distance: 93.1
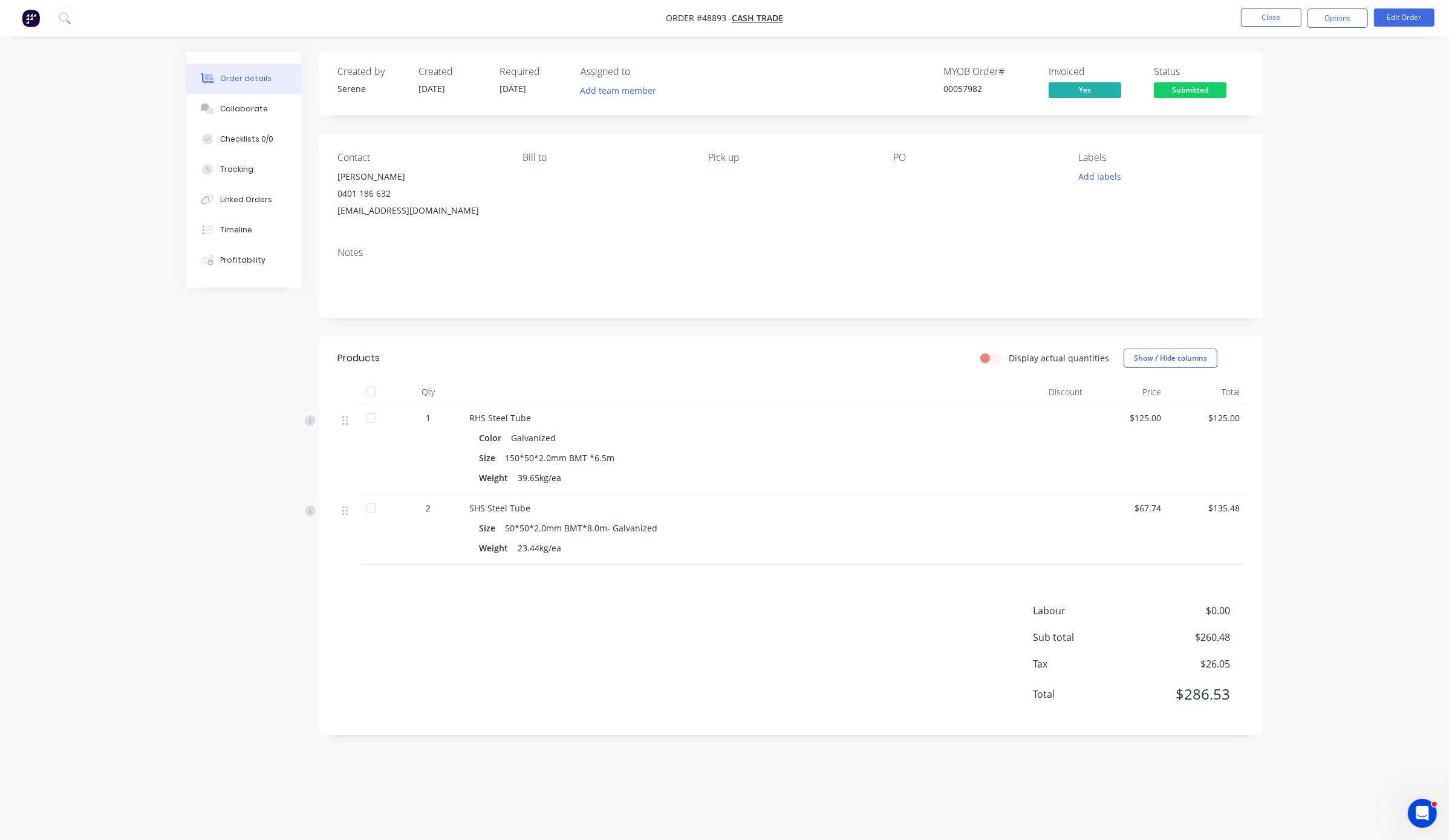
click at [820, 84] on body "Order #48893 - Cash Trade Close Options Edit Order Order details Collaborate Ch…" at bounding box center [724, 420] width 1449 height 840
click at [820, 90] on span "Submitted" at bounding box center [1190, 89] width 73 height 15
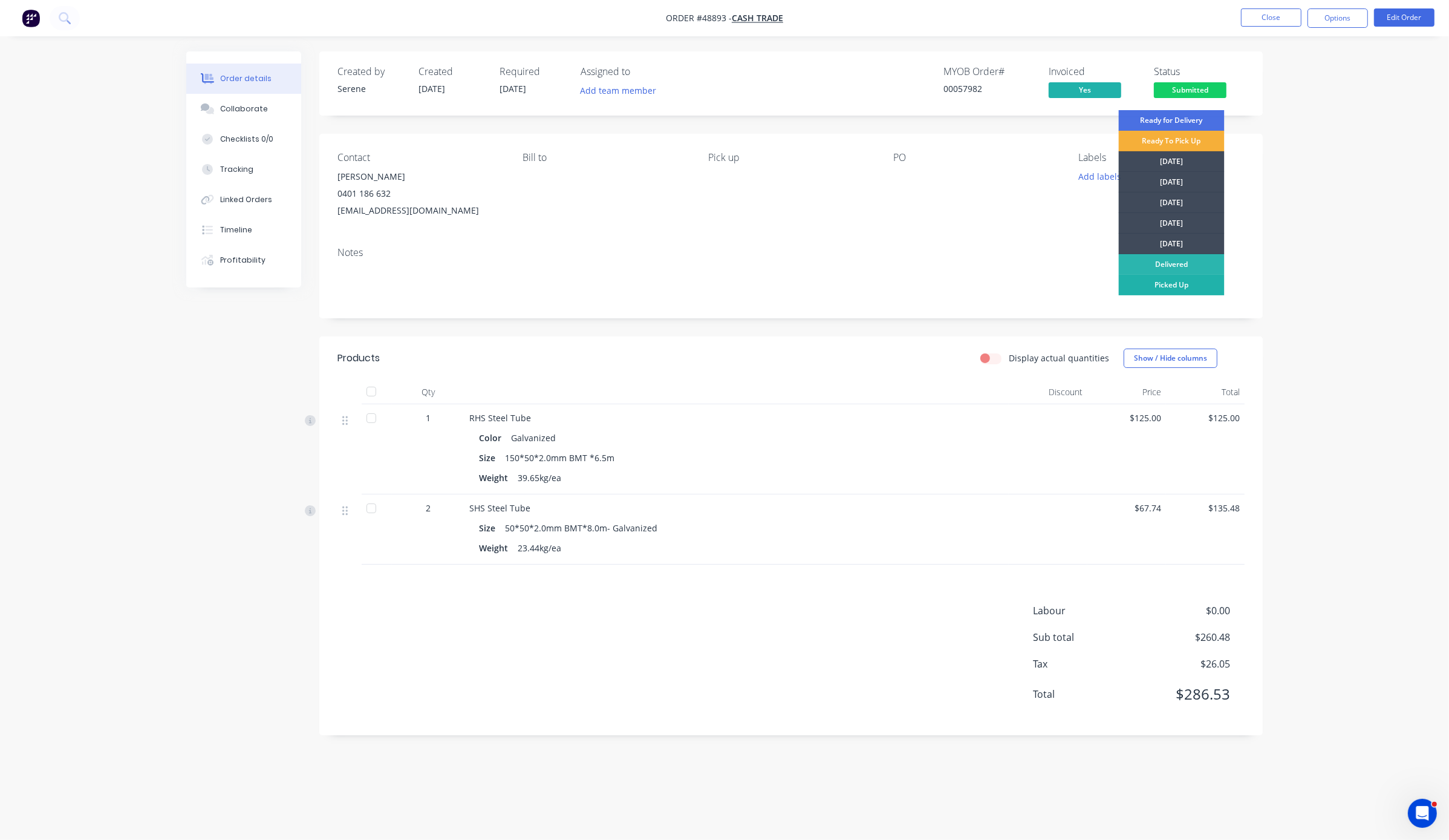
click at [820, 284] on div "Picked Up" at bounding box center [1172, 285] width 106 height 20
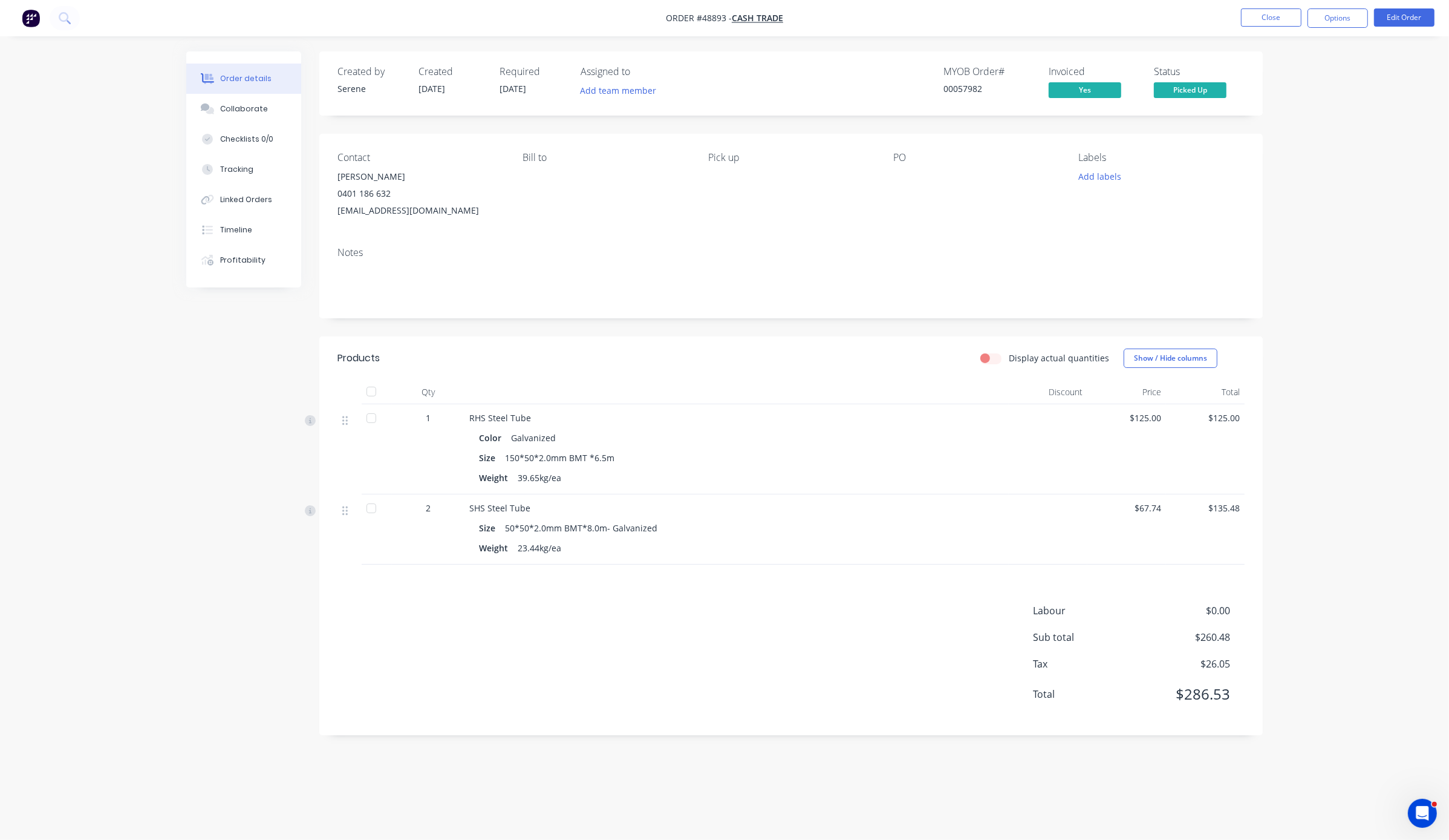
click at [820, 138] on div "Order details Collaborate Checklists 0/0 Tracking Linked Orders Timeline Profit…" at bounding box center [724, 420] width 1449 height 840
click at [820, 17] on button "Close" at bounding box center [1271, 17] width 60 height 18
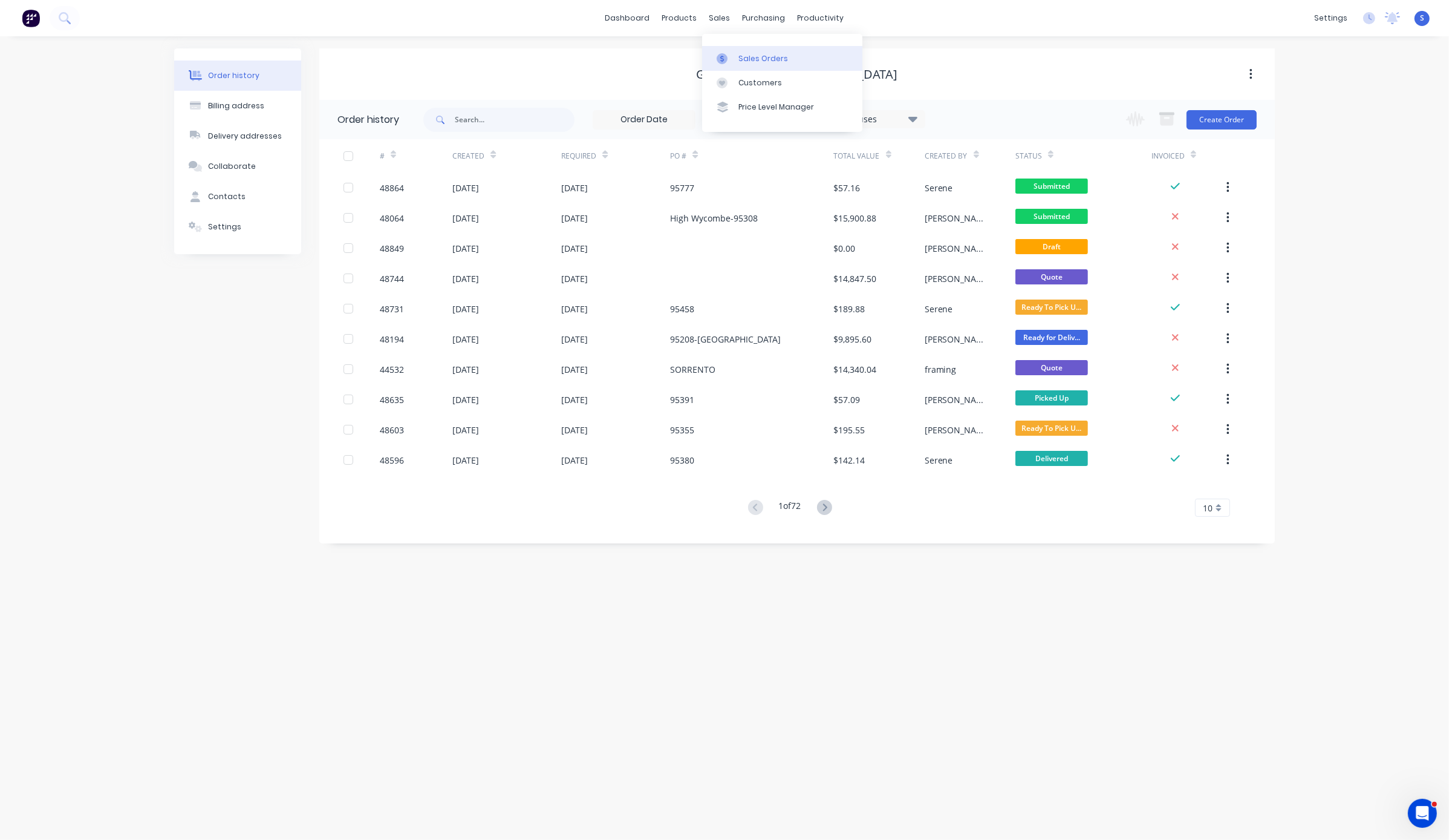
click at [752, 59] on div "Sales Orders" at bounding box center [763, 59] width 49 height 11
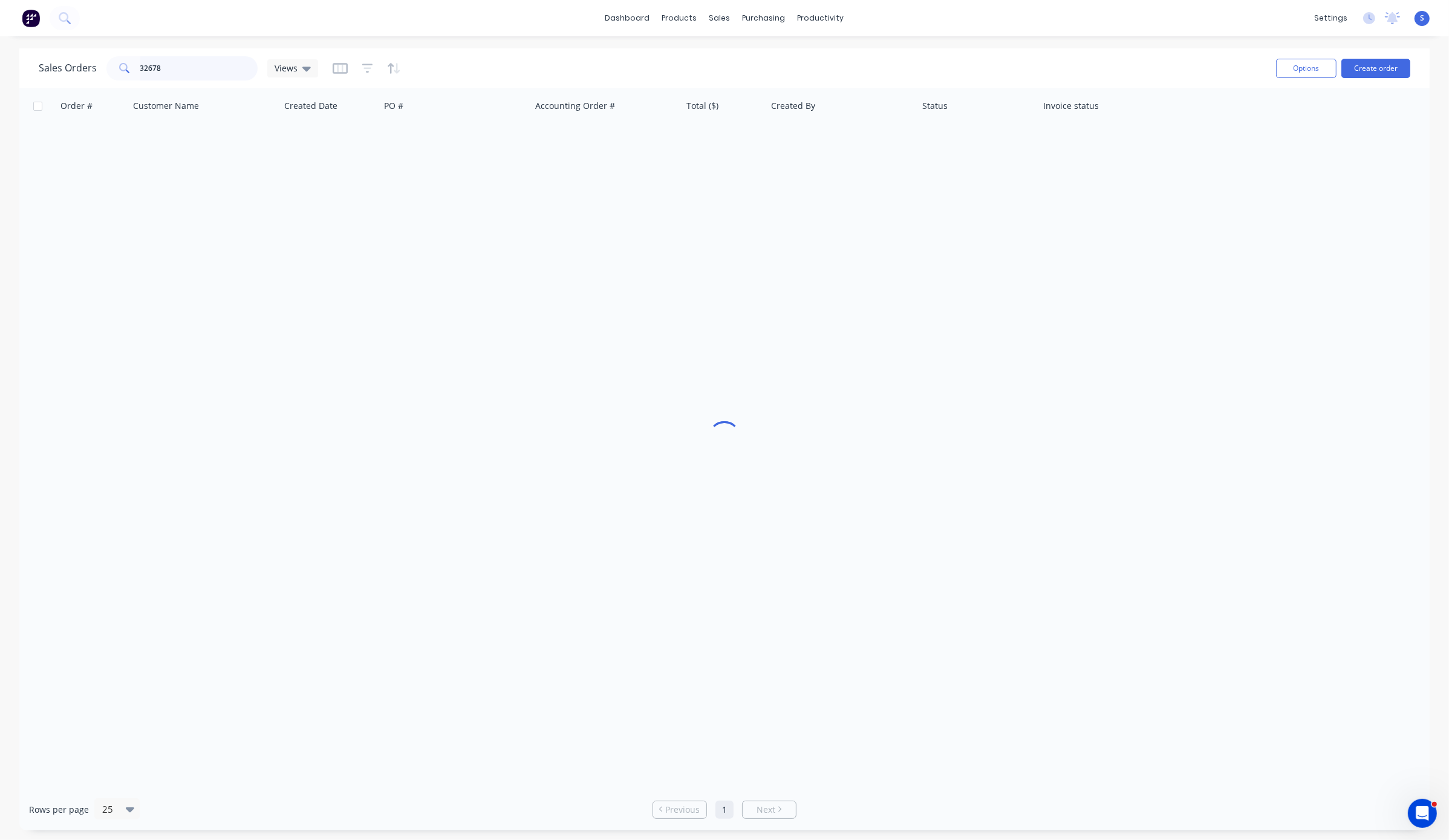
click at [179, 70] on input "32678" at bounding box center [199, 68] width 118 height 24
type input "3"
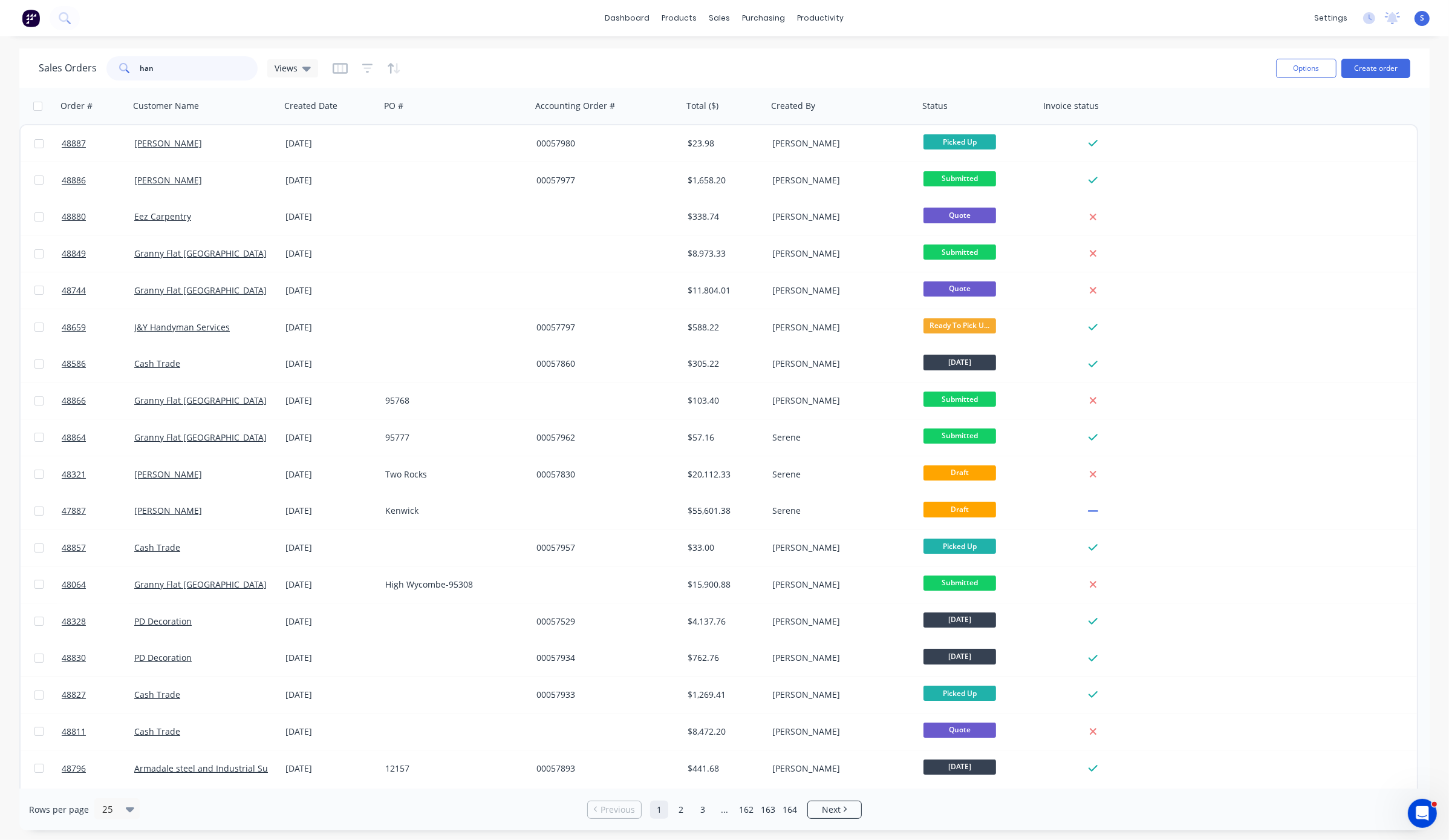
click at [201, 70] on input "han" at bounding box center [199, 68] width 118 height 24
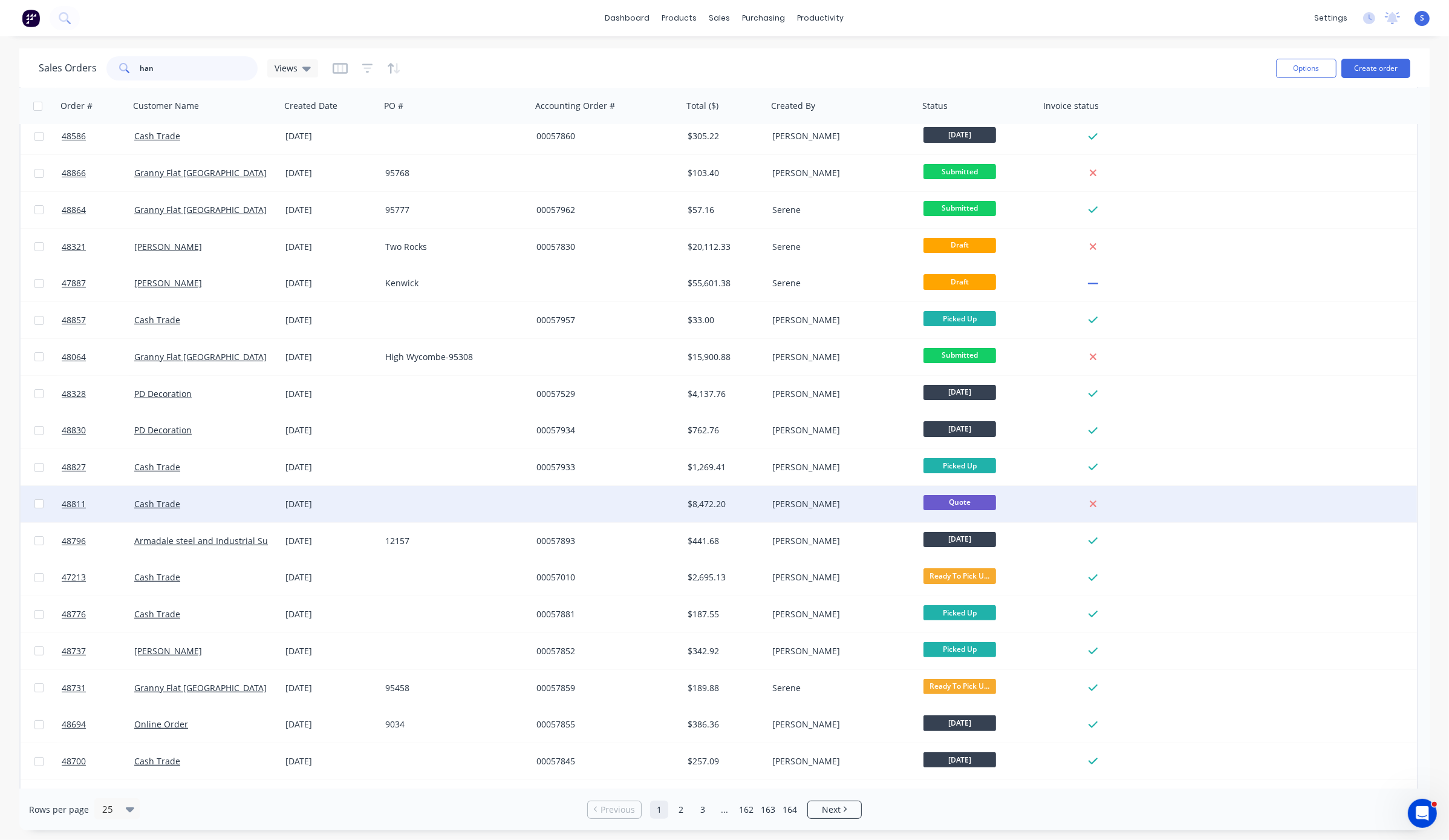
scroll to position [254, 0]
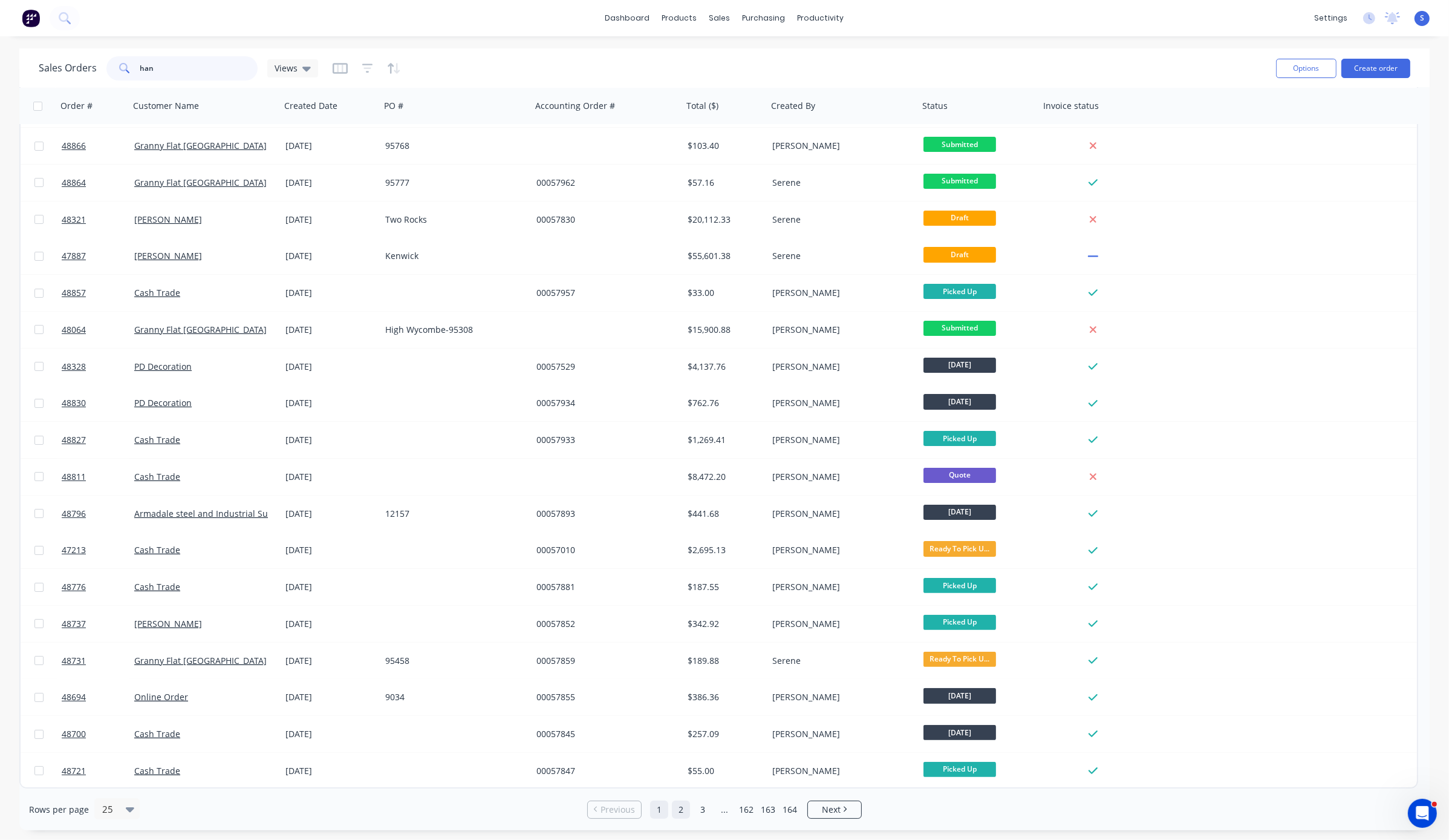
type input "han"
click at [678, 813] on link "2" at bounding box center [681, 809] width 18 height 18
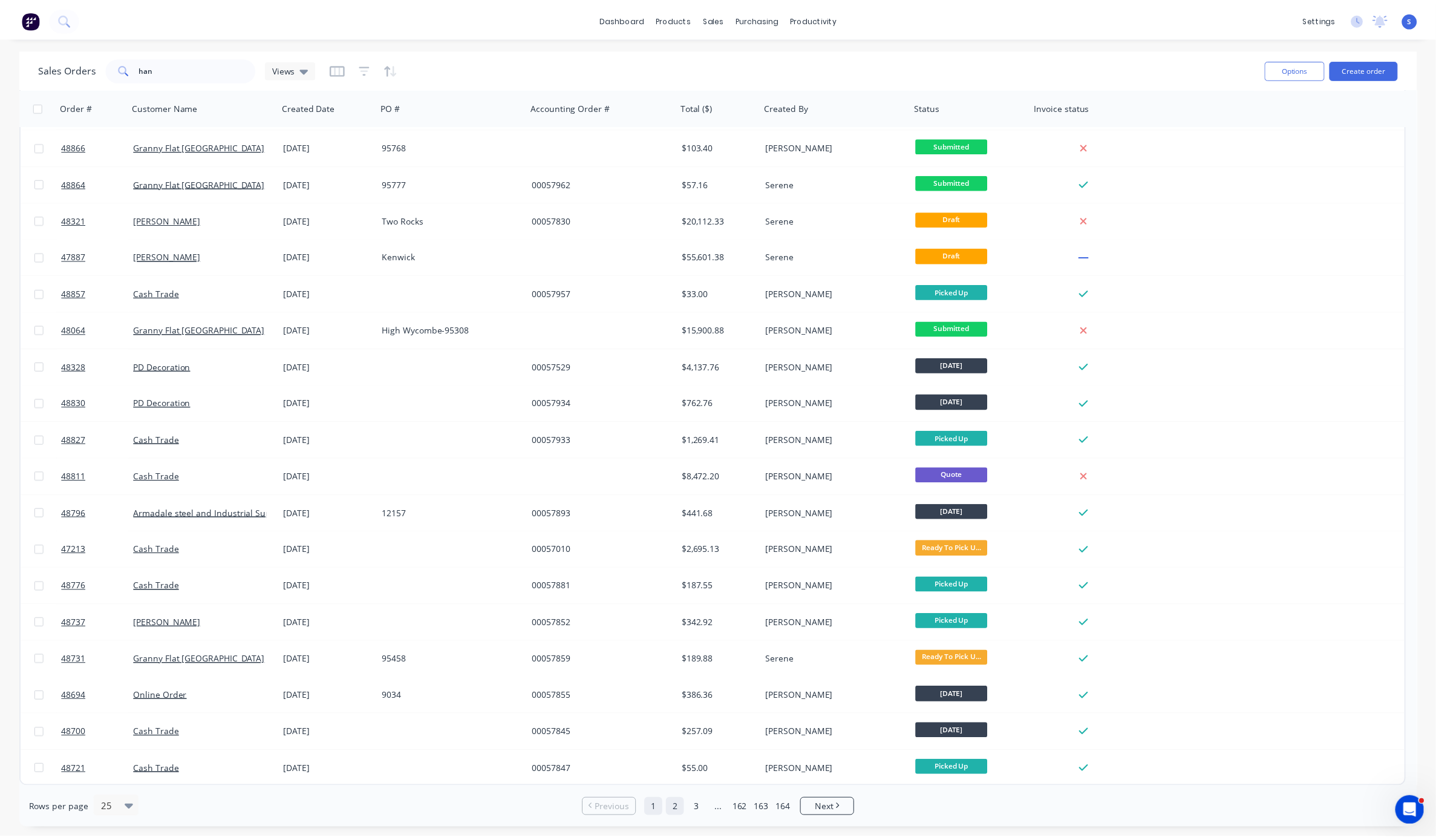
scroll to position [0, 0]
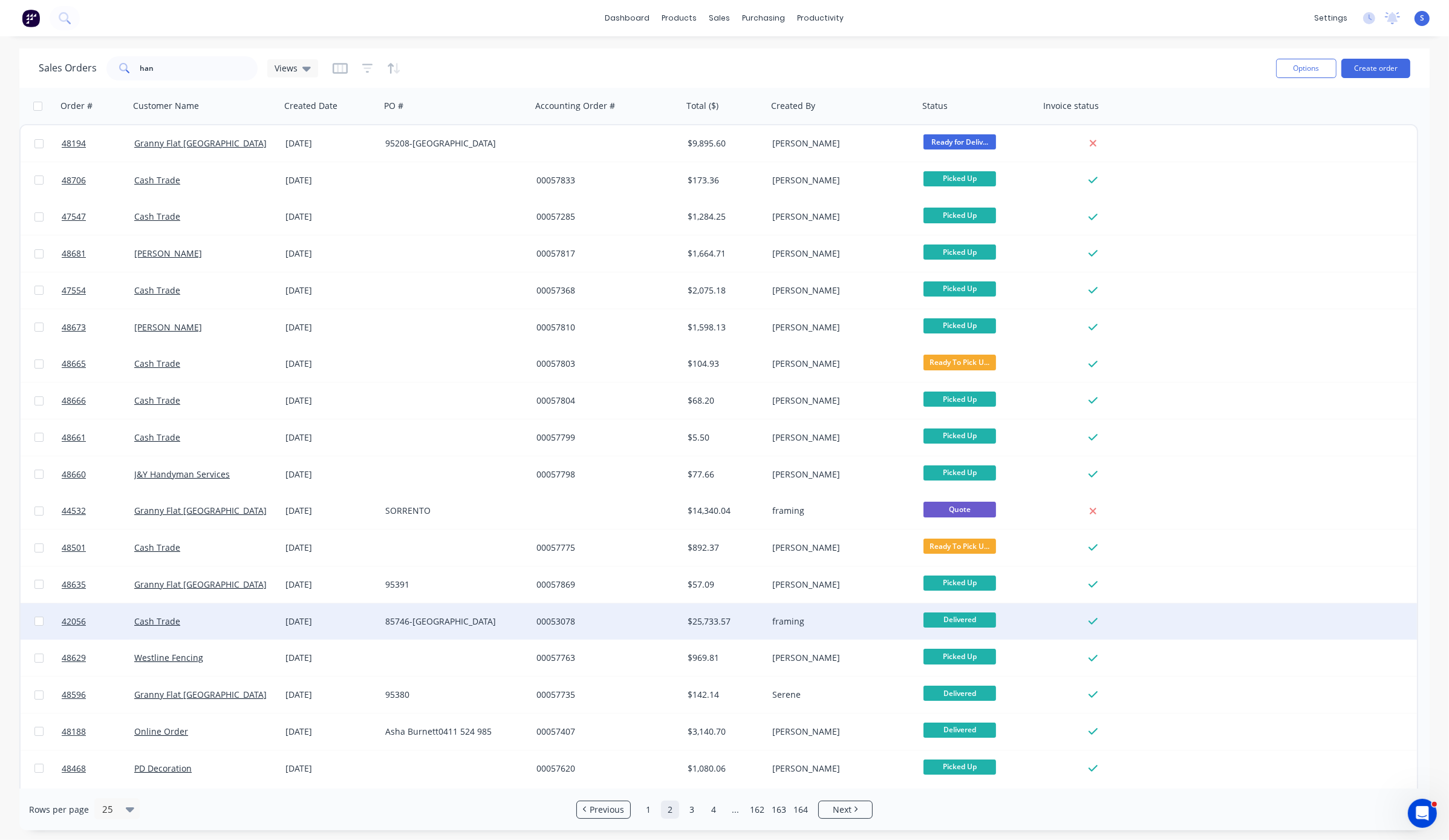
click at [504, 618] on div "85746-BECKENHAM" at bounding box center [452, 621] width 135 height 12
